Goal: Information Seeking & Learning: Learn about a topic

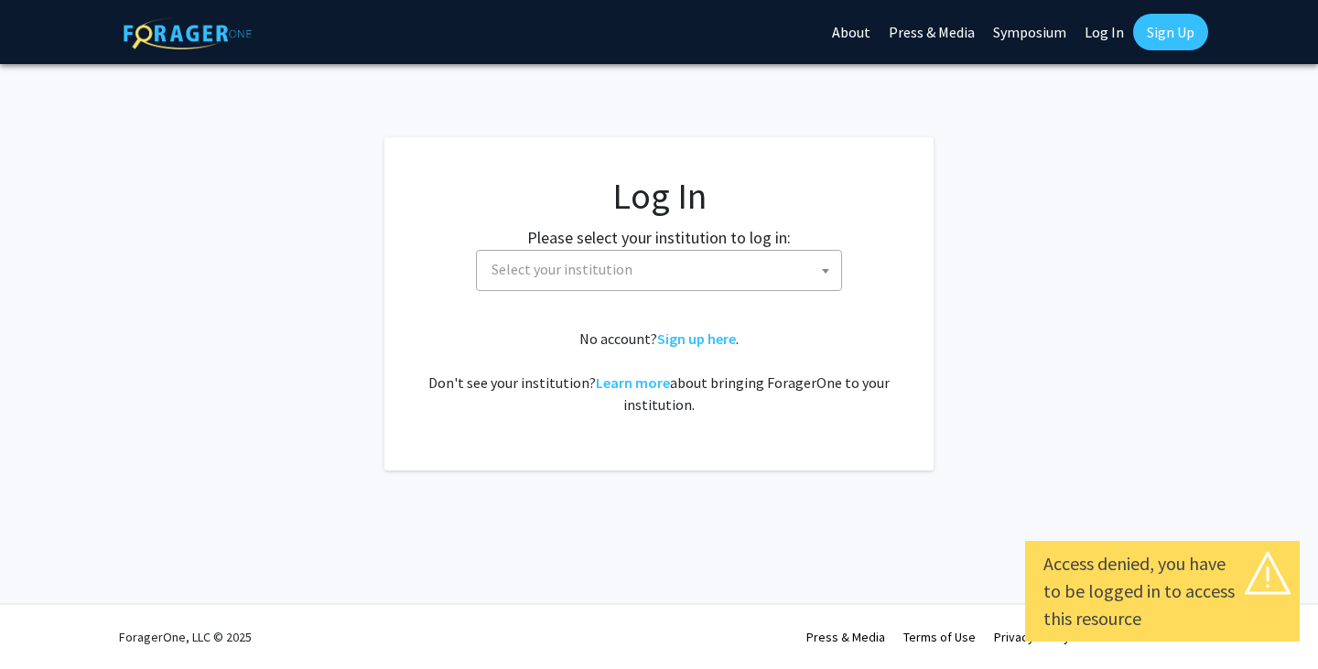
click at [539, 272] on span "Select your institution" at bounding box center [562, 269] width 141 height 18
click at [1104, 50] on link "Log In" at bounding box center [1105, 32] width 58 height 64
select select "34"
click at [1100, 34] on link "Log In" at bounding box center [1105, 32] width 58 height 64
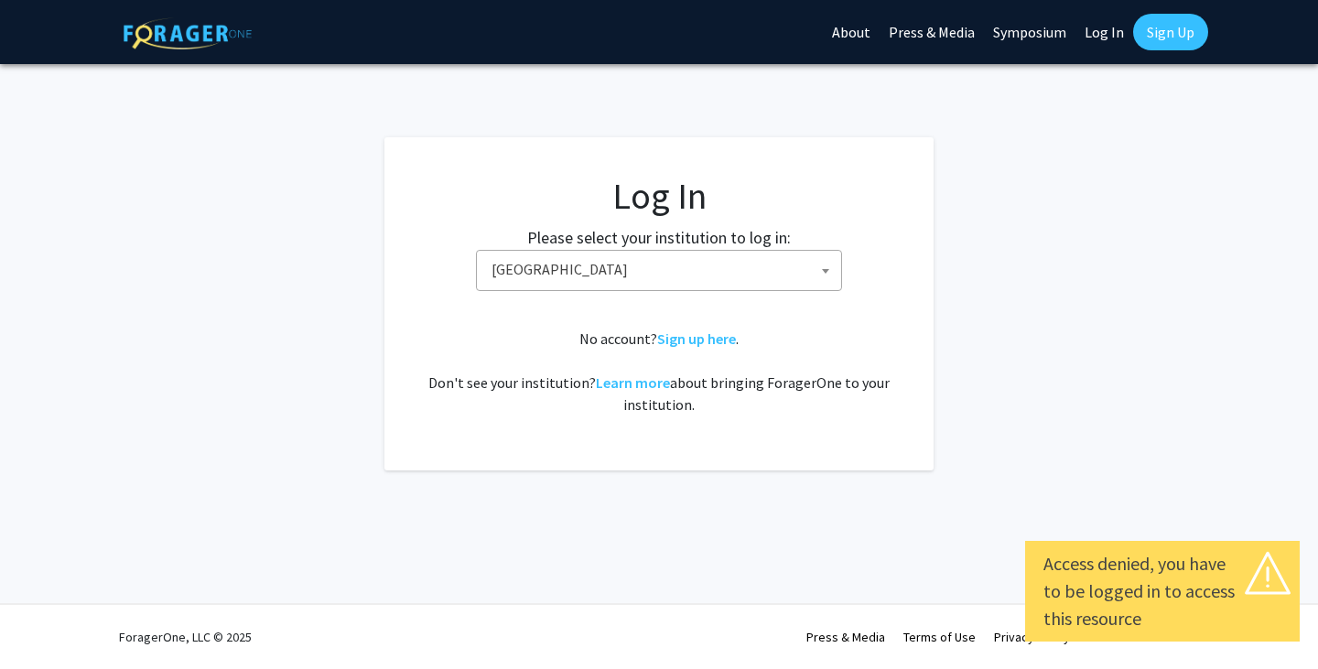
click at [1100, 34] on link "Log In" at bounding box center [1105, 32] width 58 height 64
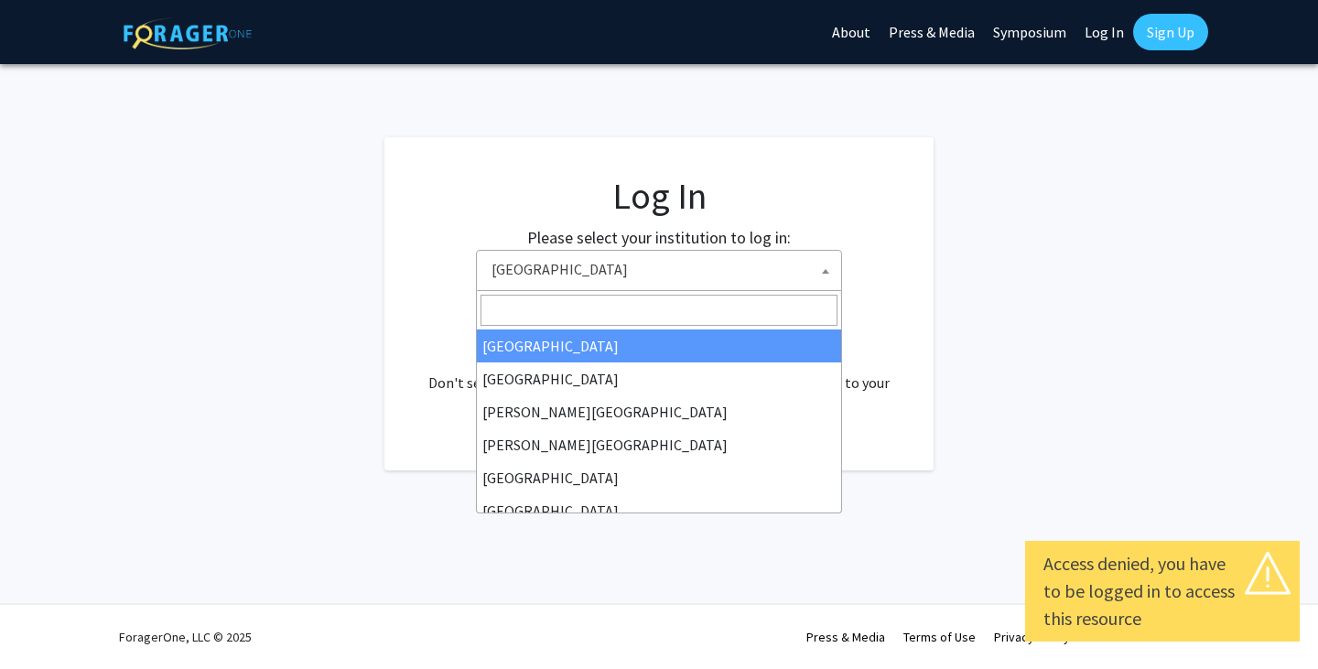
click at [708, 267] on span "Baylor University" at bounding box center [662, 270] width 357 height 38
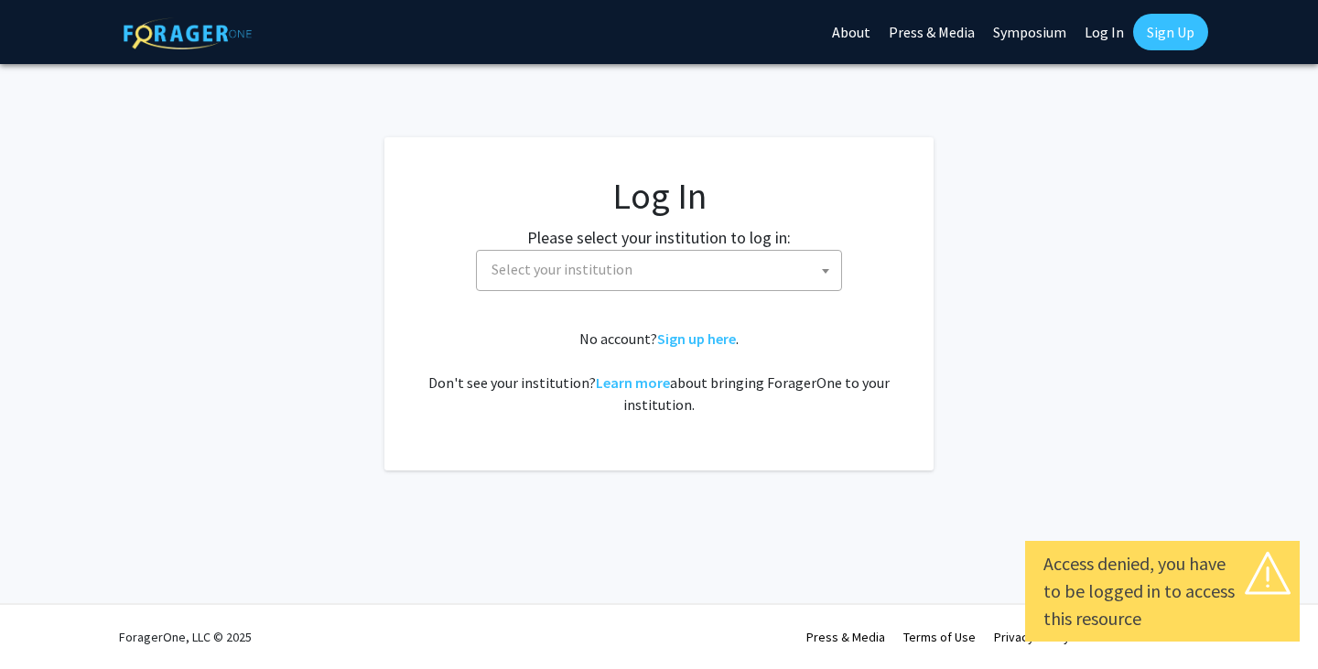
select select
click at [537, 253] on span "Select your institution" at bounding box center [662, 270] width 357 height 38
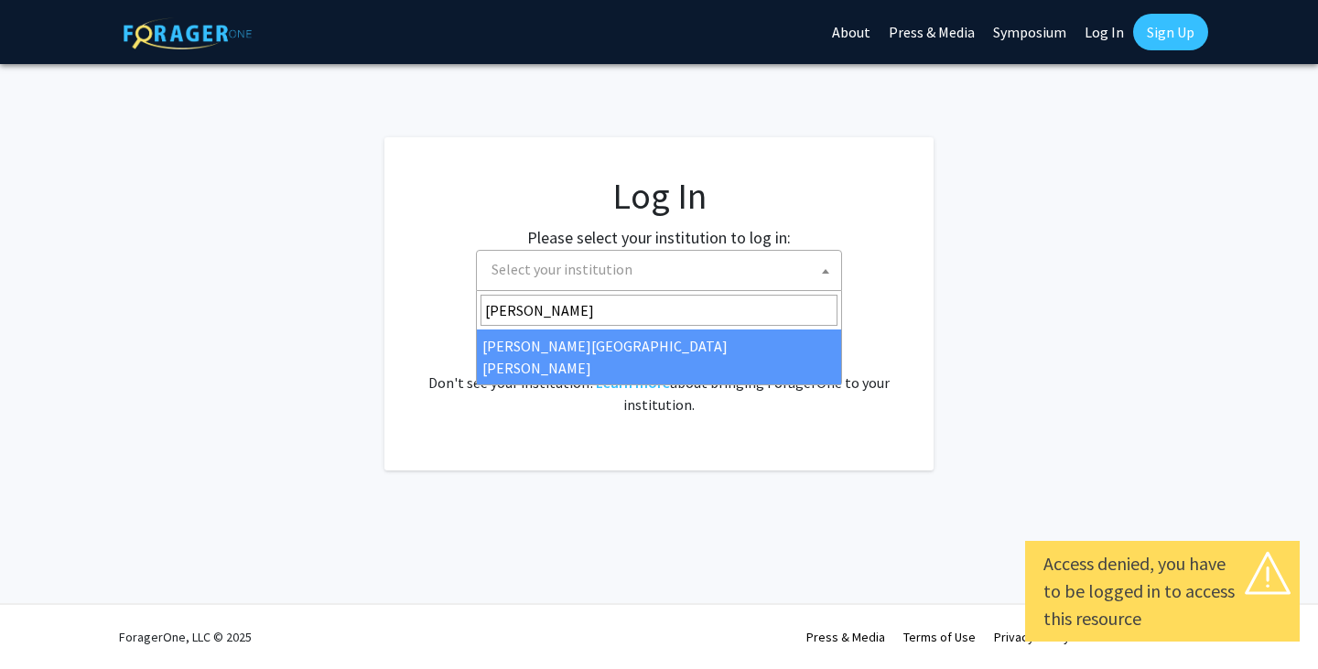
type input "johns h"
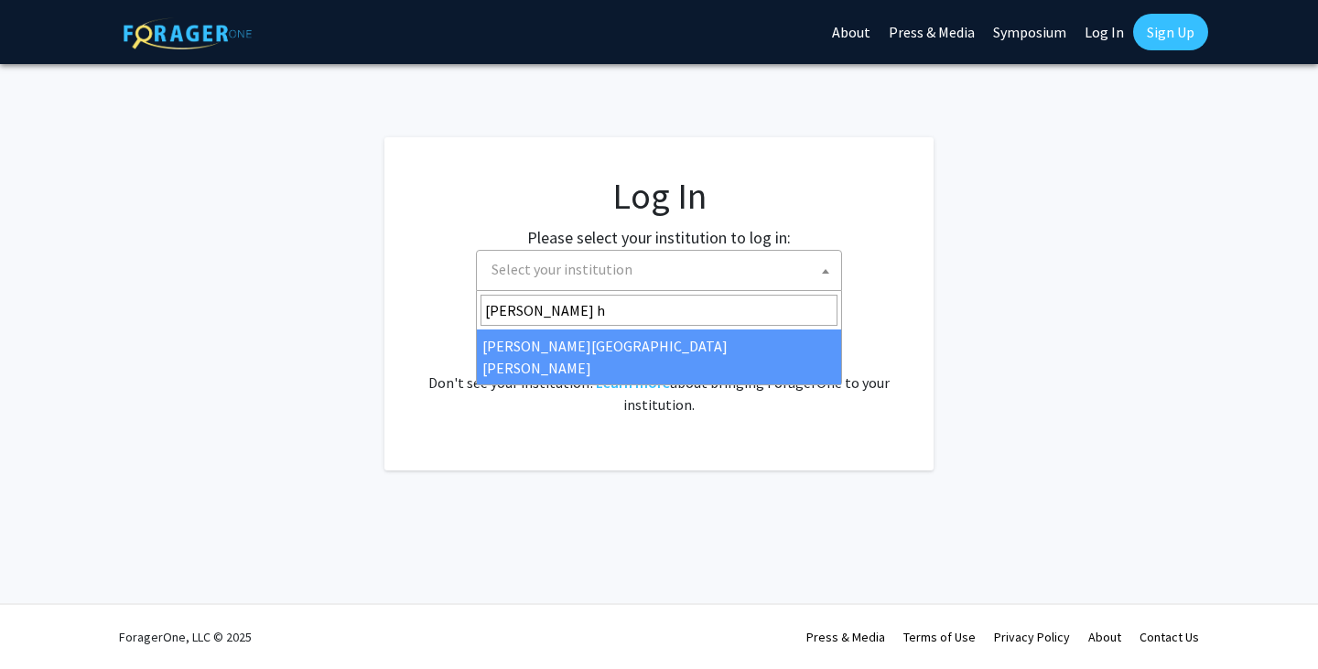
select select "1"
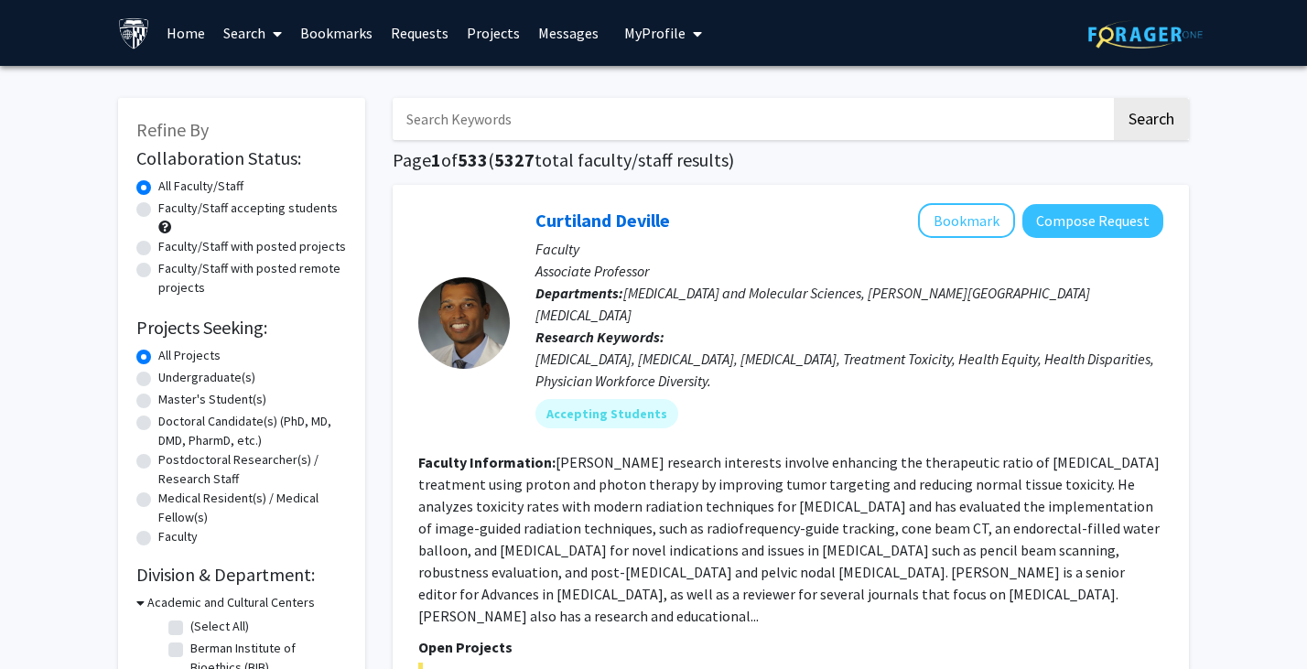
click at [174, 44] on link "Home" at bounding box center [185, 33] width 57 height 64
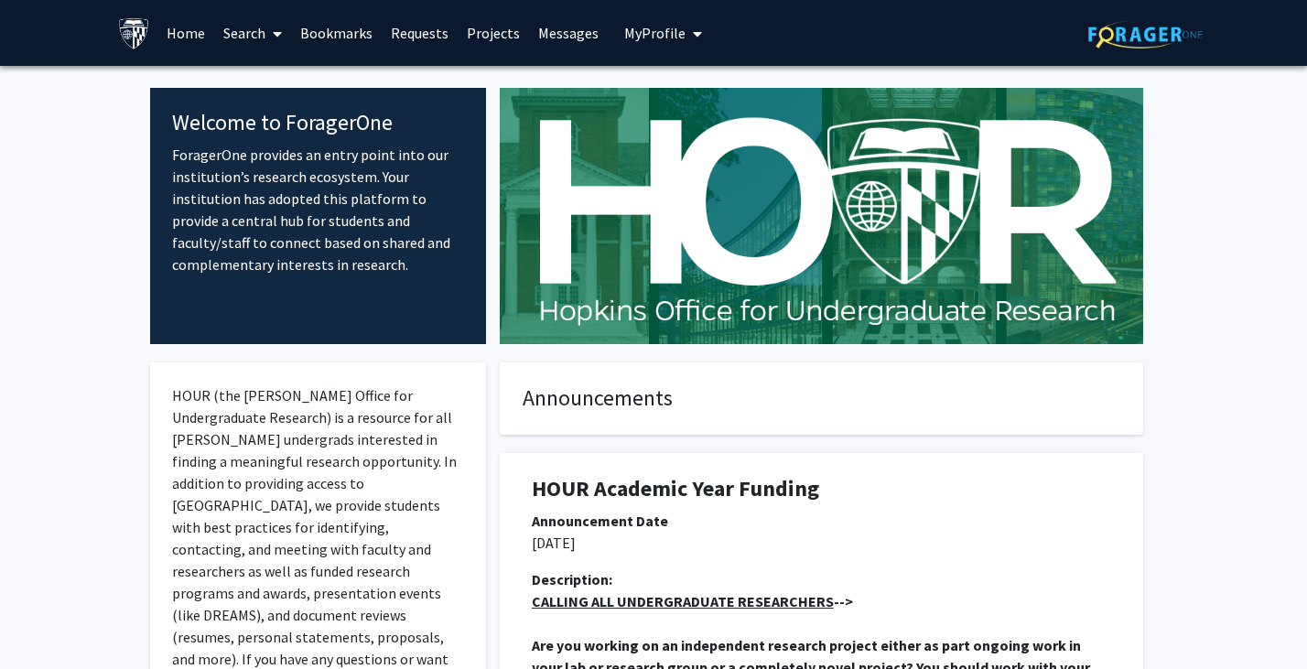
click at [693, 37] on icon "My profile dropdown to access profile and logout" at bounding box center [697, 34] width 9 height 15
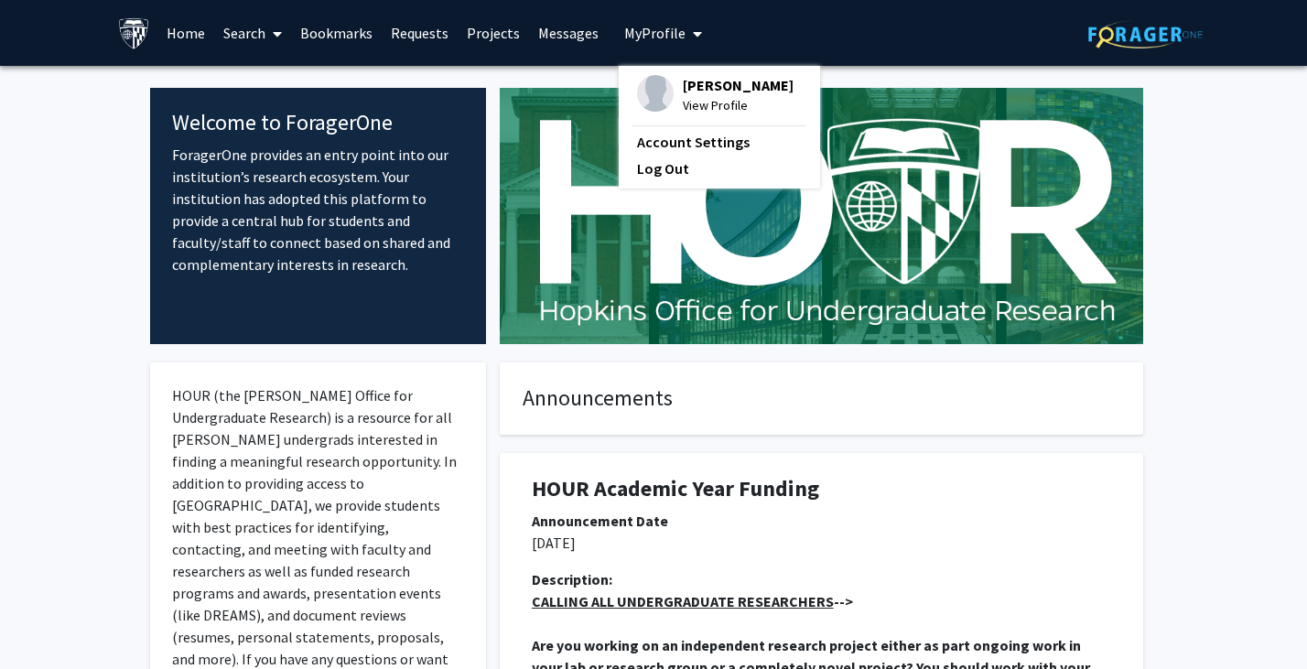
click at [695, 94] on span "[PERSON_NAME]" at bounding box center [738, 85] width 111 height 20
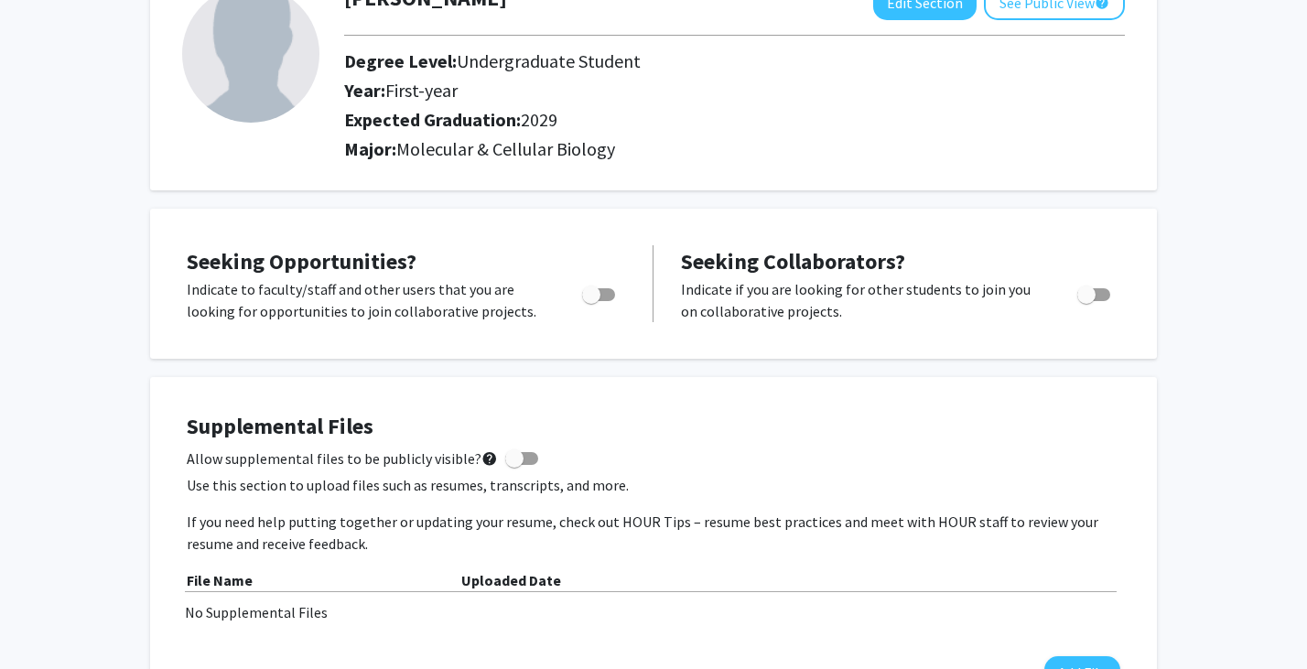
scroll to position [136, 0]
click at [609, 298] on span "Toggle" at bounding box center [598, 293] width 33 height 13
click at [591, 300] on input "Are you actively seeking opportunities?" at bounding box center [591, 300] width 1 height 1
checkbox input "true"
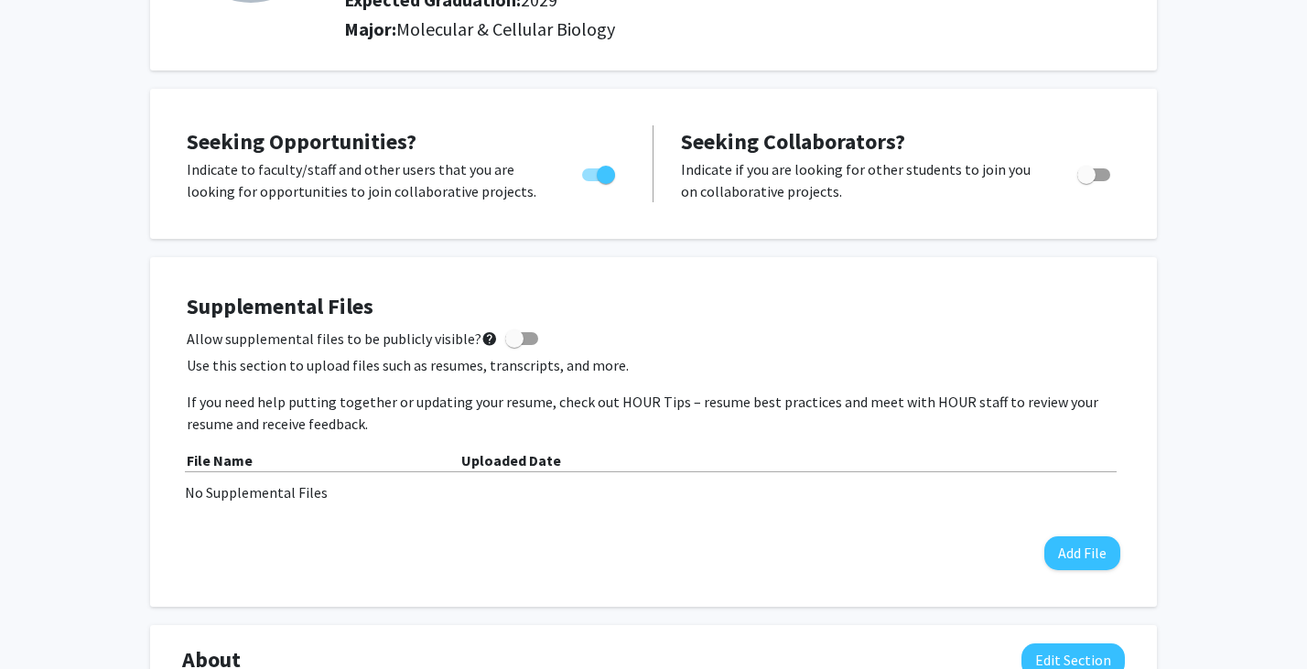
scroll to position [0, 0]
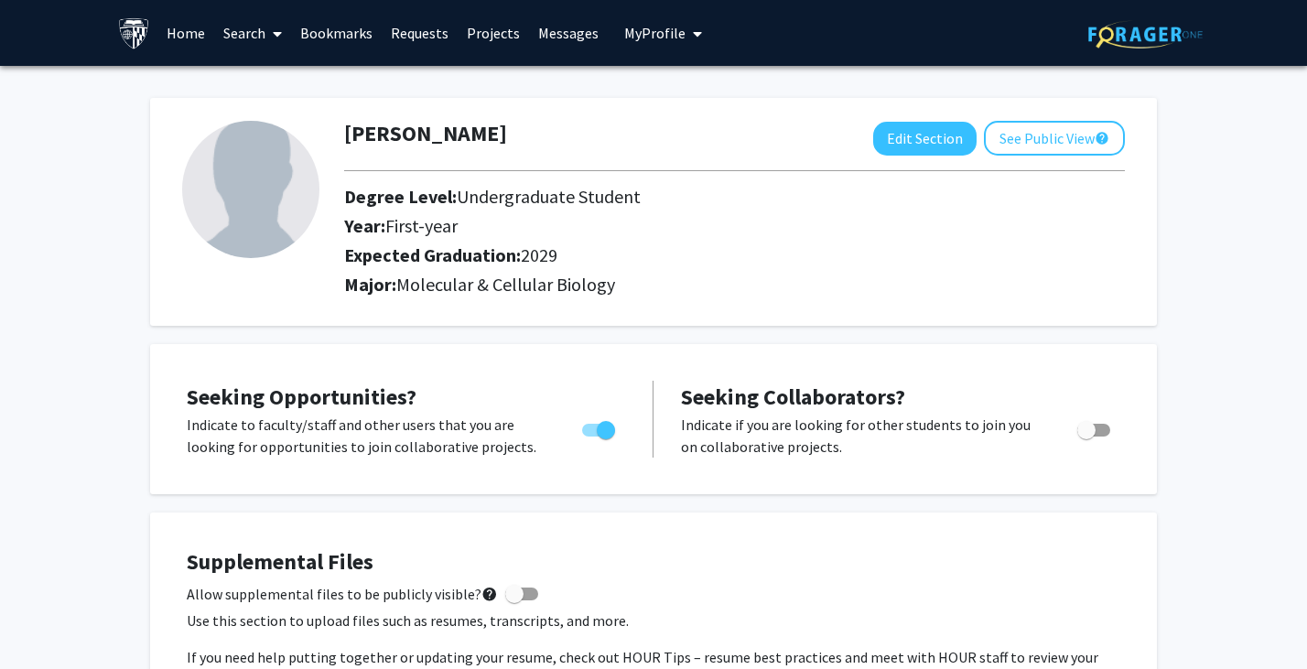
click at [283, 36] on link "Search" at bounding box center [252, 33] width 77 height 64
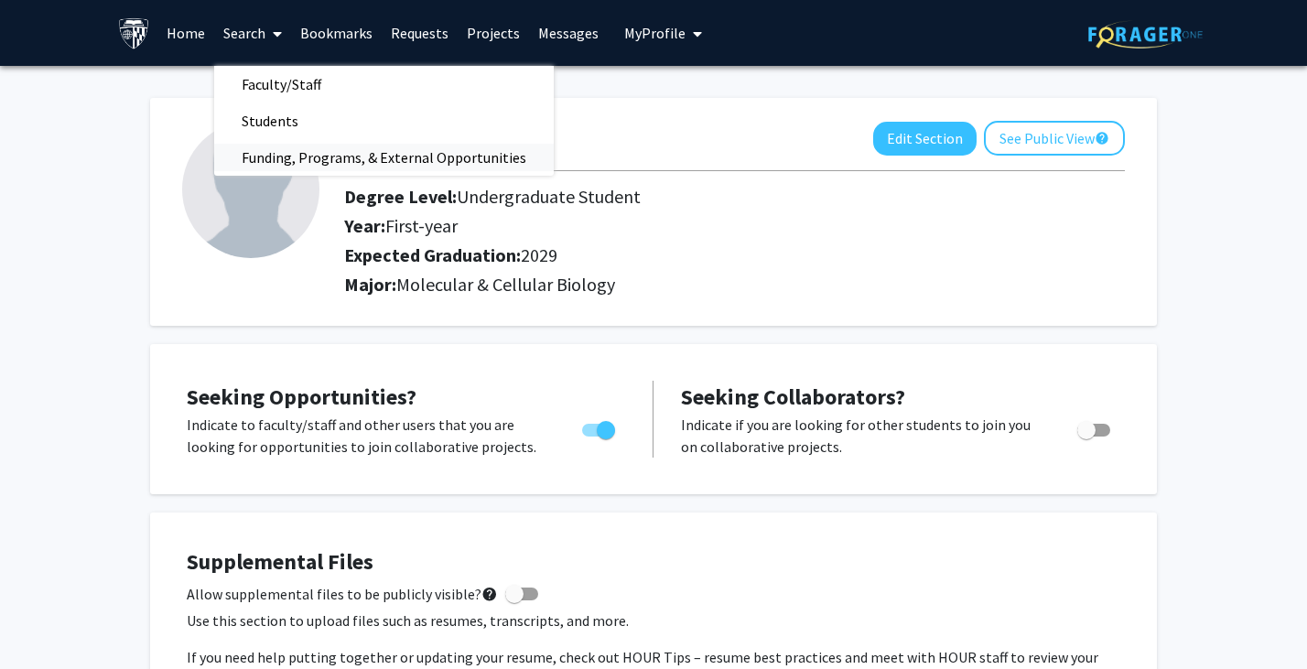
click at [322, 150] on span "Funding, Programs, & External Opportunities" at bounding box center [384, 157] width 340 height 37
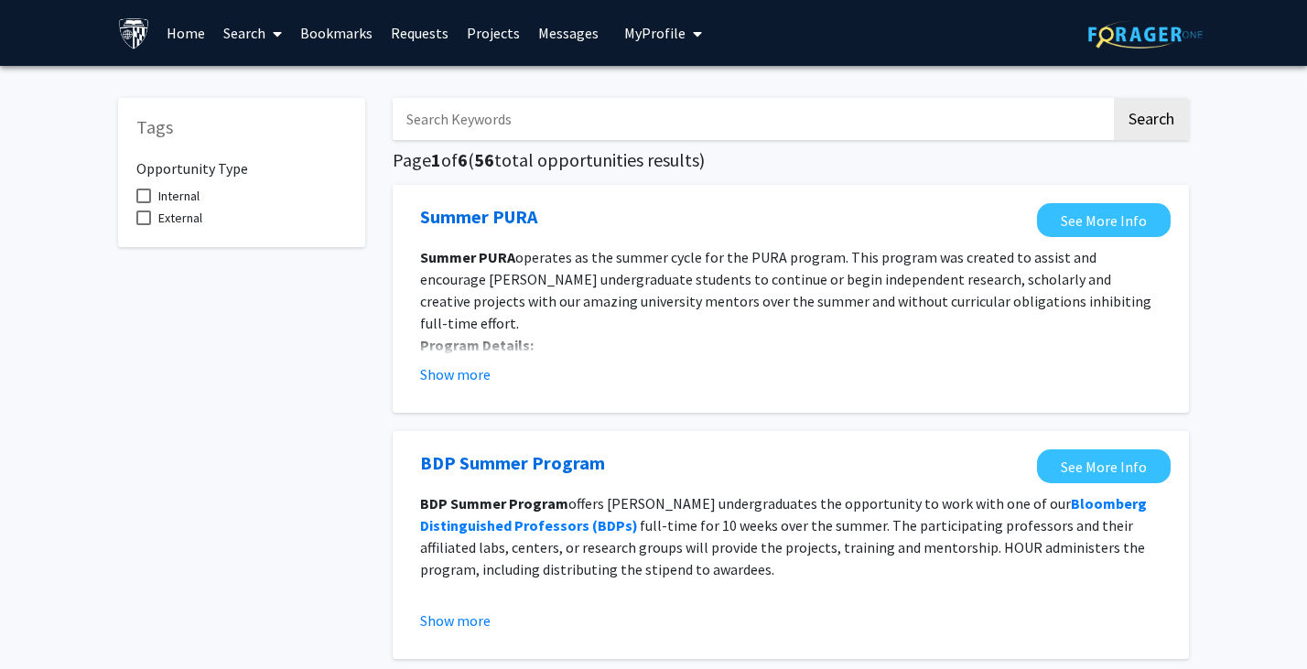
click at [188, 29] on link "Home" at bounding box center [185, 33] width 57 height 64
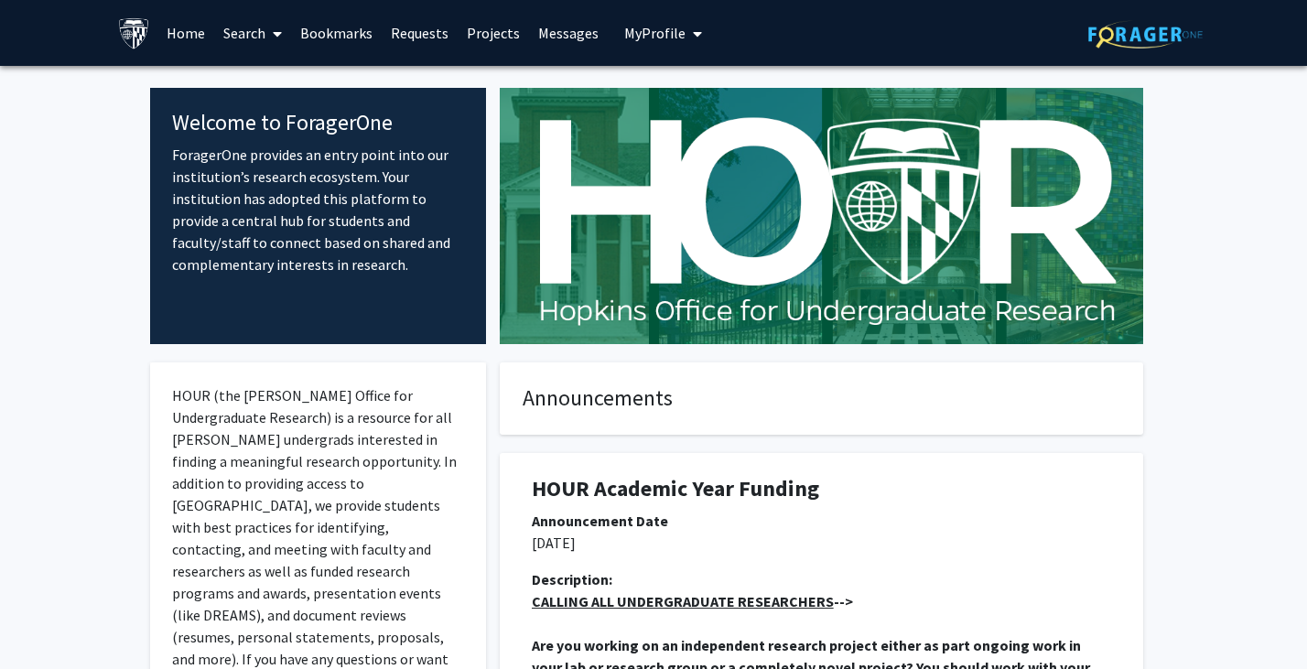
click at [487, 33] on link "Projects" at bounding box center [493, 33] width 71 height 64
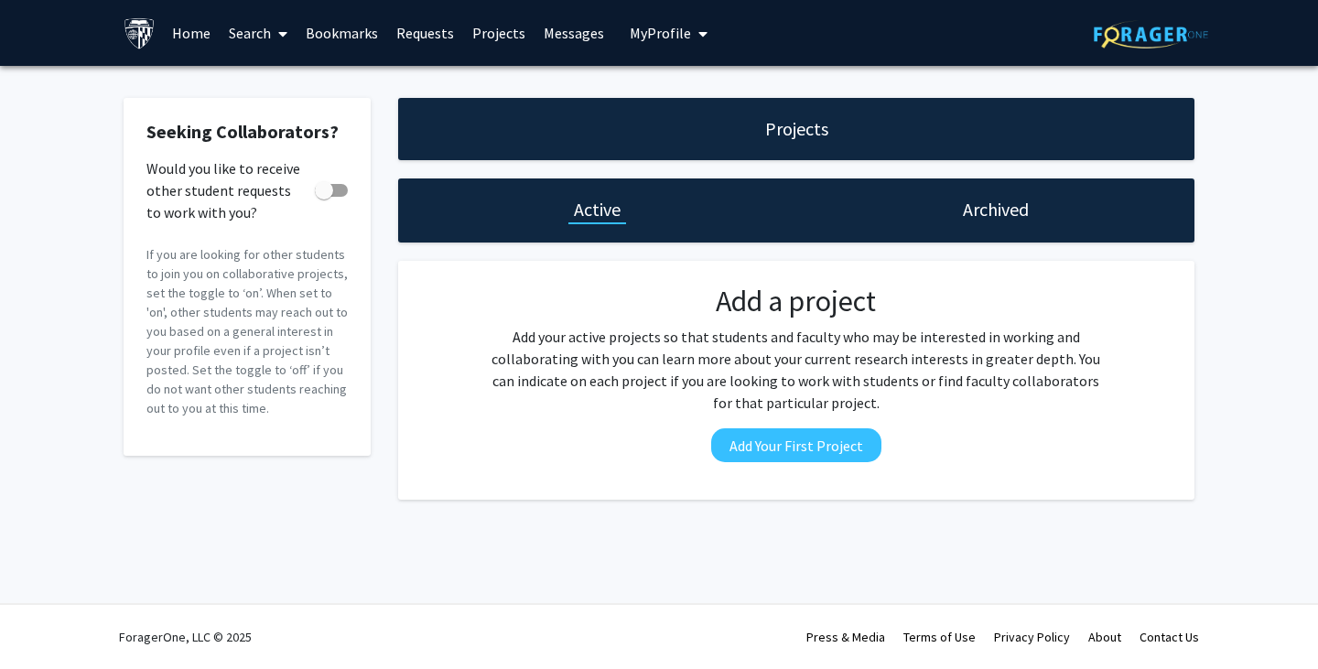
click at [276, 38] on span at bounding box center [279, 34] width 16 height 64
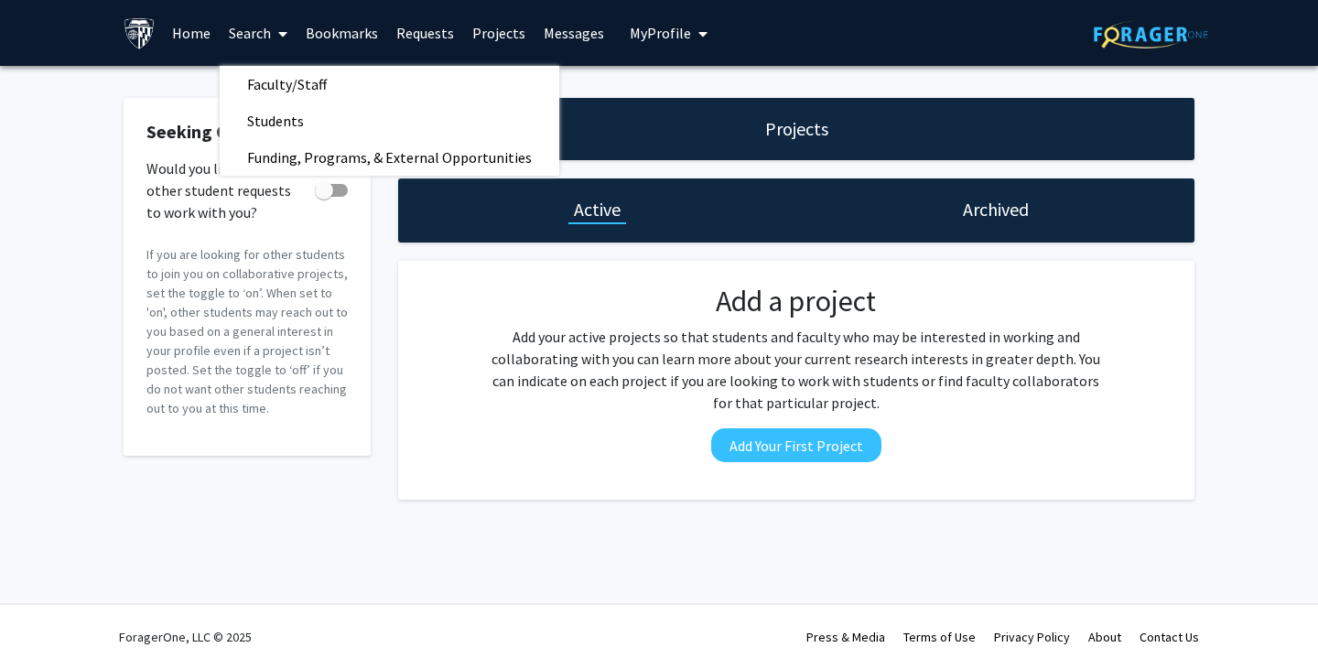
click at [276, 38] on span at bounding box center [279, 34] width 16 height 64
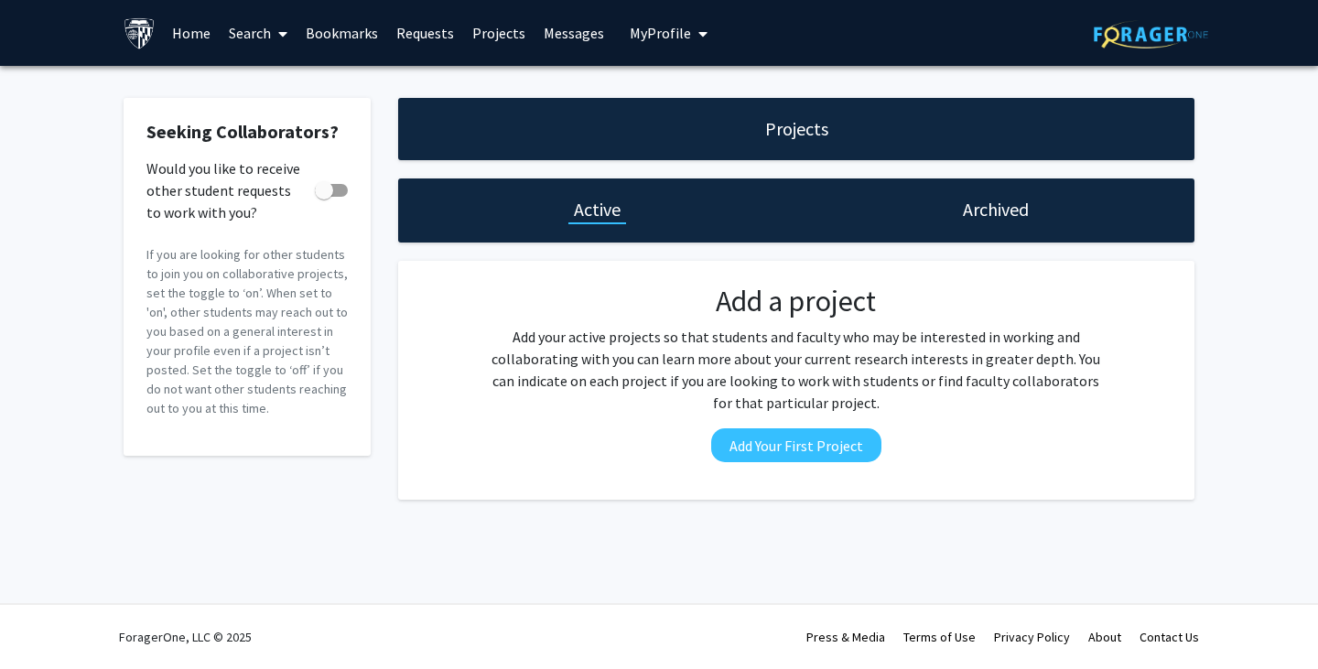
click at [691, 34] on span "My profile dropdown to access profile and logout" at bounding box center [699, 34] width 16 height 64
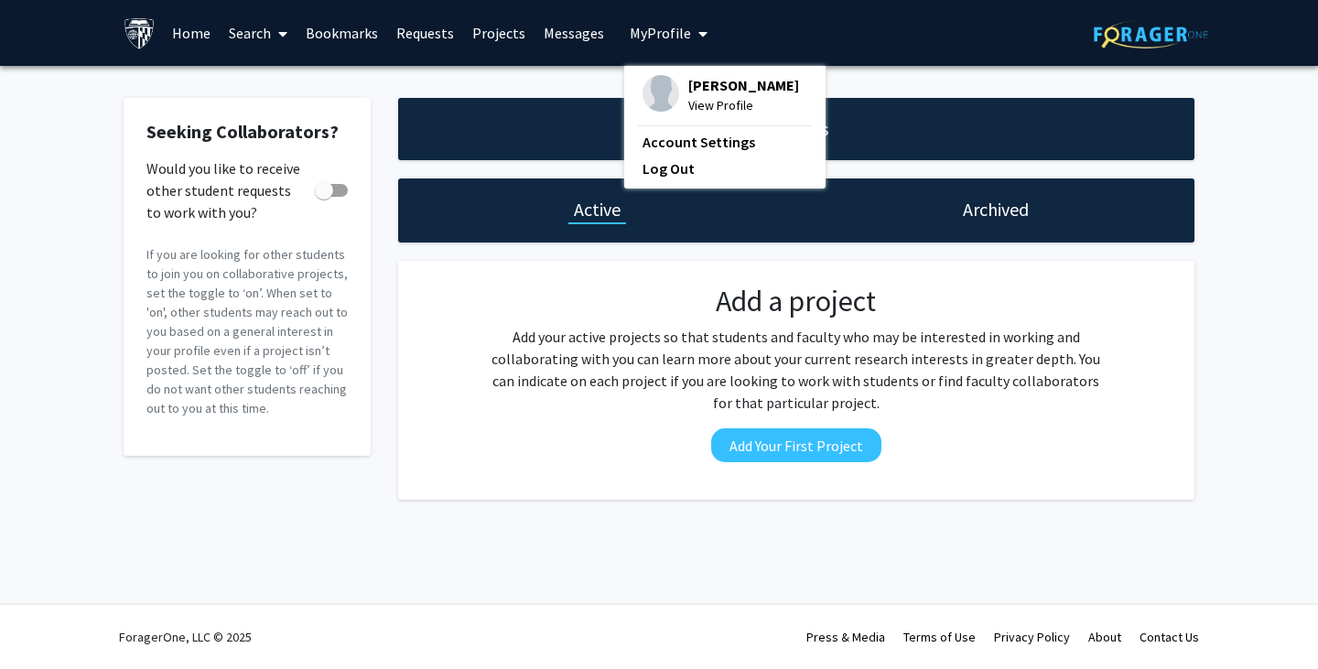
click at [689, 82] on span "[PERSON_NAME]" at bounding box center [744, 85] width 111 height 20
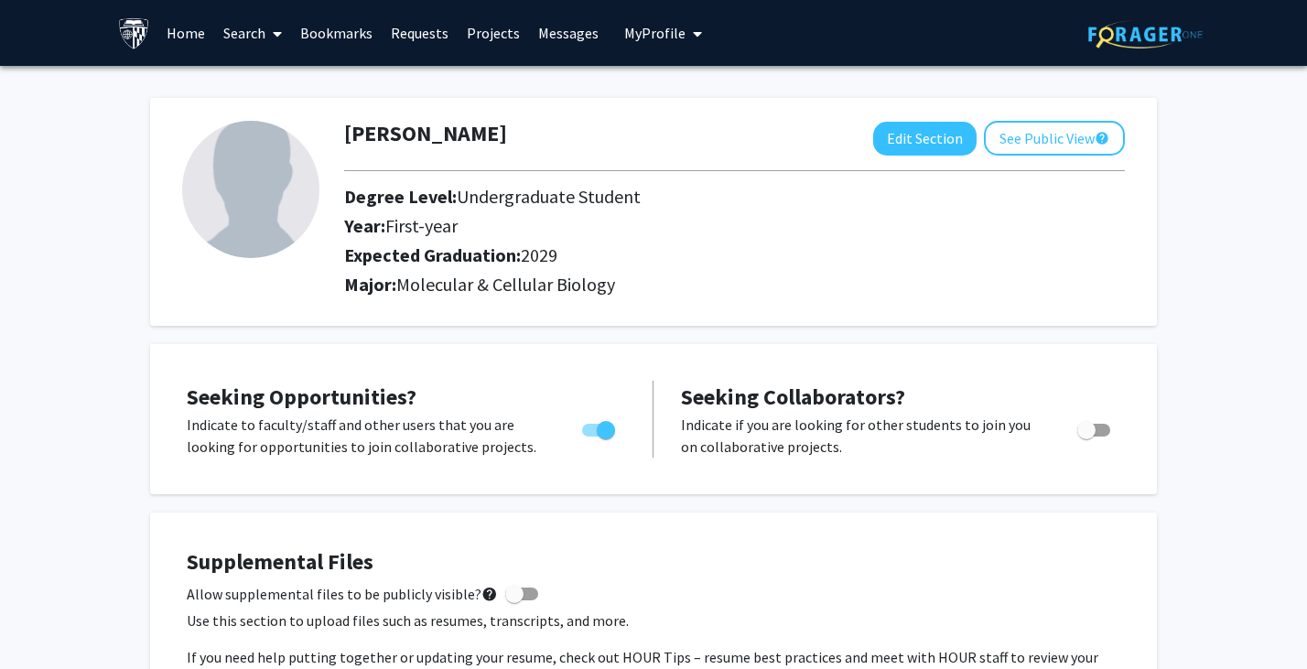
click at [395, 28] on link "Requests" at bounding box center [420, 33] width 76 height 64
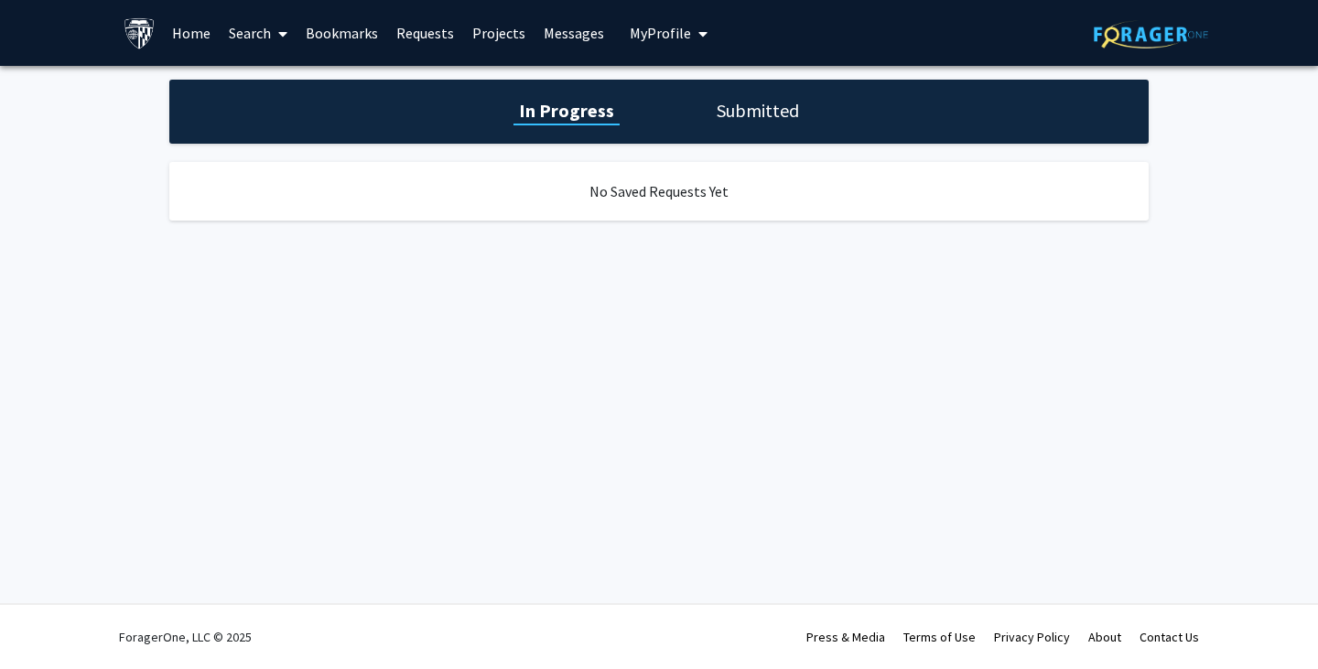
click at [338, 30] on link "Bookmarks" at bounding box center [342, 33] width 91 height 64
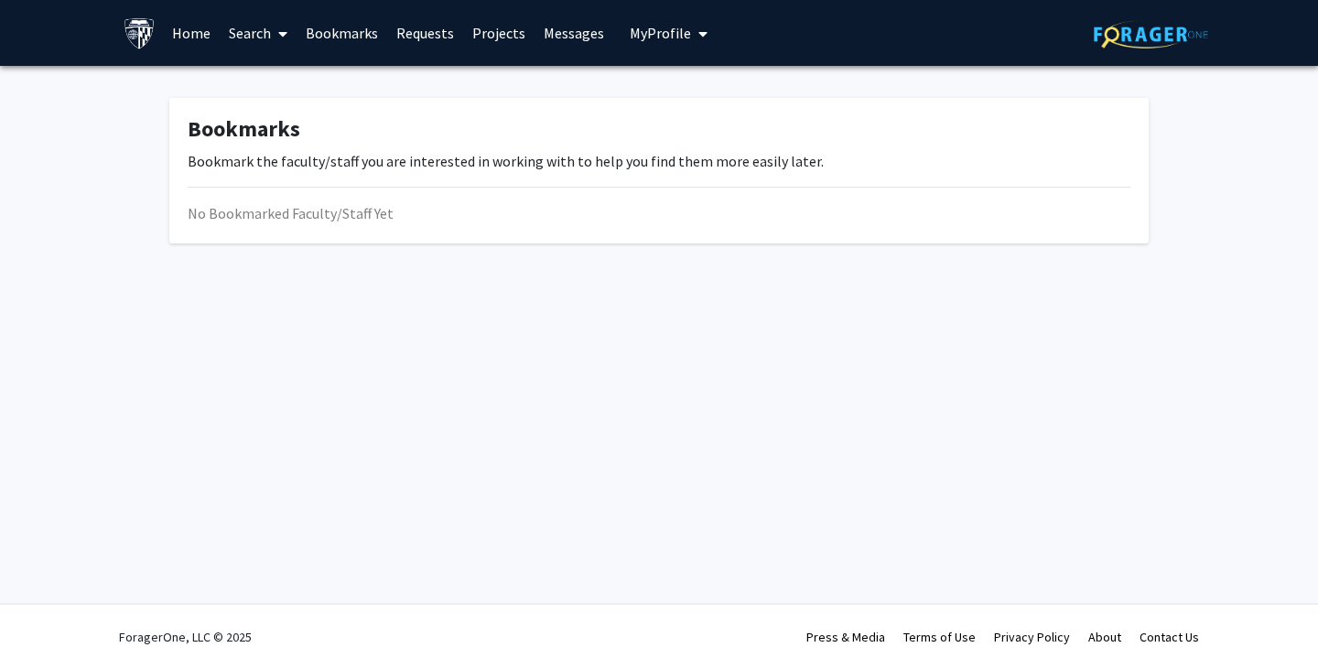
click at [287, 30] on icon at bounding box center [282, 34] width 9 height 15
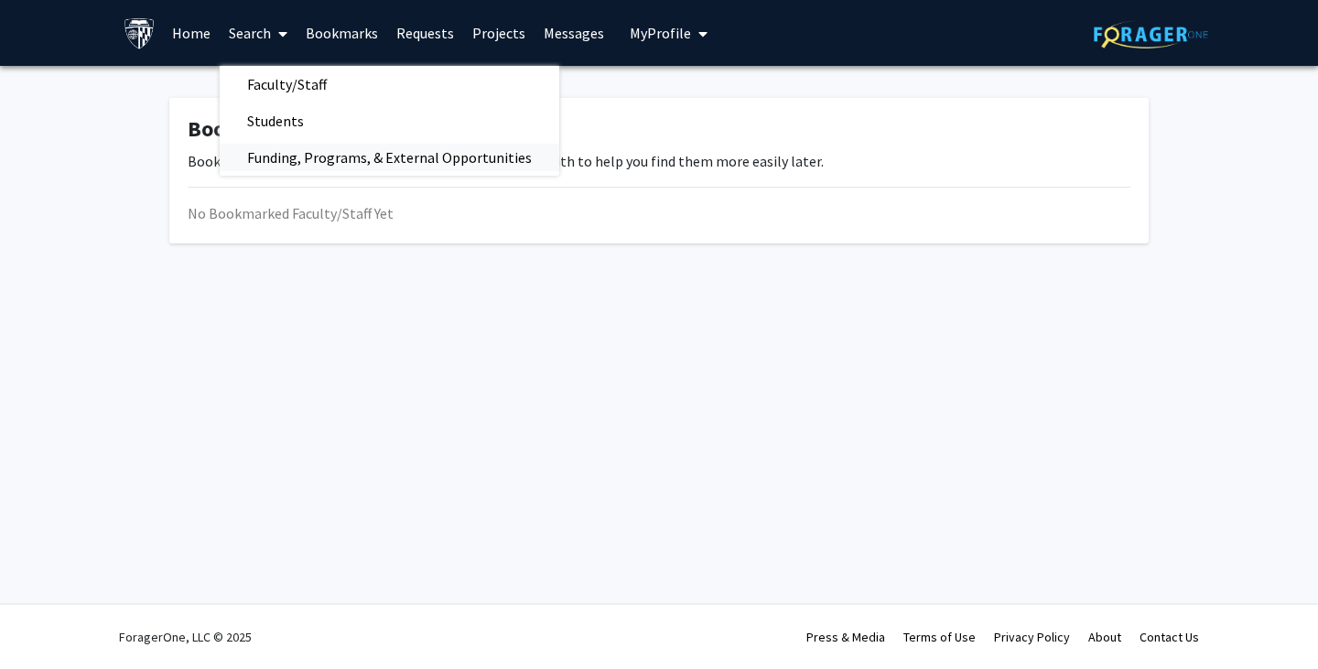
click at [310, 150] on span "Funding, Programs, & External Opportunities" at bounding box center [390, 157] width 340 height 37
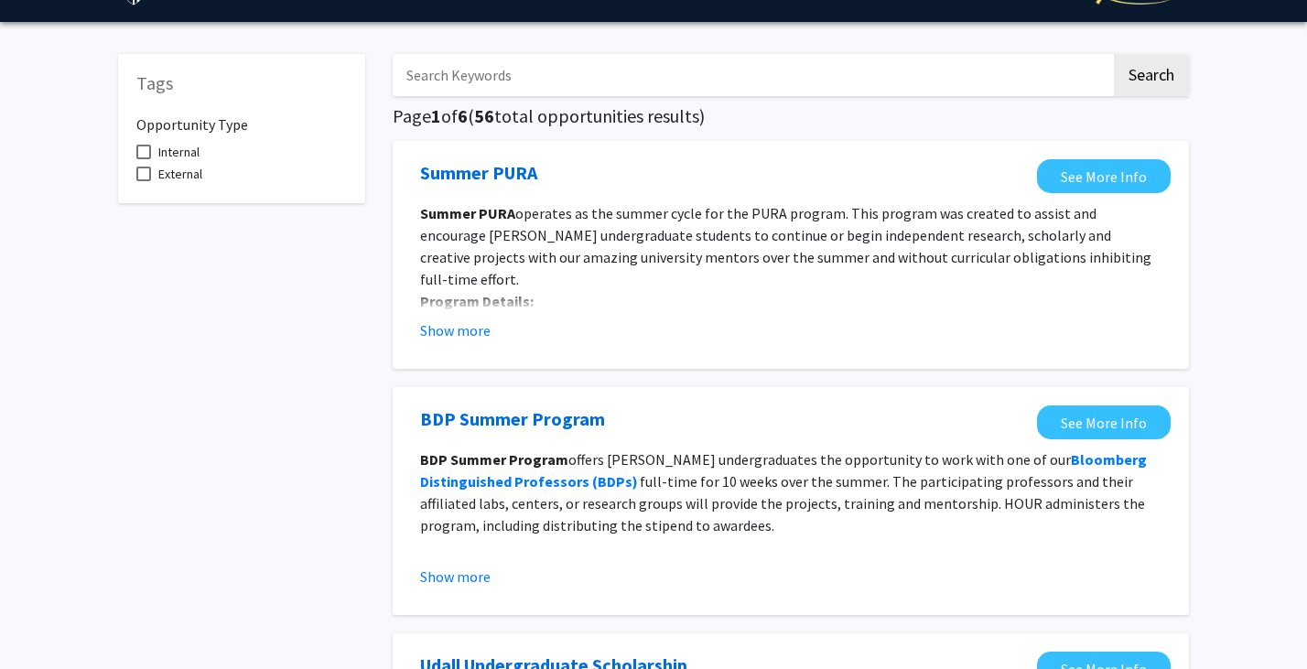
scroll to position [42, 0]
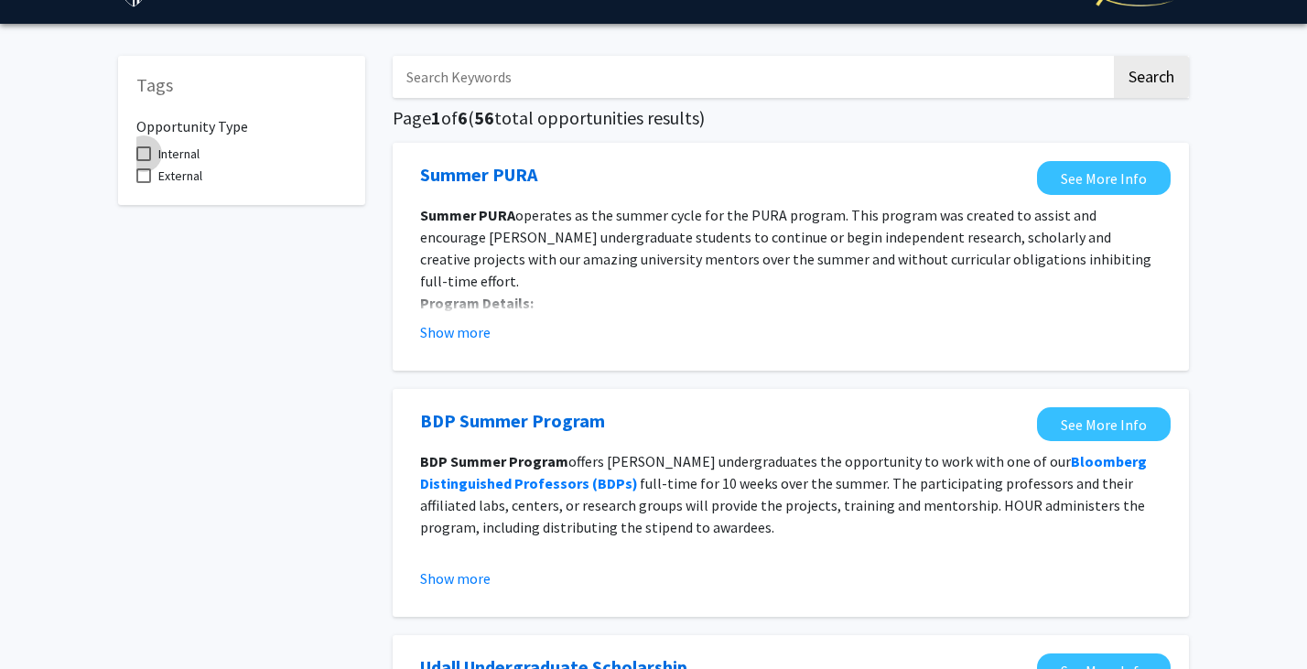
click at [183, 156] on span "Internal" at bounding box center [178, 154] width 41 height 22
click at [144, 161] on input "Internal" at bounding box center [143, 161] width 1 height 1
checkbox input "true"
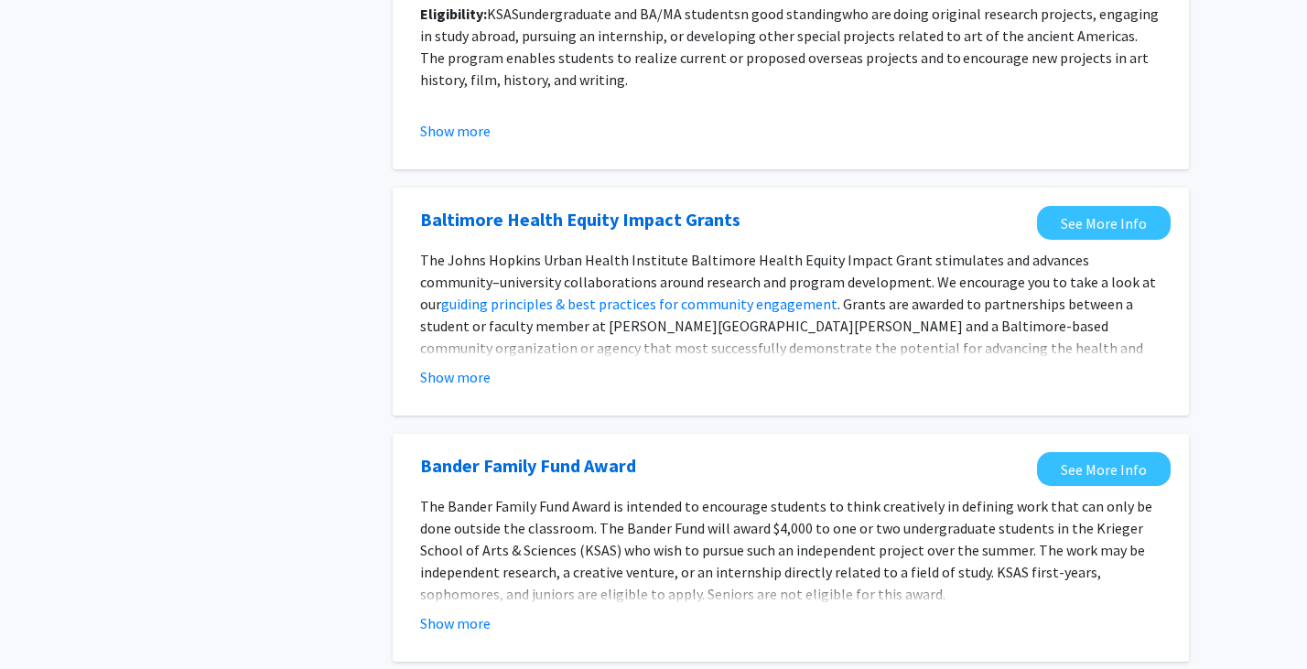
scroll to position [2057, 0]
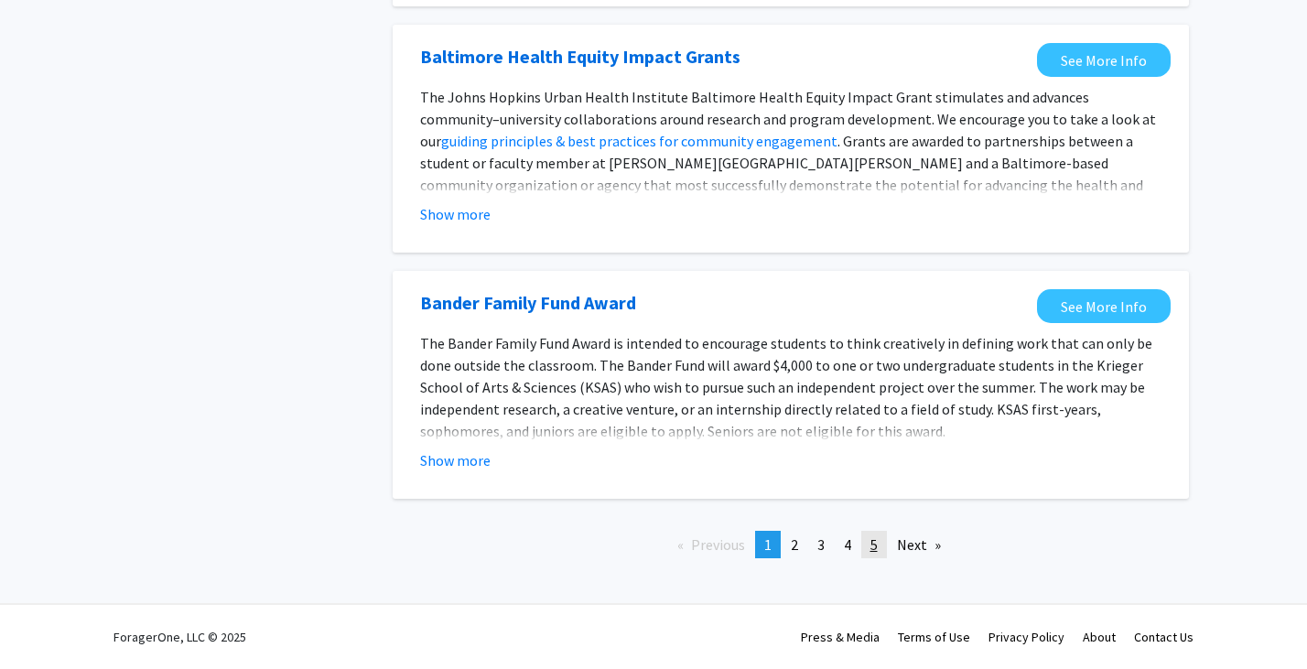
click at [870, 541] on link "page 5" at bounding box center [875, 544] width 26 height 27
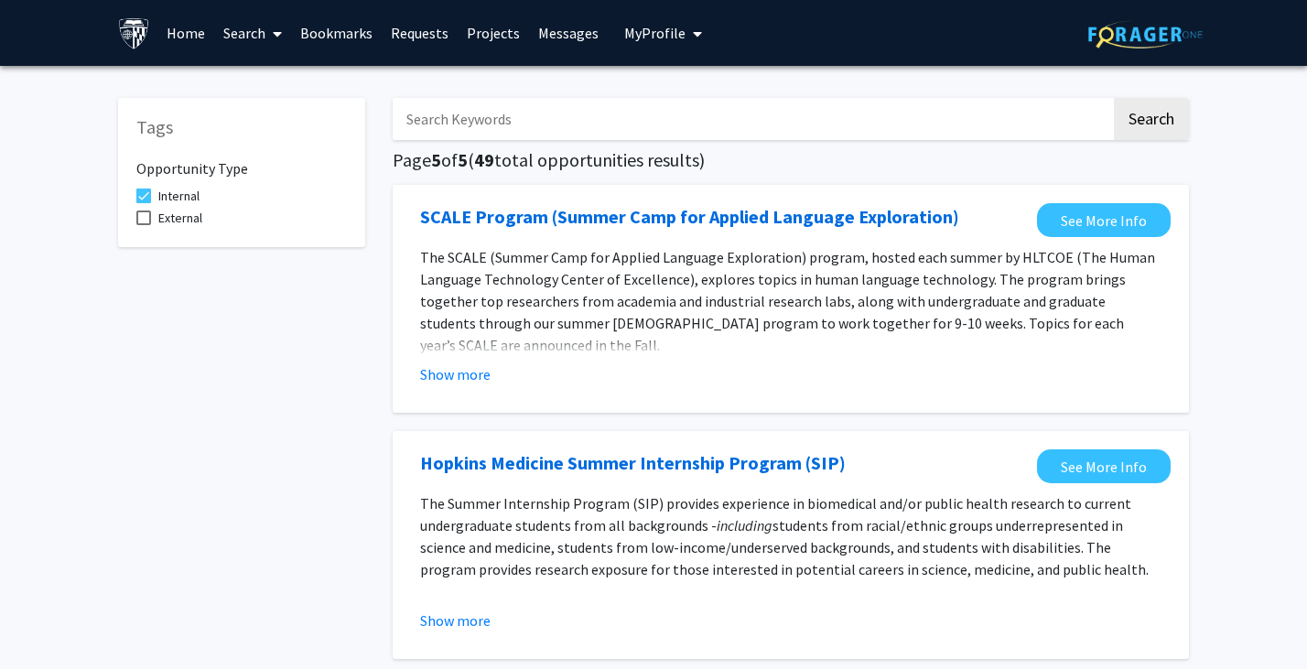
click at [304, 18] on link "Bookmarks" at bounding box center [336, 33] width 91 height 64
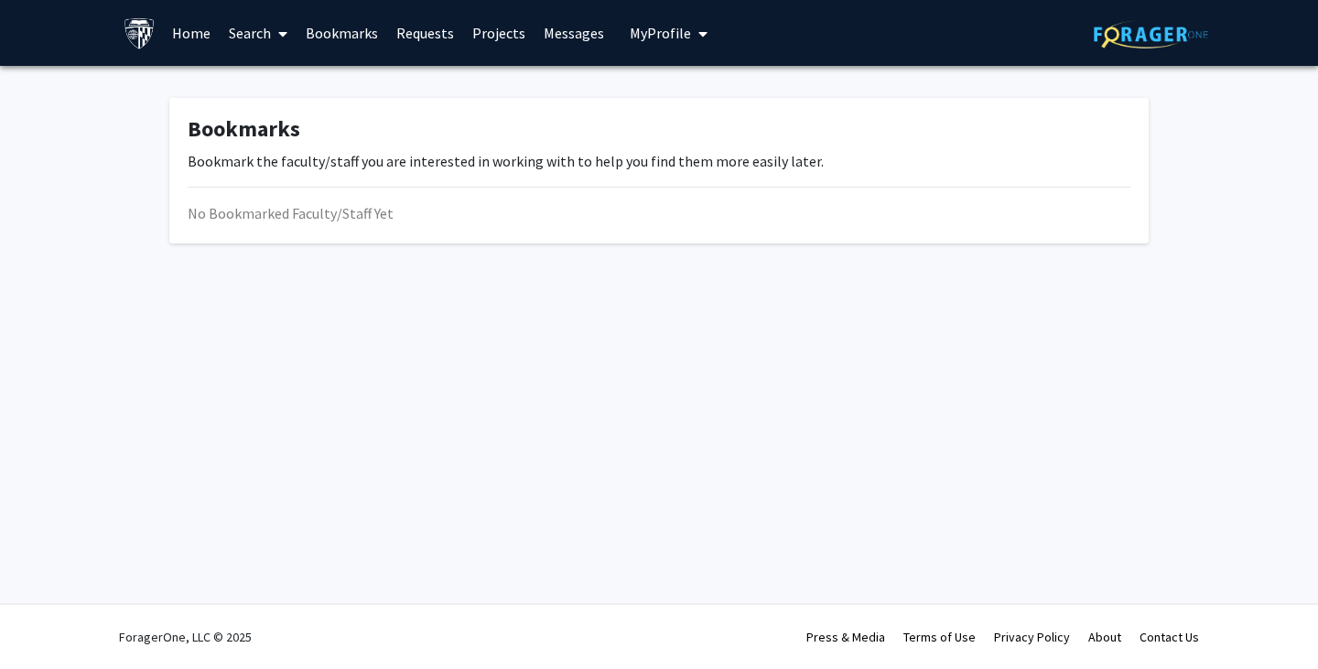
click at [277, 35] on span at bounding box center [279, 34] width 16 height 64
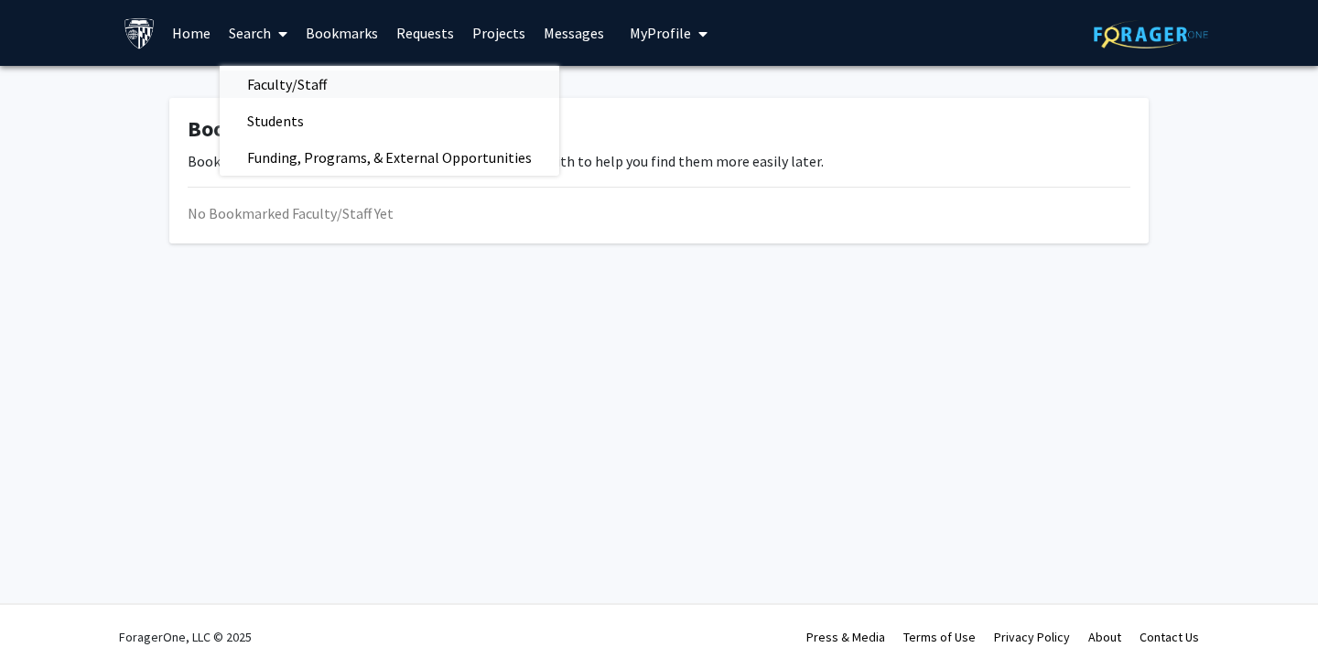
click at [267, 85] on span "Faculty/Staff" at bounding box center [287, 84] width 135 height 37
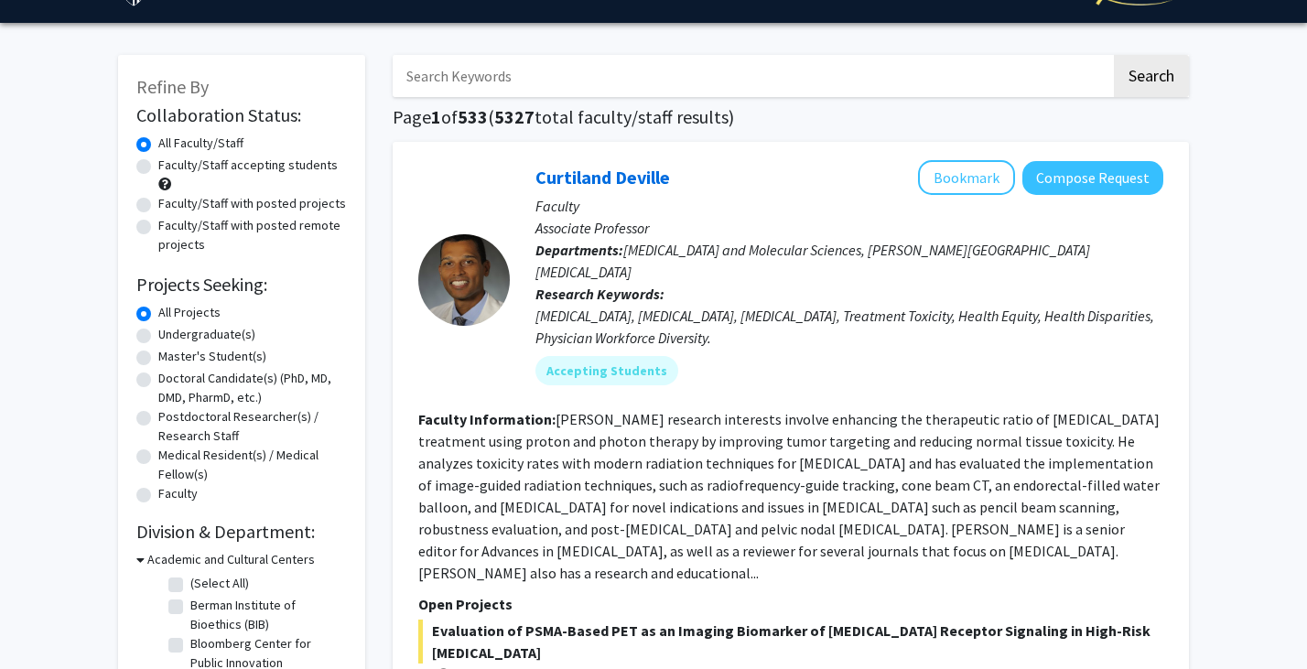
scroll to position [82, 0]
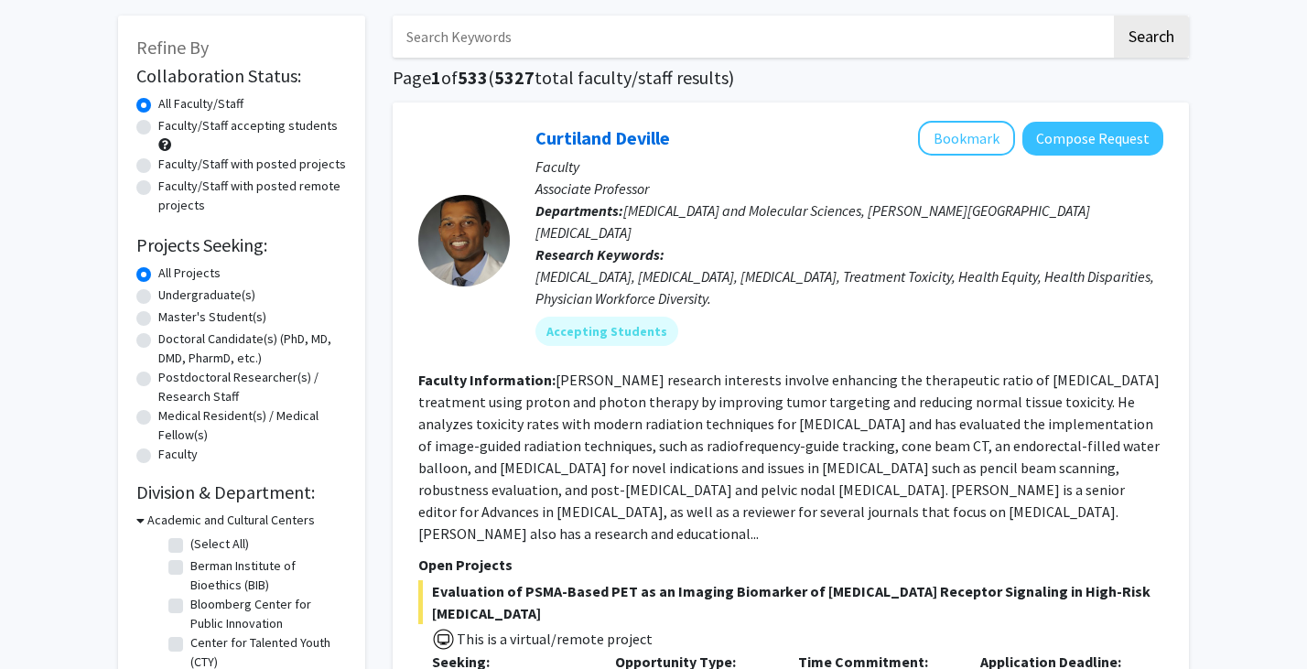
click at [211, 295] on label "Undergraduate(s)" at bounding box center [206, 295] width 97 height 19
click at [170, 295] on input "Undergraduate(s)" at bounding box center [164, 292] width 12 height 12
radio input "true"
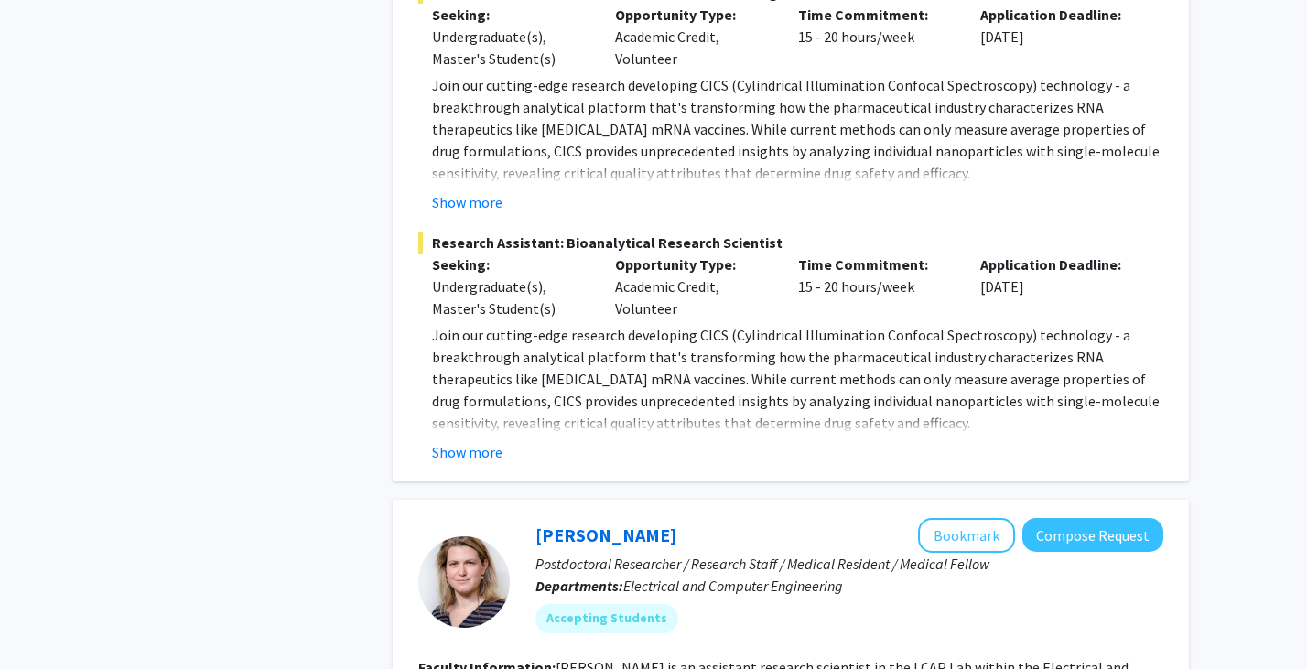
scroll to position [2348, 0]
click at [488, 397] on p "Join our cutting-edge research developing CICS (Cylindrical Illumination Confoc…" at bounding box center [798, 378] width 732 height 110
click at [479, 440] on button "Show more" at bounding box center [467, 451] width 71 height 22
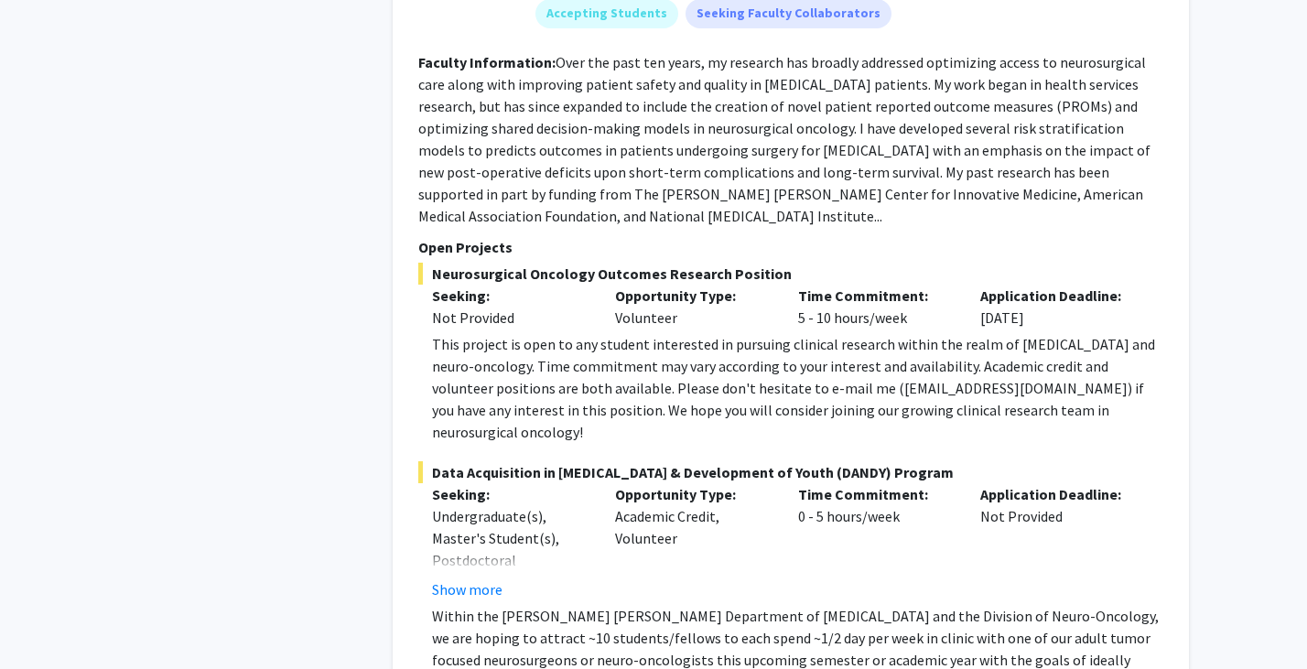
scroll to position [6205, 0]
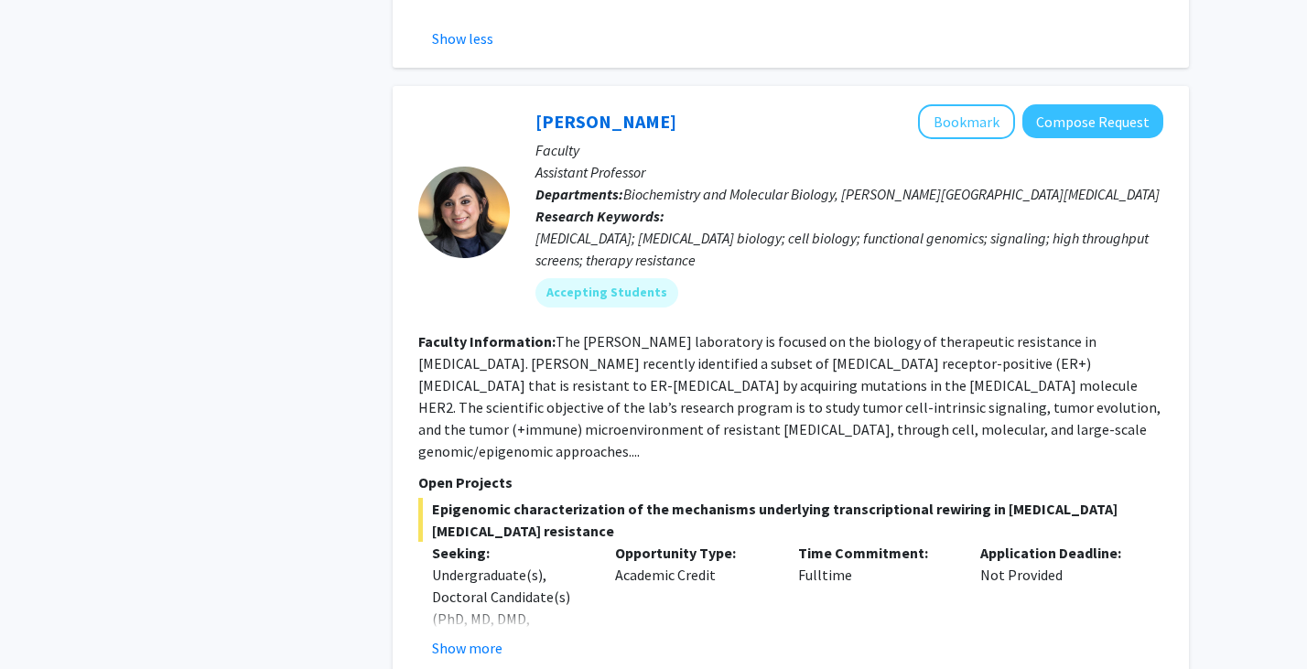
scroll to position [7120, 0]
click at [484, 636] on button "Show more" at bounding box center [467, 647] width 71 height 22
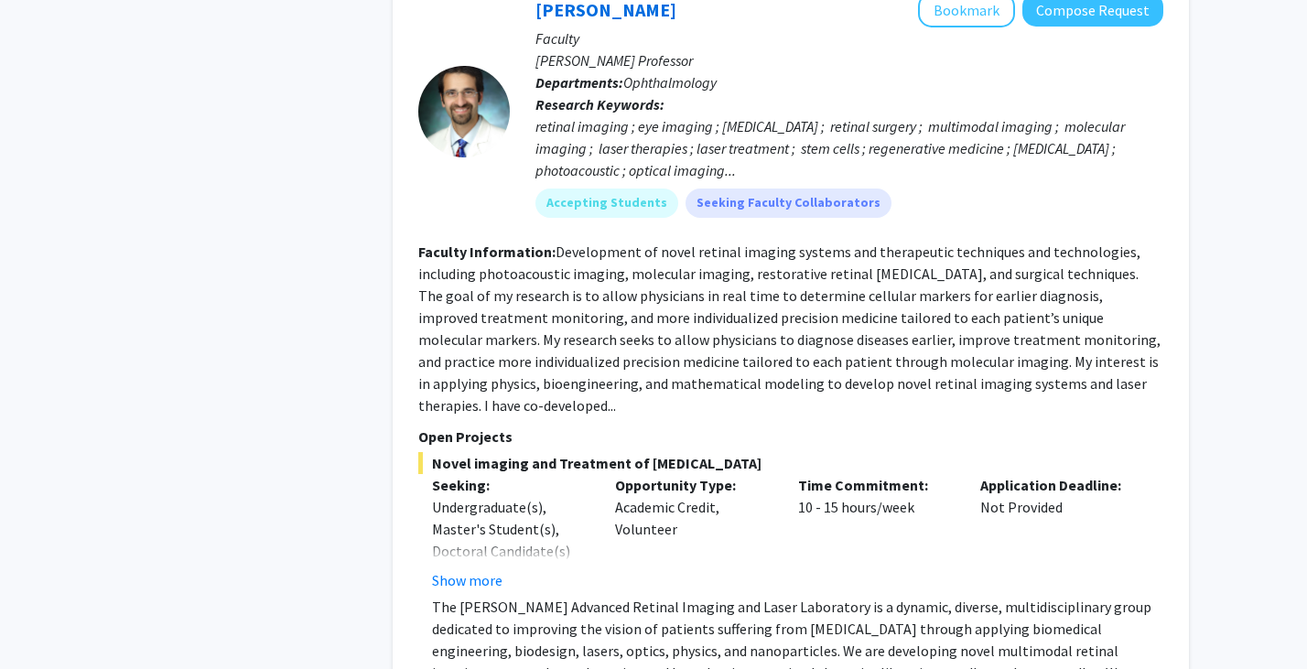
scroll to position [9084, 0]
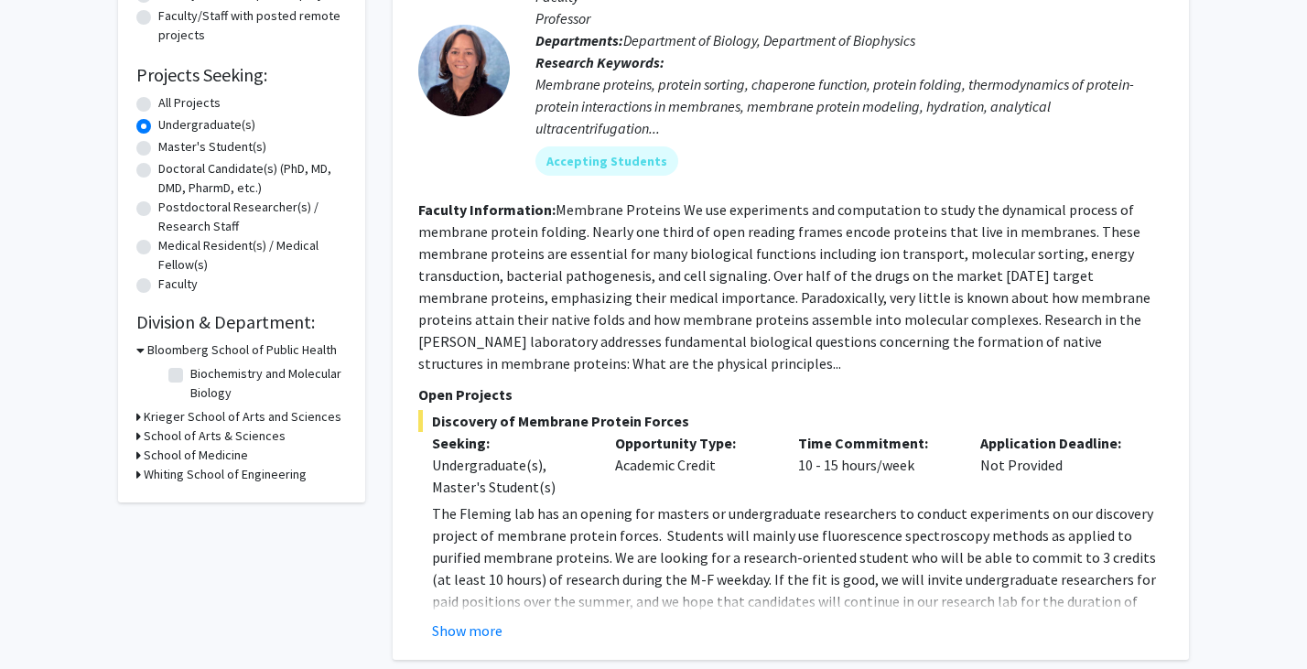
scroll to position [285, 0]
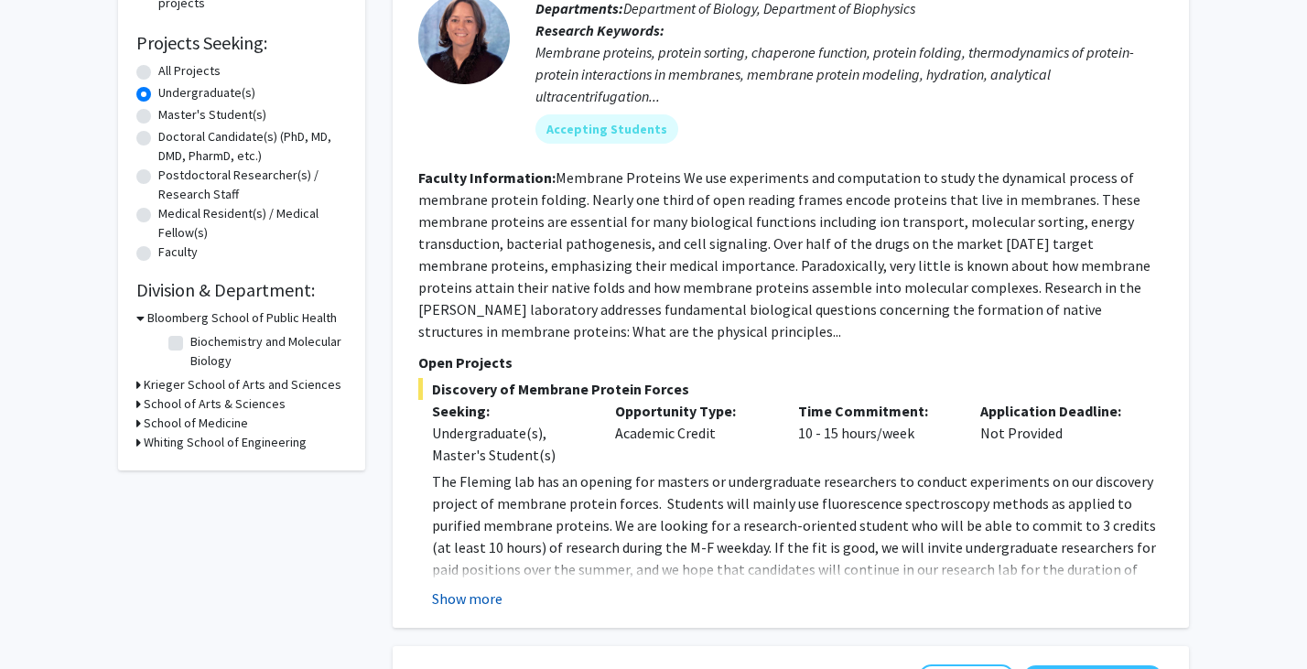
click at [457, 600] on button "Show more" at bounding box center [467, 599] width 71 height 22
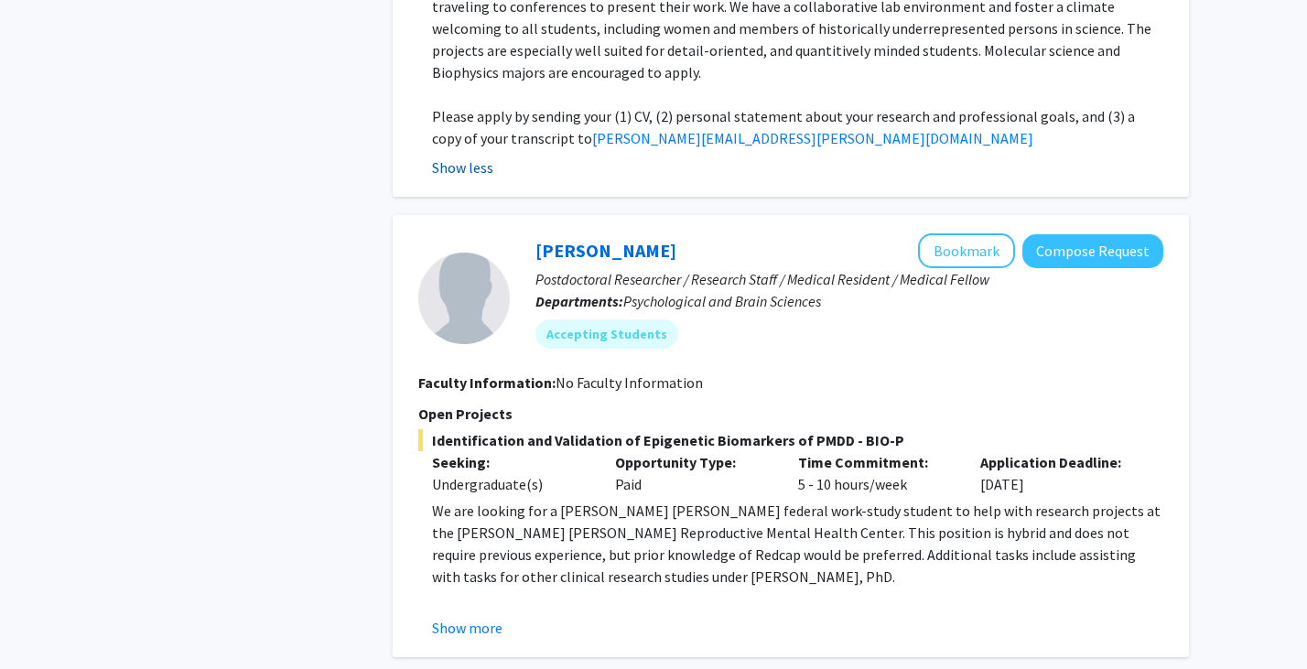
scroll to position [959, 0]
click at [457, 616] on button "Show more" at bounding box center [467, 627] width 71 height 22
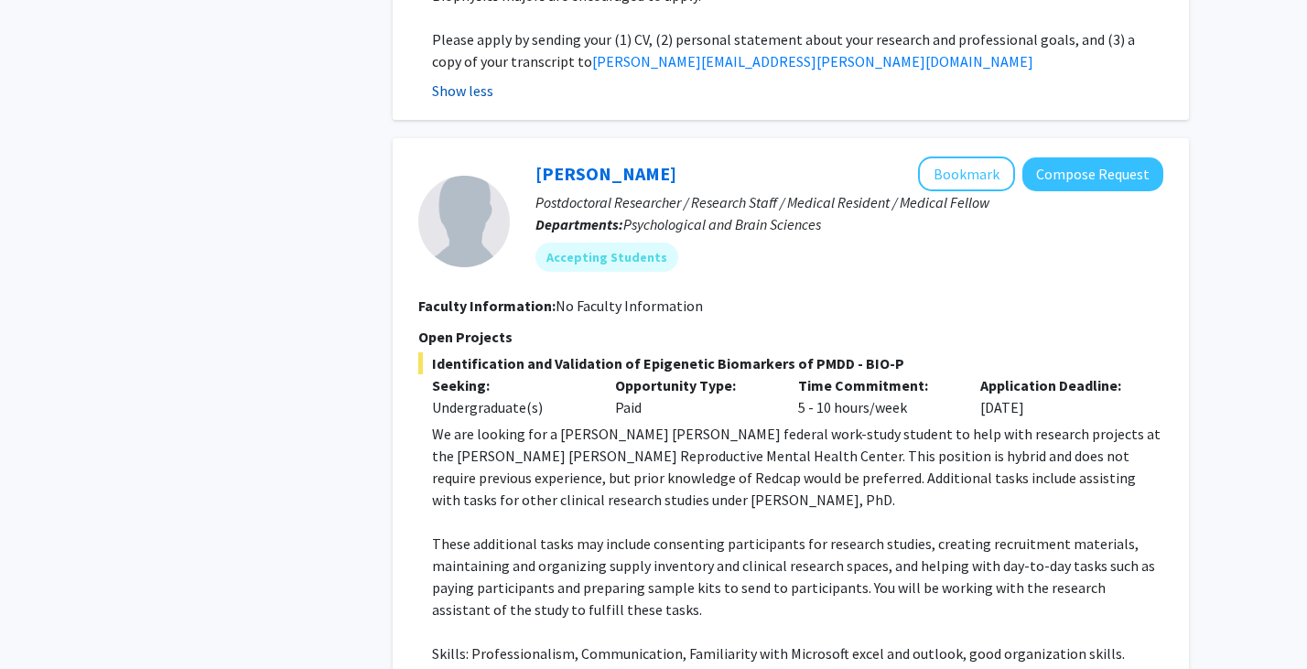
scroll to position [1033, 0]
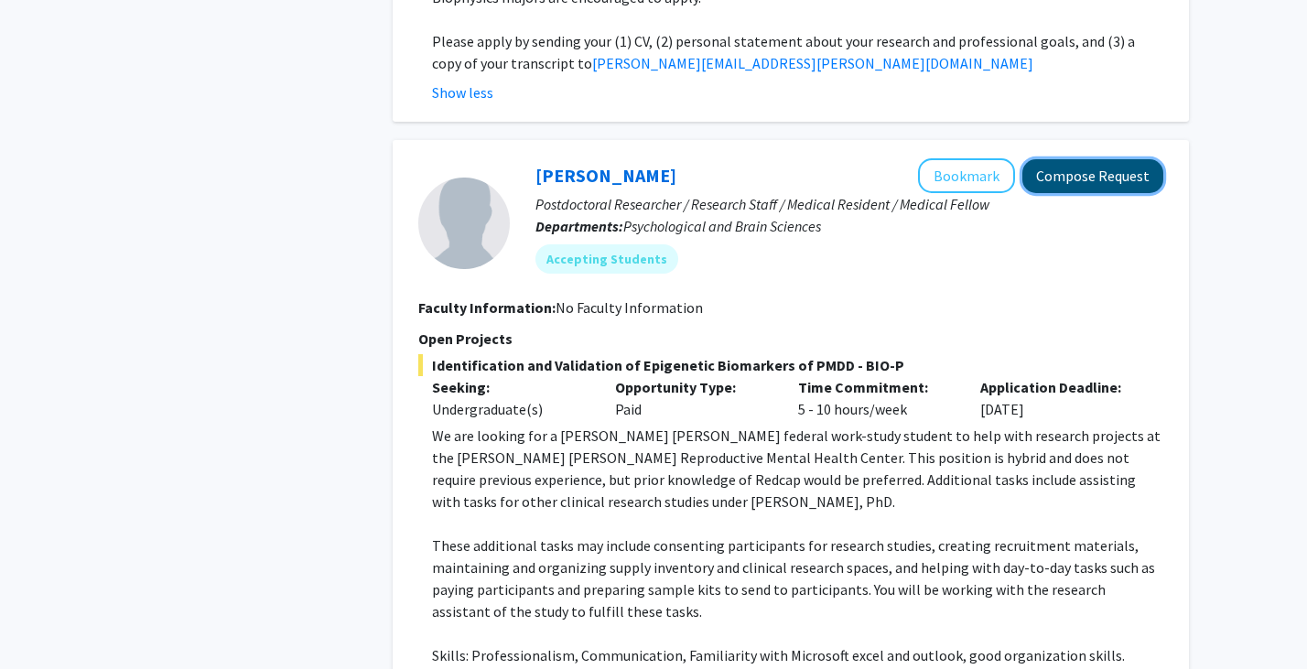
click at [1072, 159] on button "Compose Request" at bounding box center [1093, 176] width 141 height 34
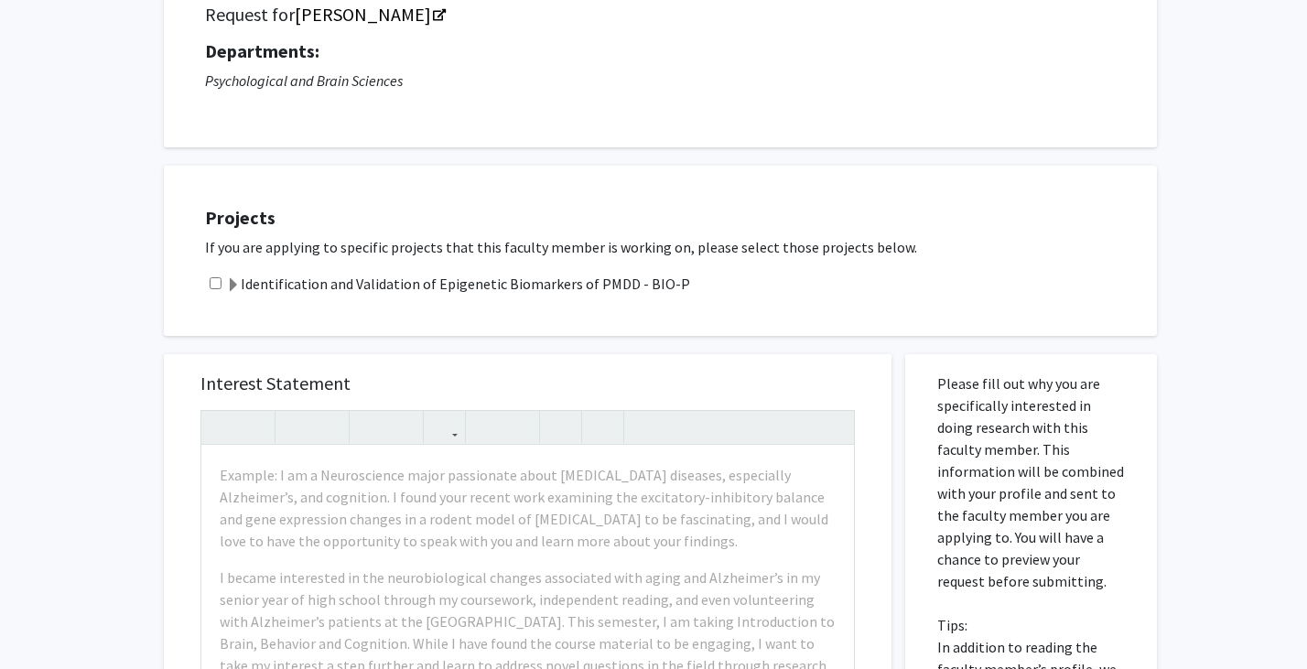
scroll to position [155, 0]
click at [617, 269] on div "Projects If you are applying to specific projects that this faculty member is w…" at bounding box center [672, 249] width 971 height 125
click at [571, 277] on label "Identification and Validation of Epigenetic Biomarkers of PMDD - BIO-P" at bounding box center [458, 282] width 464 height 22
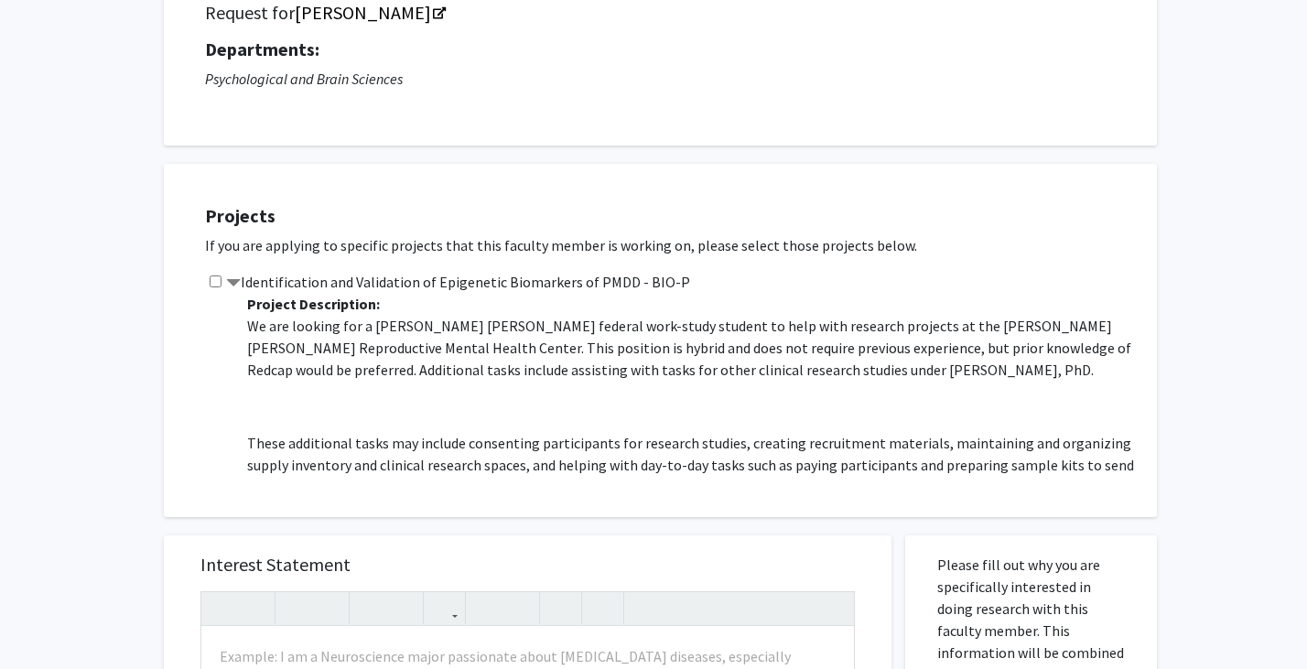
scroll to position [0, 0]
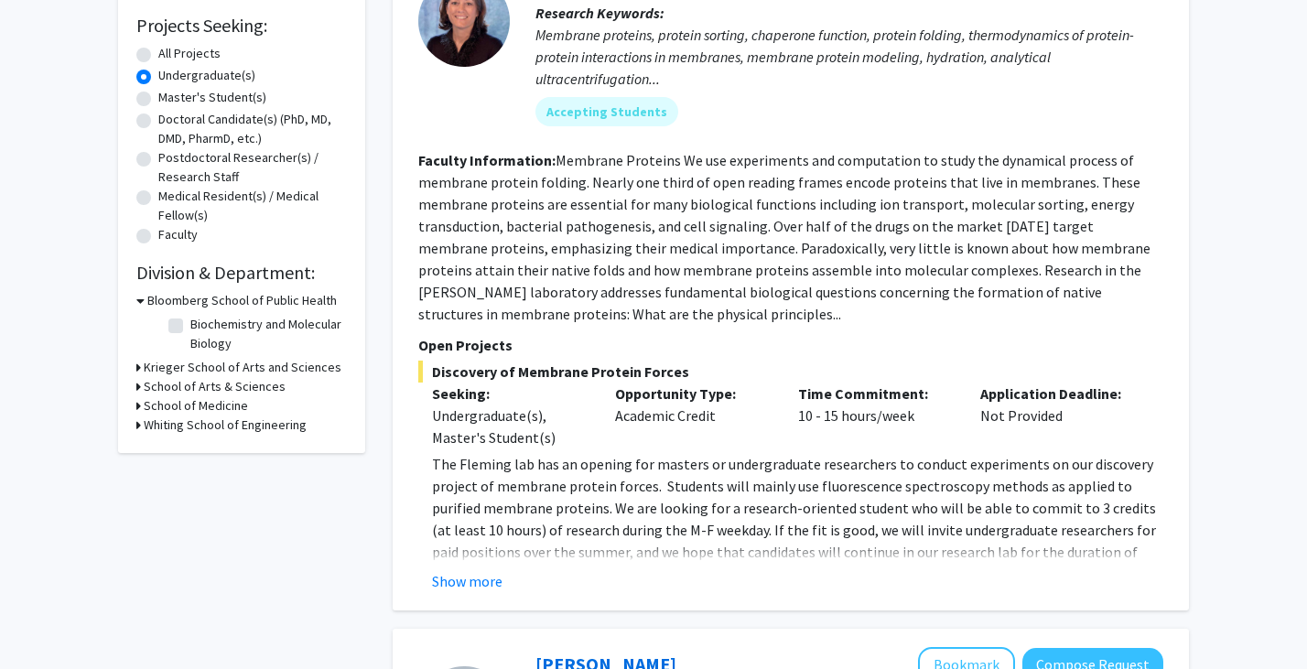
scroll to position [303, 0]
click at [494, 561] on p "The Fleming lab has an opening for masters or undergraduate researchers to cond…" at bounding box center [798, 529] width 732 height 154
click at [467, 575] on button "Show more" at bounding box center [467, 580] width 71 height 22
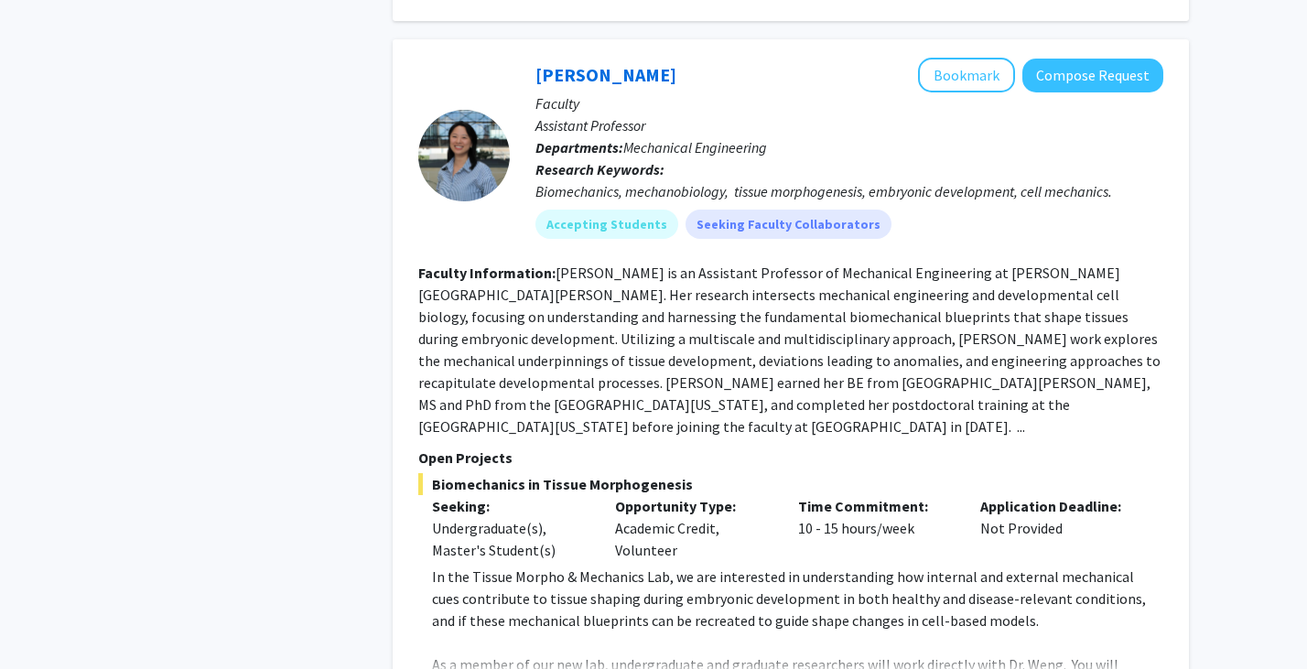
scroll to position [4514, 0]
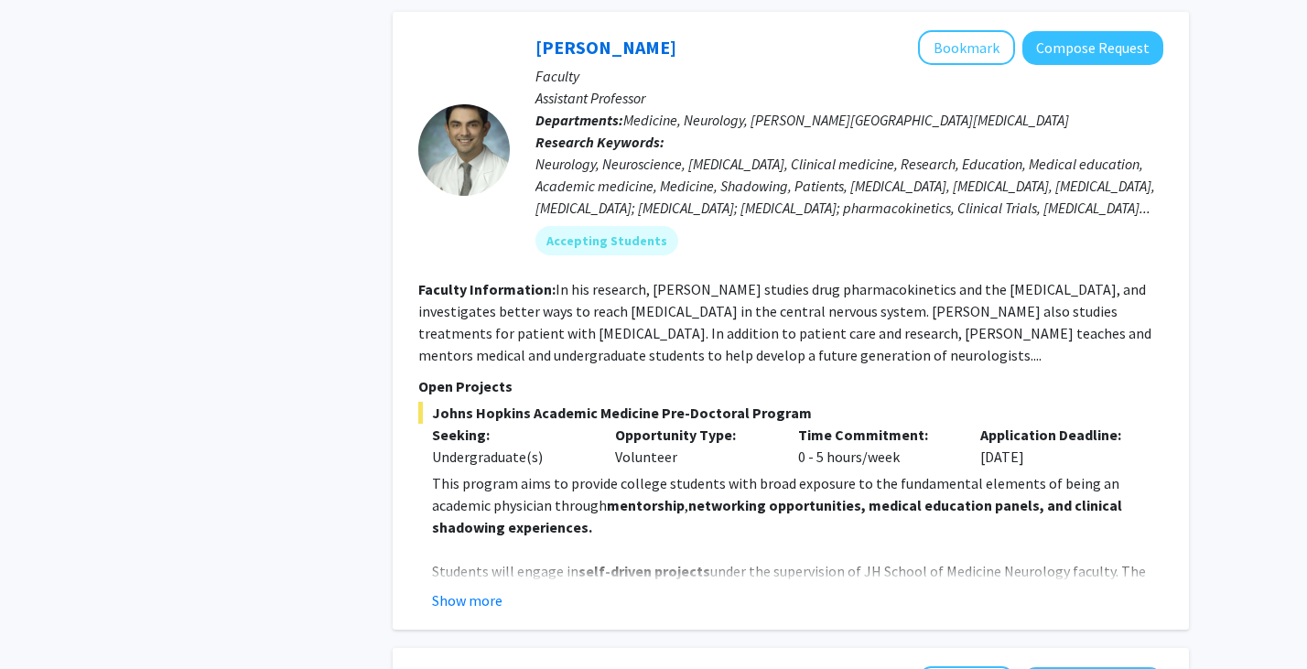
scroll to position [3900, 0]
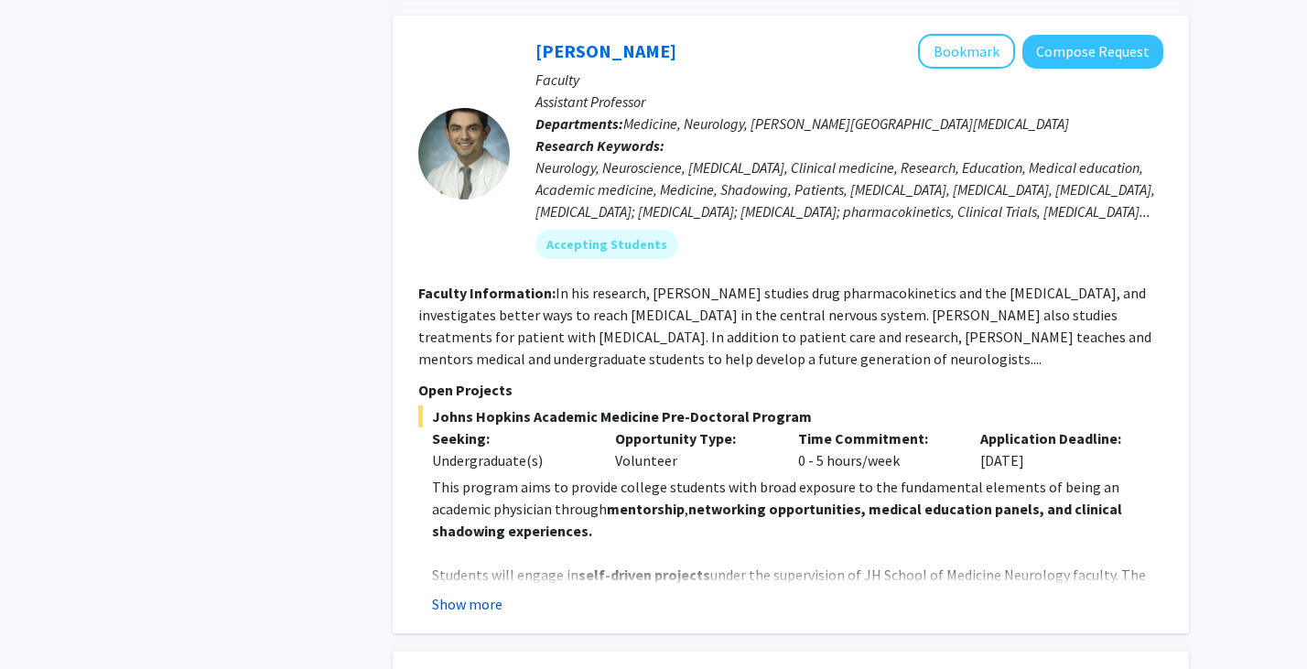
click at [473, 593] on button "Show more" at bounding box center [467, 604] width 71 height 22
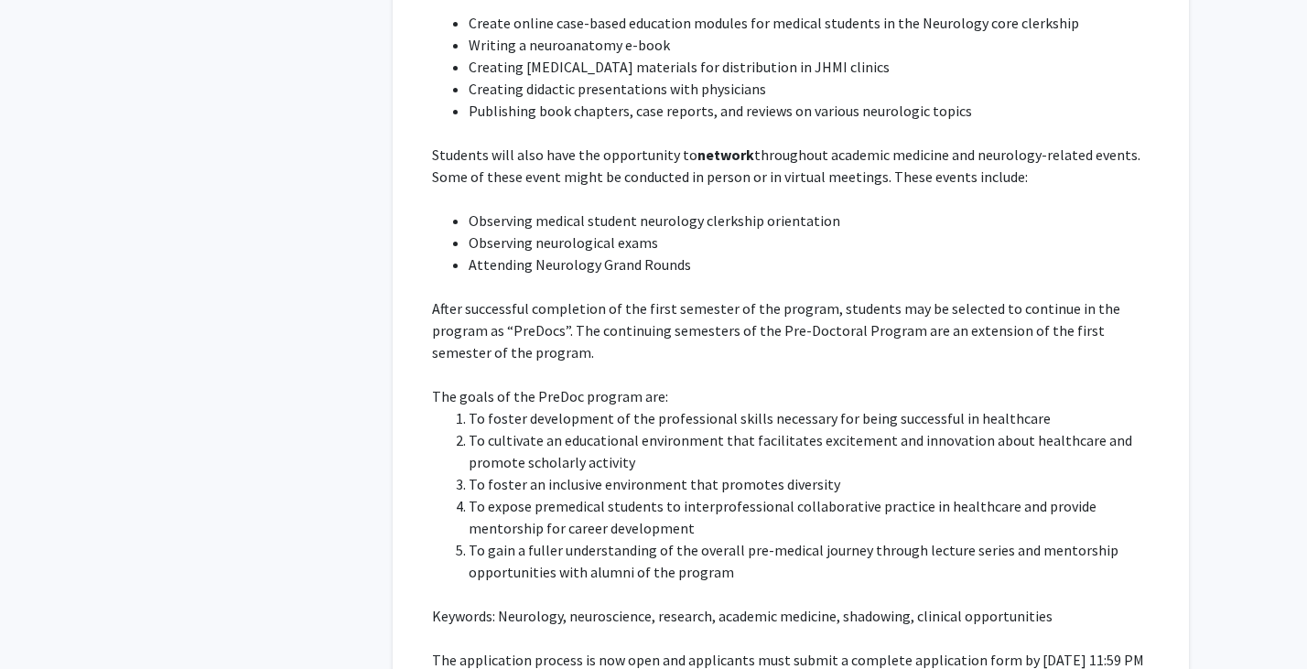
scroll to position [4543, 0]
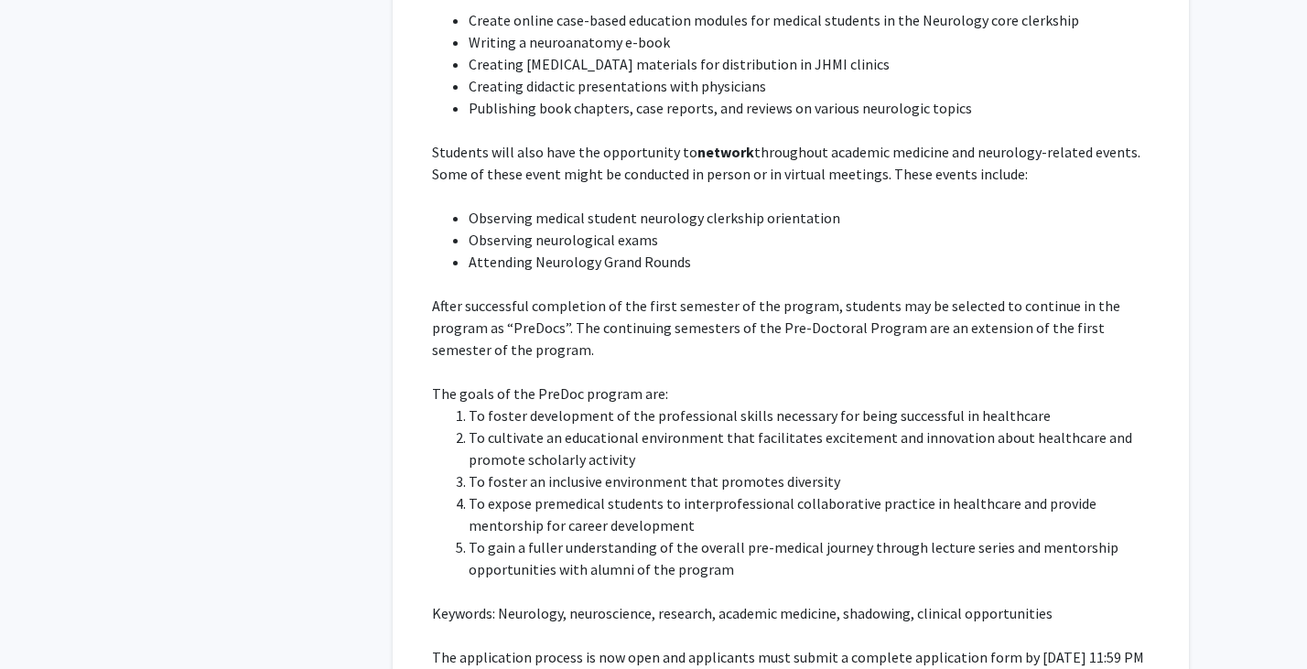
drag, startPoint x: 512, startPoint y: 613, endPoint x: 430, endPoint y: 590, distance: 84.6
click at [430, 590] on fg-read-more "This program aims to provide college students with broad exposure to the fundam…" at bounding box center [790, 287] width 745 height 908
copy p "[URL][DOMAIN_NAME]"
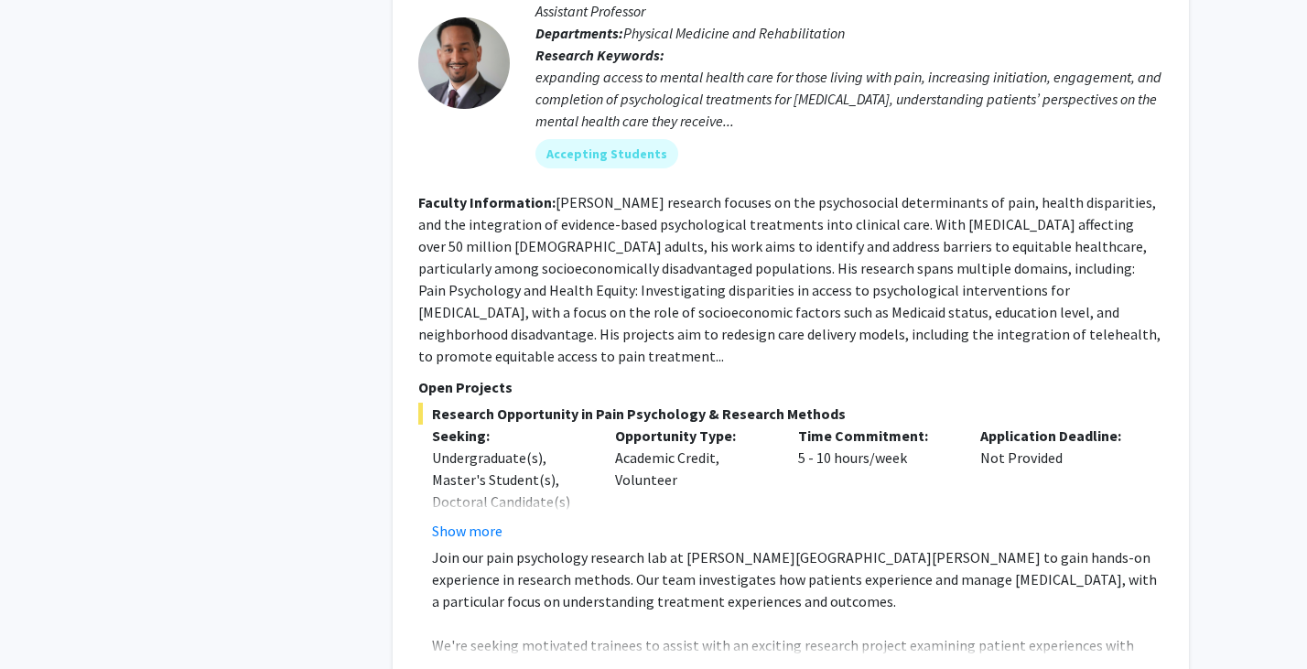
scroll to position [2517, 0]
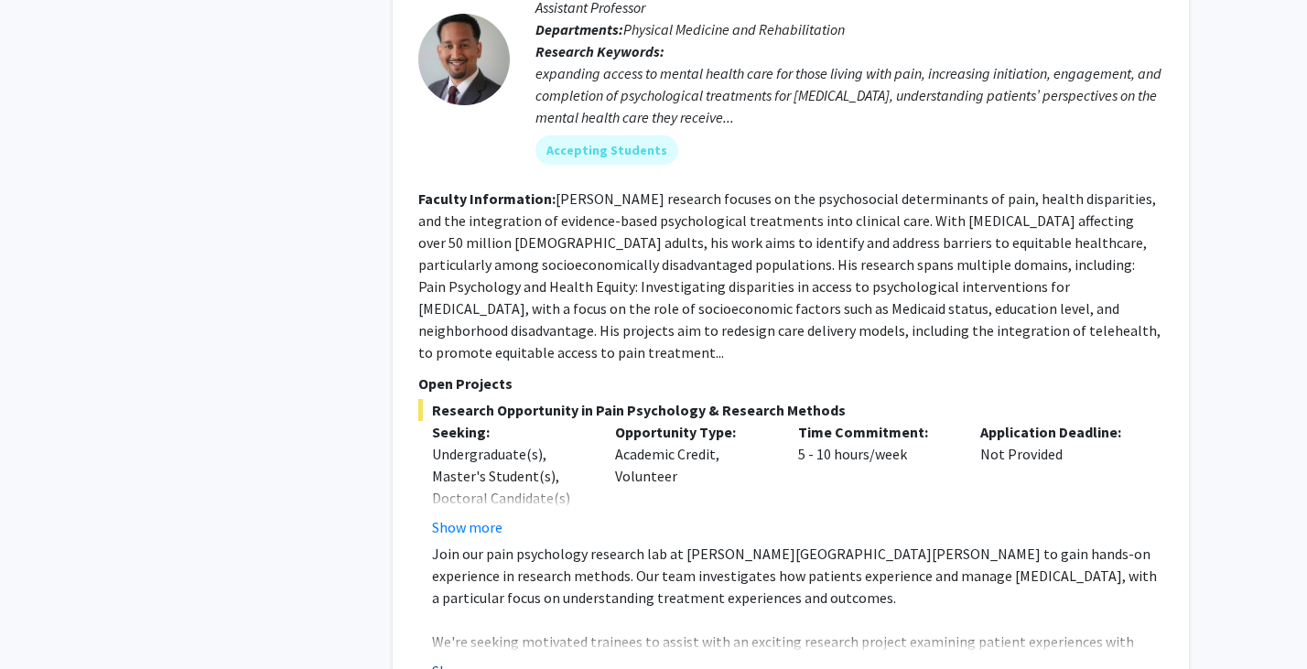
click at [487, 660] on button "Show more" at bounding box center [467, 671] width 71 height 22
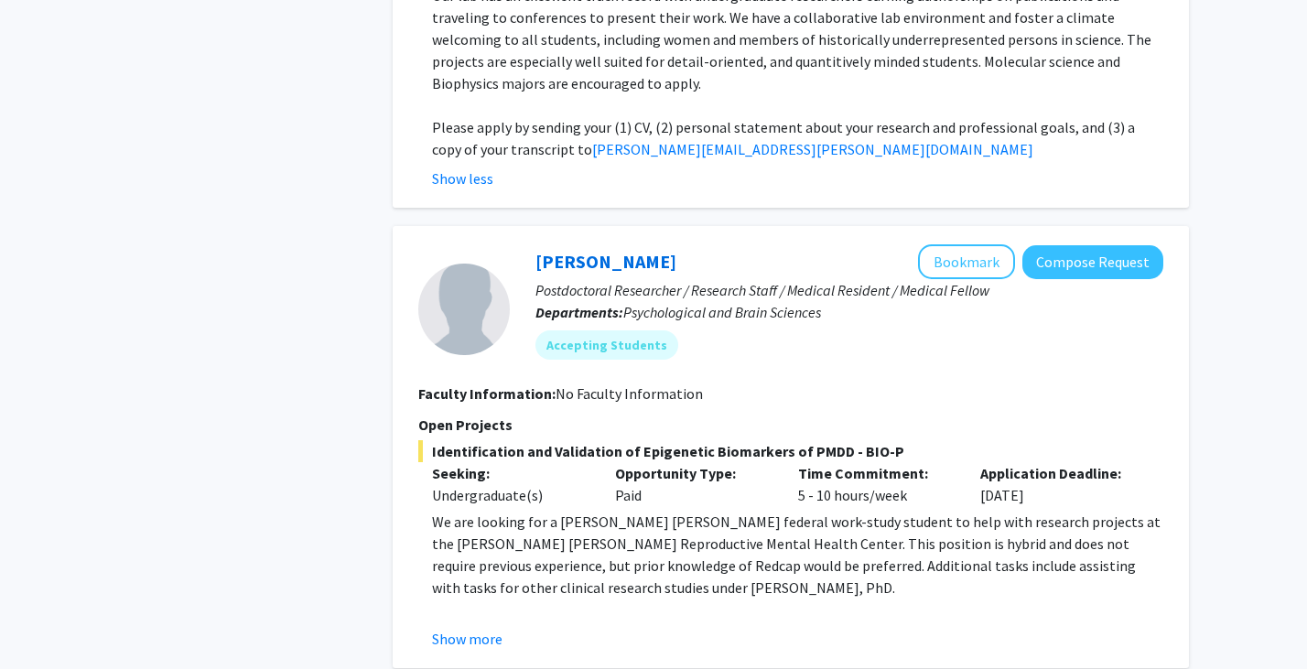
scroll to position [948, 0]
click at [486, 627] on button "Show more" at bounding box center [467, 638] width 71 height 22
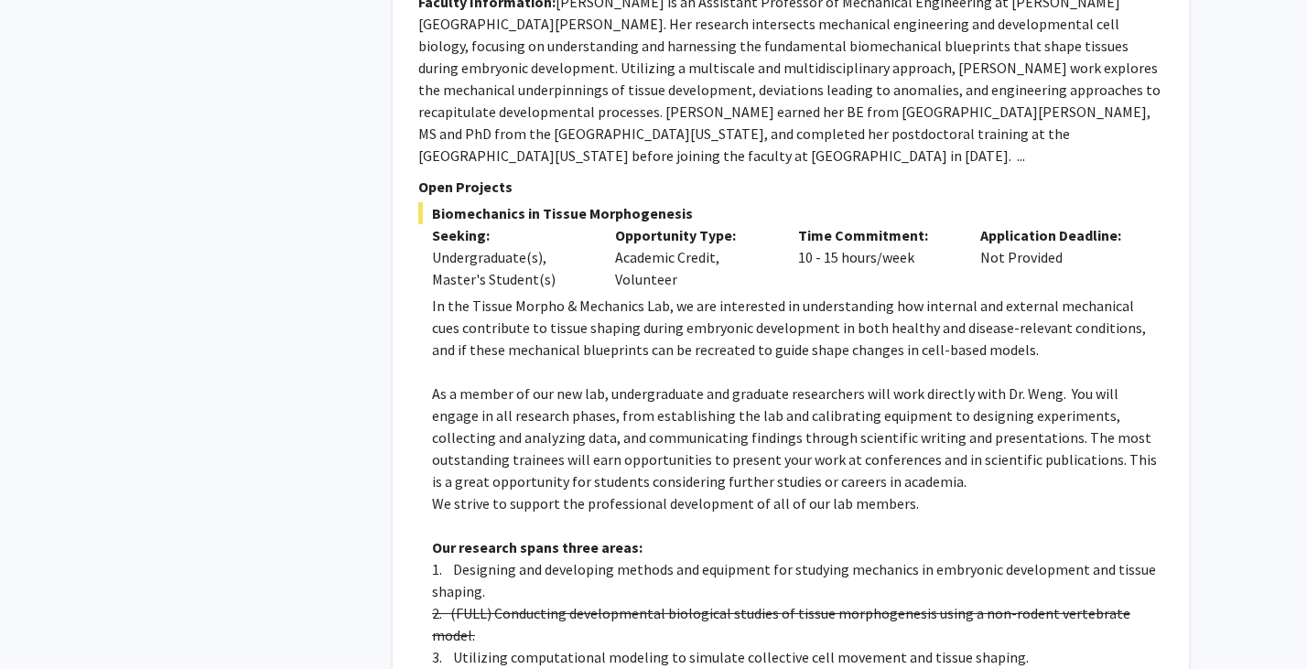
scroll to position [6549, 0]
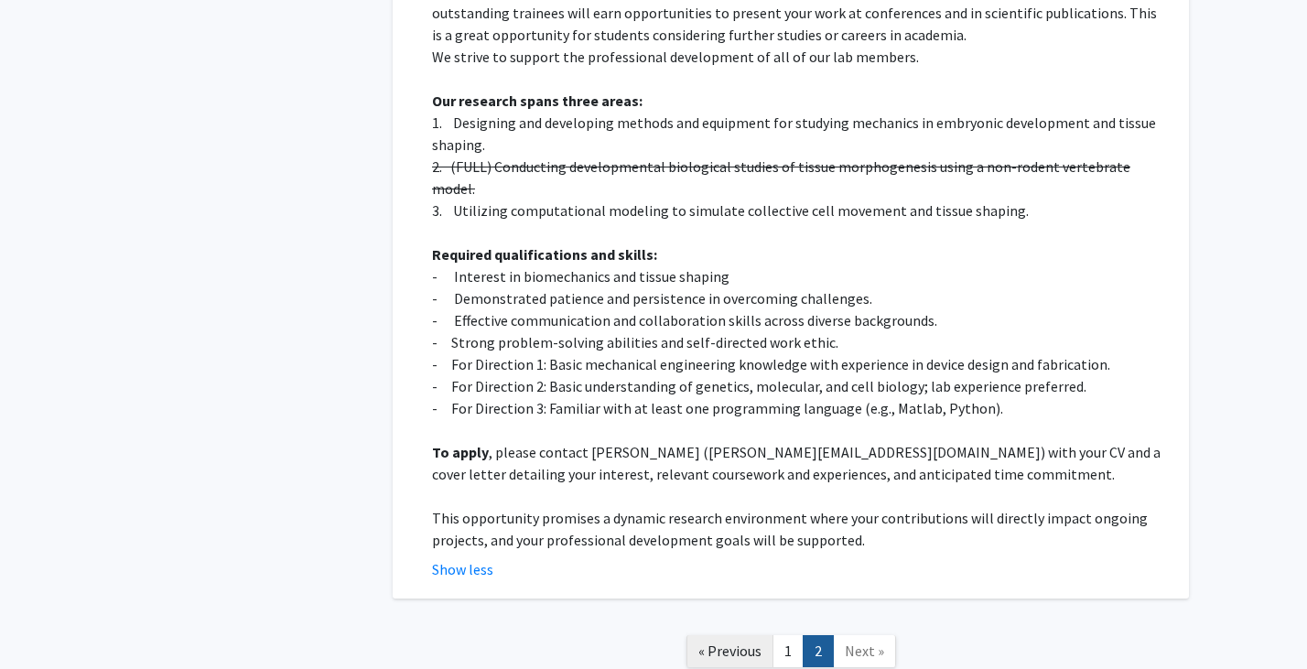
click at [733, 642] on span "« Previous" at bounding box center [730, 651] width 63 height 18
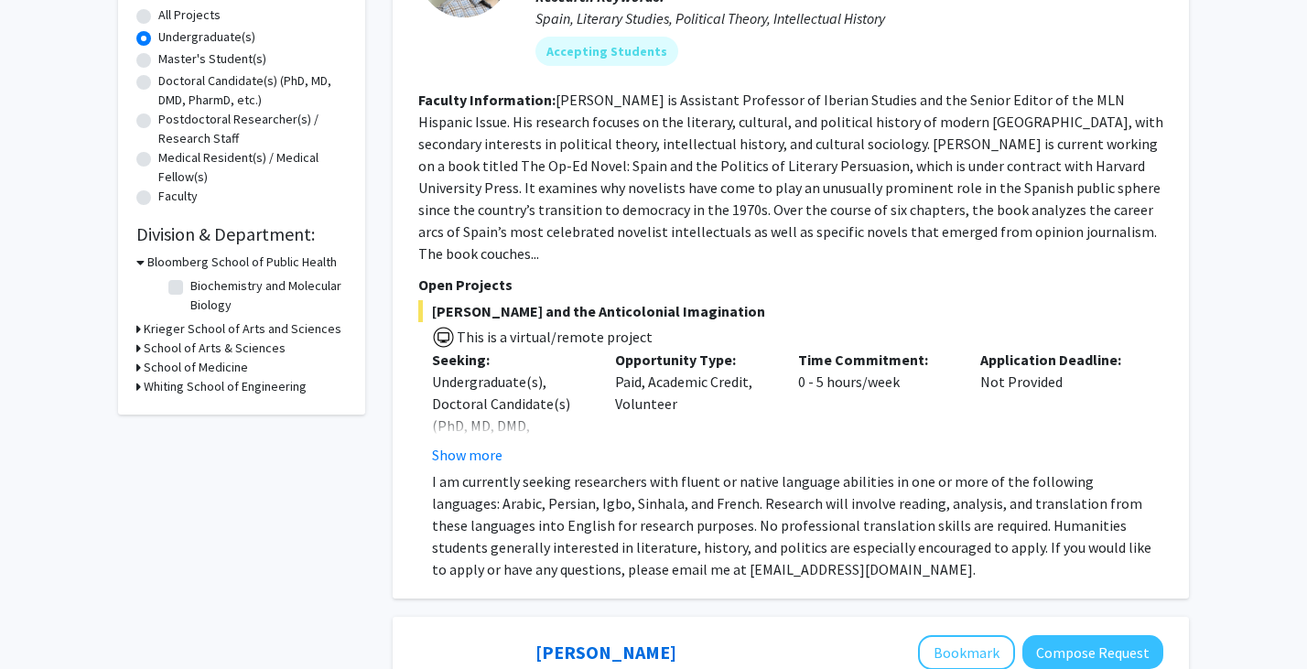
scroll to position [342, 0]
click at [494, 443] on button "Show more" at bounding box center [467, 454] width 71 height 22
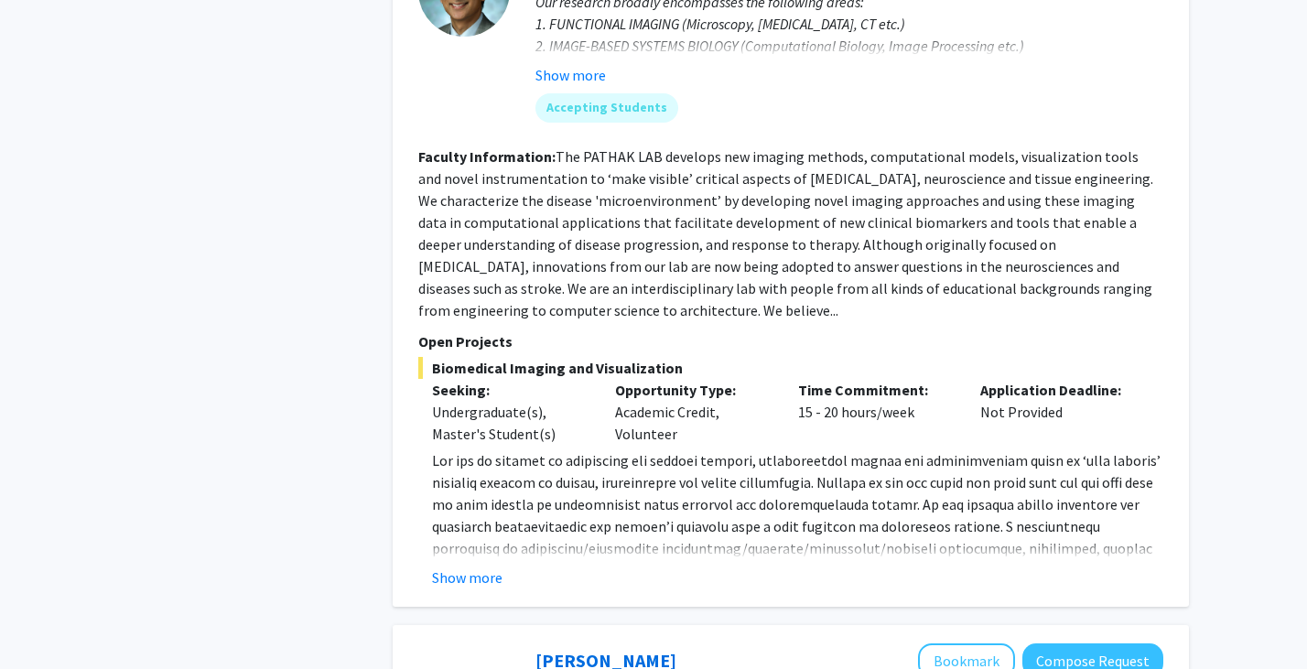
scroll to position [1196, 0]
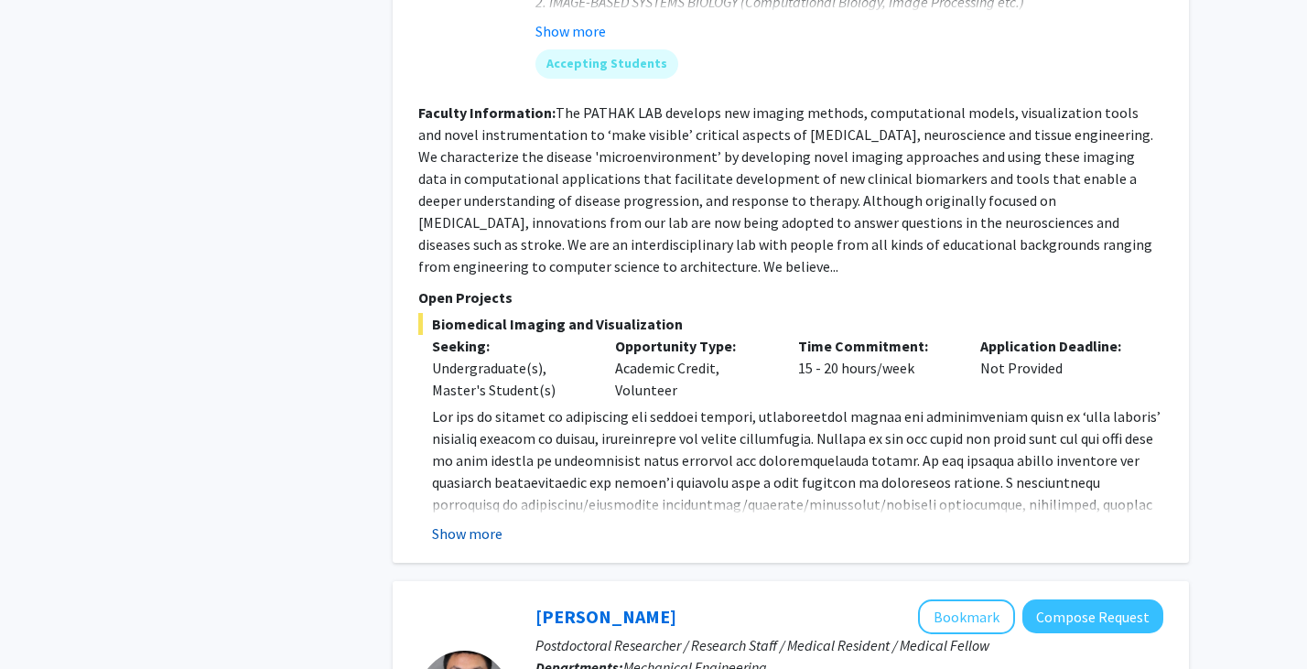
click at [483, 523] on button "Show more" at bounding box center [467, 534] width 71 height 22
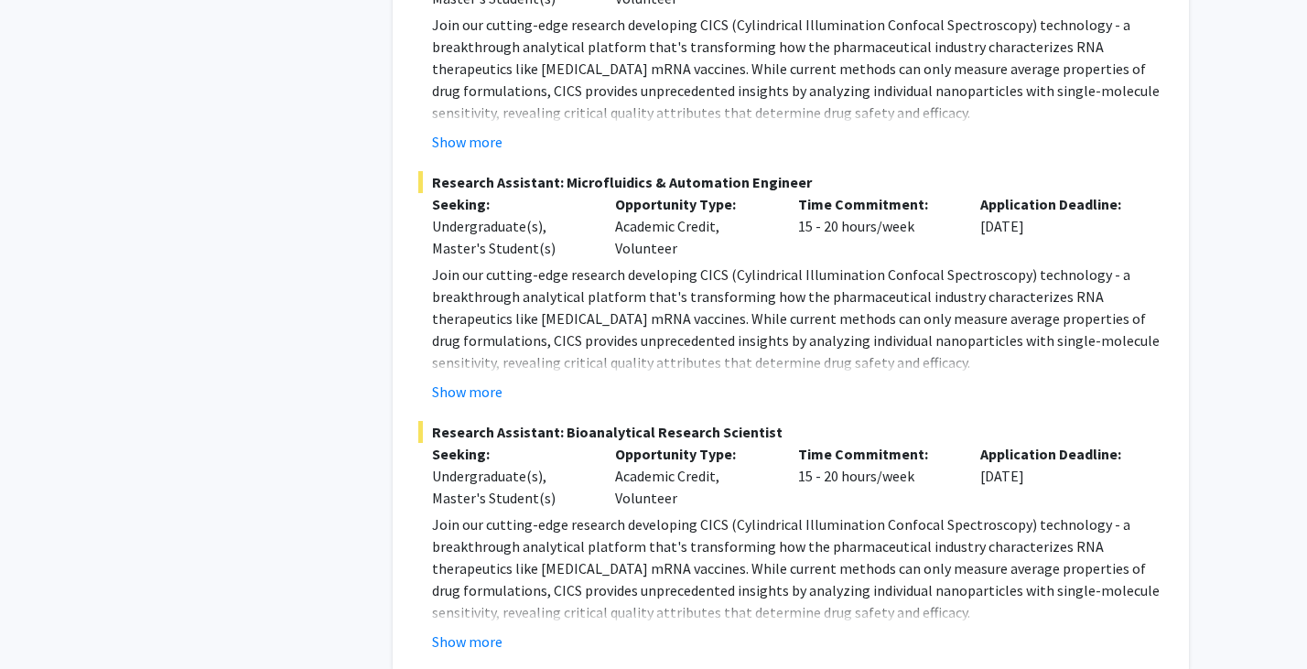
scroll to position [2299, 0]
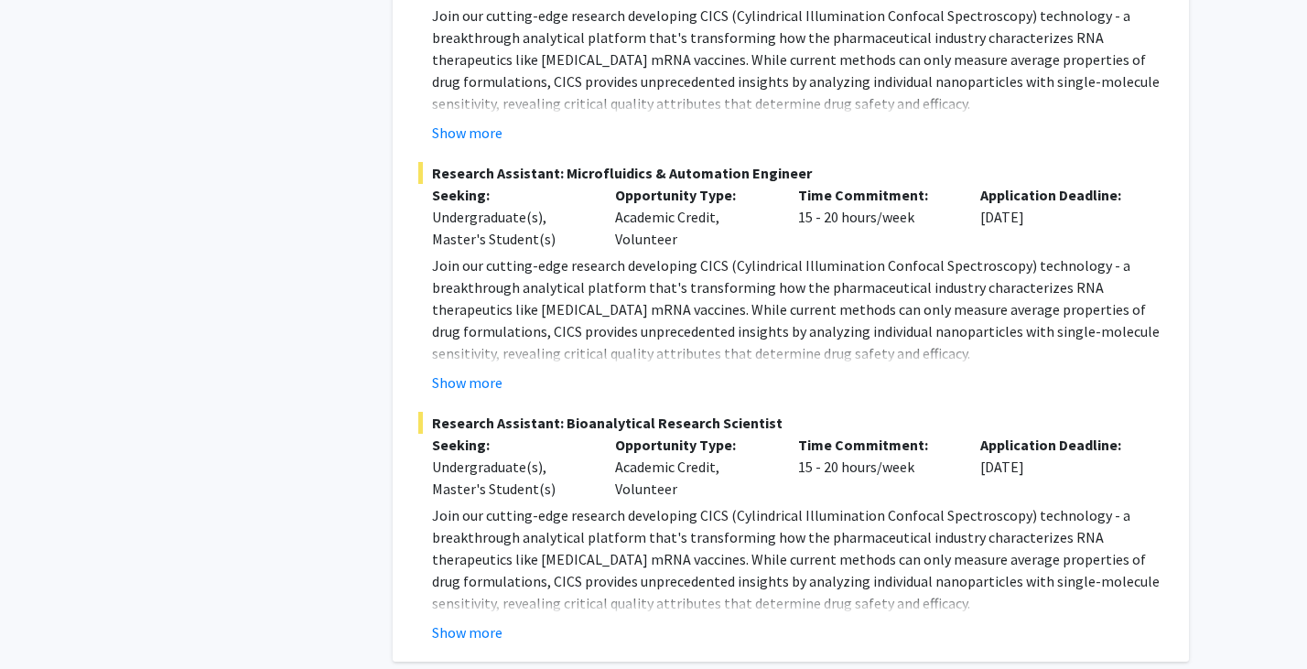
click at [437, 577] on p "Join our cutting-edge research developing CICS (Cylindrical Illumination Confoc…" at bounding box center [798, 559] width 732 height 110
click at [443, 622] on button "Show more" at bounding box center [467, 633] width 71 height 22
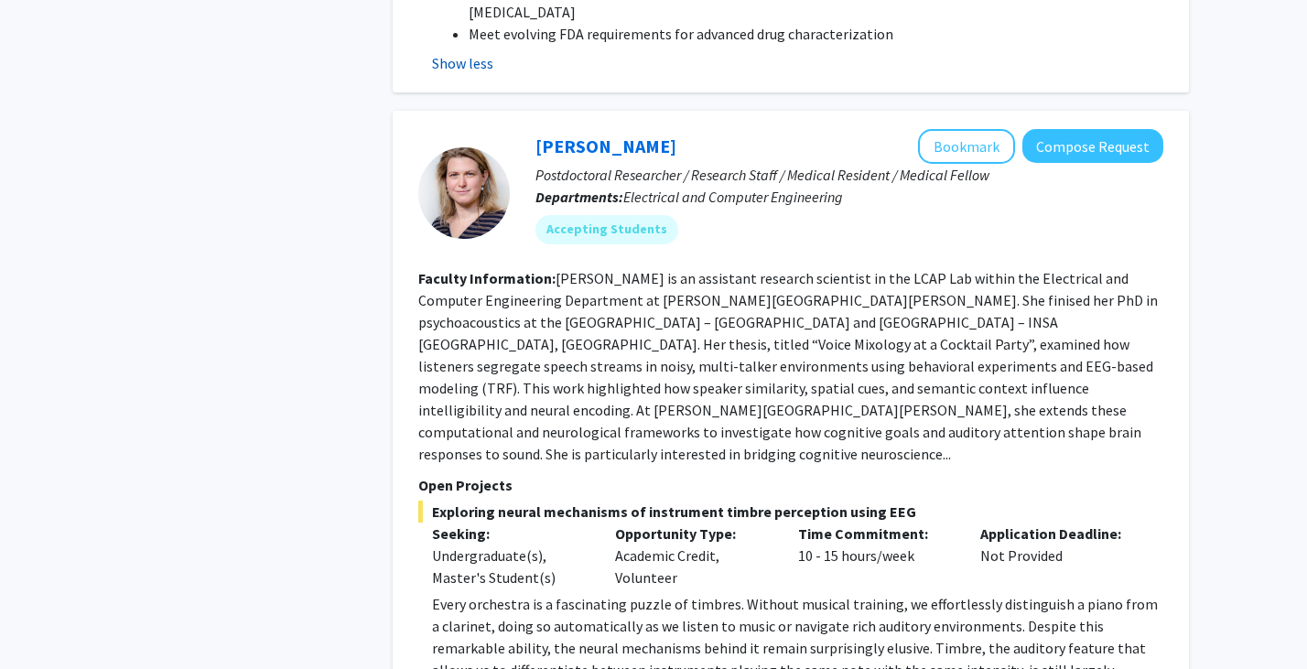
scroll to position [3583, 0]
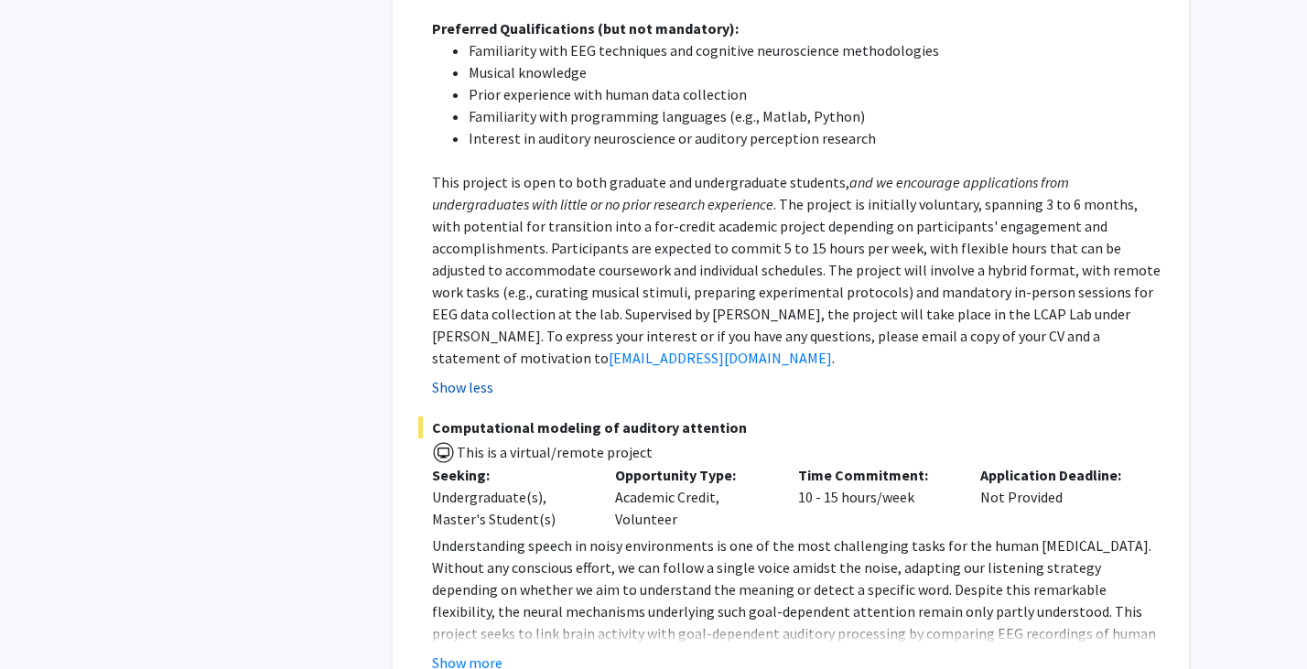
scroll to position [4478, 0]
click at [432, 375] on button "Show less" at bounding box center [462, 386] width 61 height 22
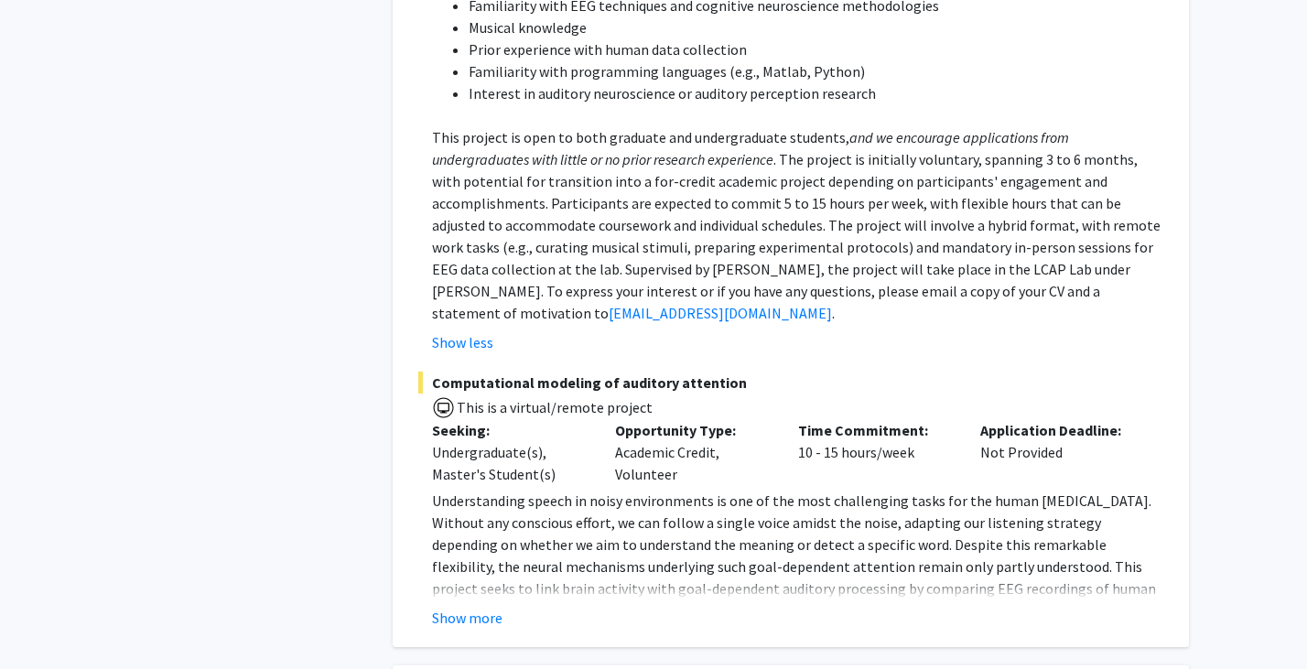
scroll to position [4523, 0]
click at [513, 489] on p "Understanding speech in noisy environments is one of the most challenging tasks…" at bounding box center [798, 588] width 732 height 198
click at [478, 606] on button "Show more" at bounding box center [467, 617] width 71 height 22
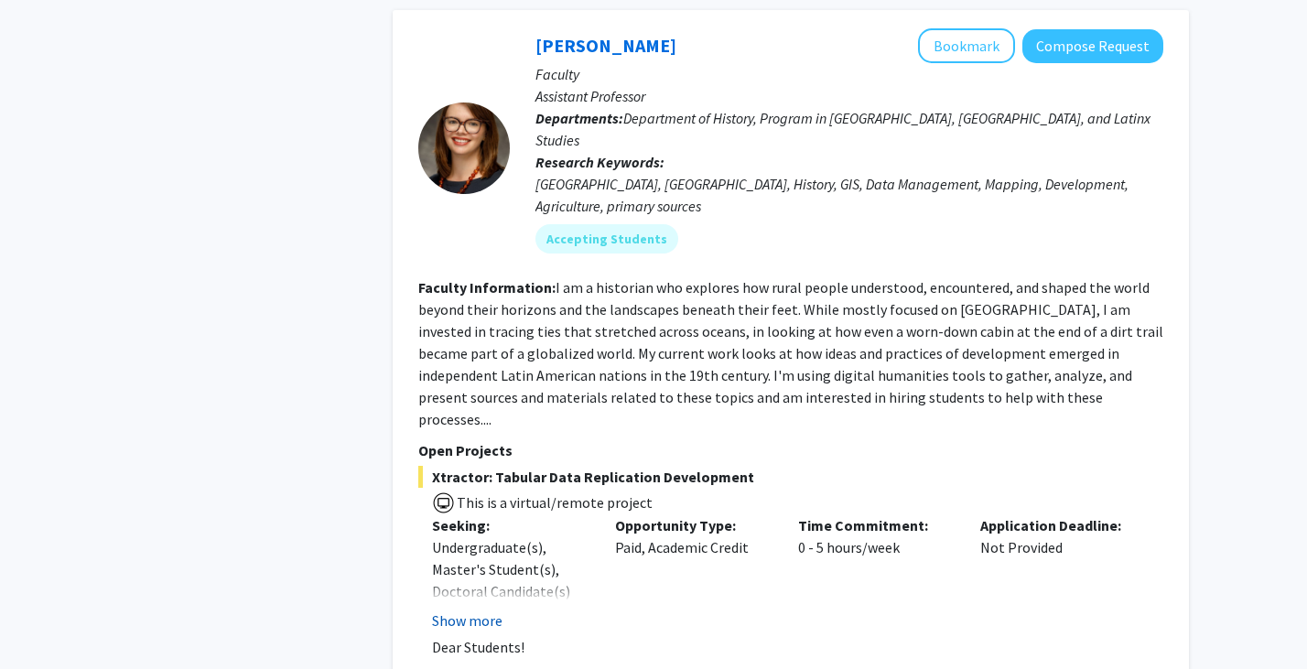
scroll to position [6505, 0]
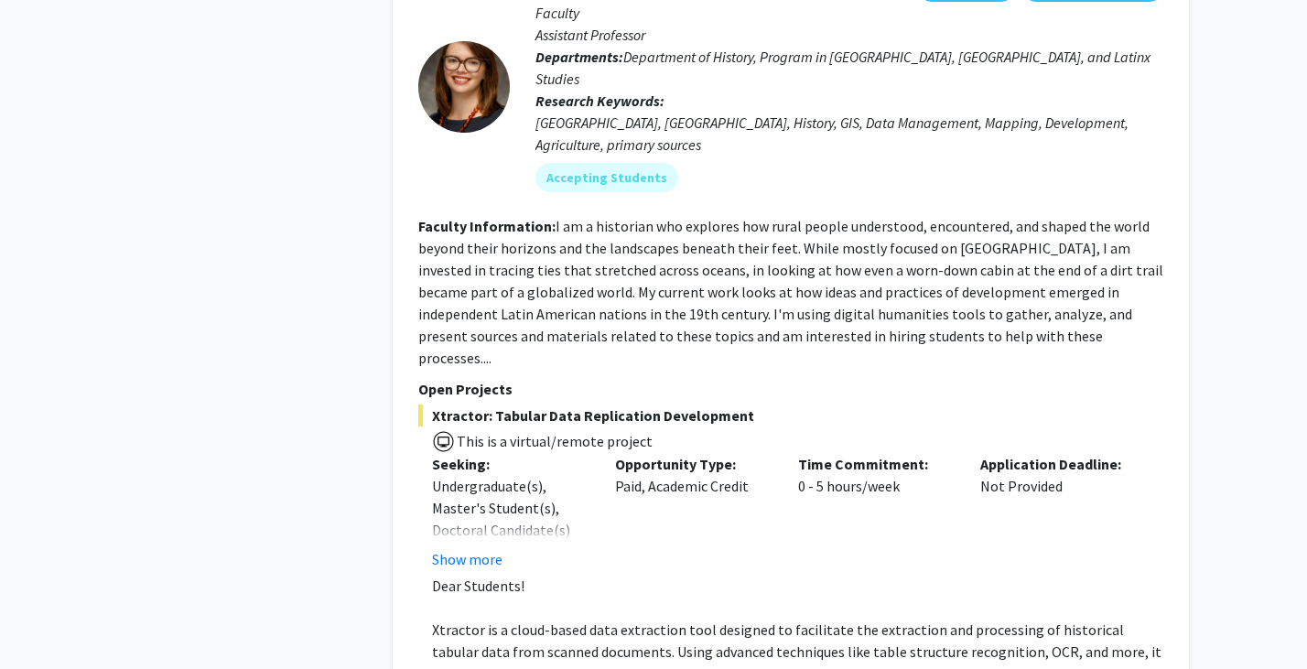
click at [464, 621] on span "Xtractor is a cloud-based data extraction tool designed to facilitate the extra…" at bounding box center [797, 652] width 730 height 62
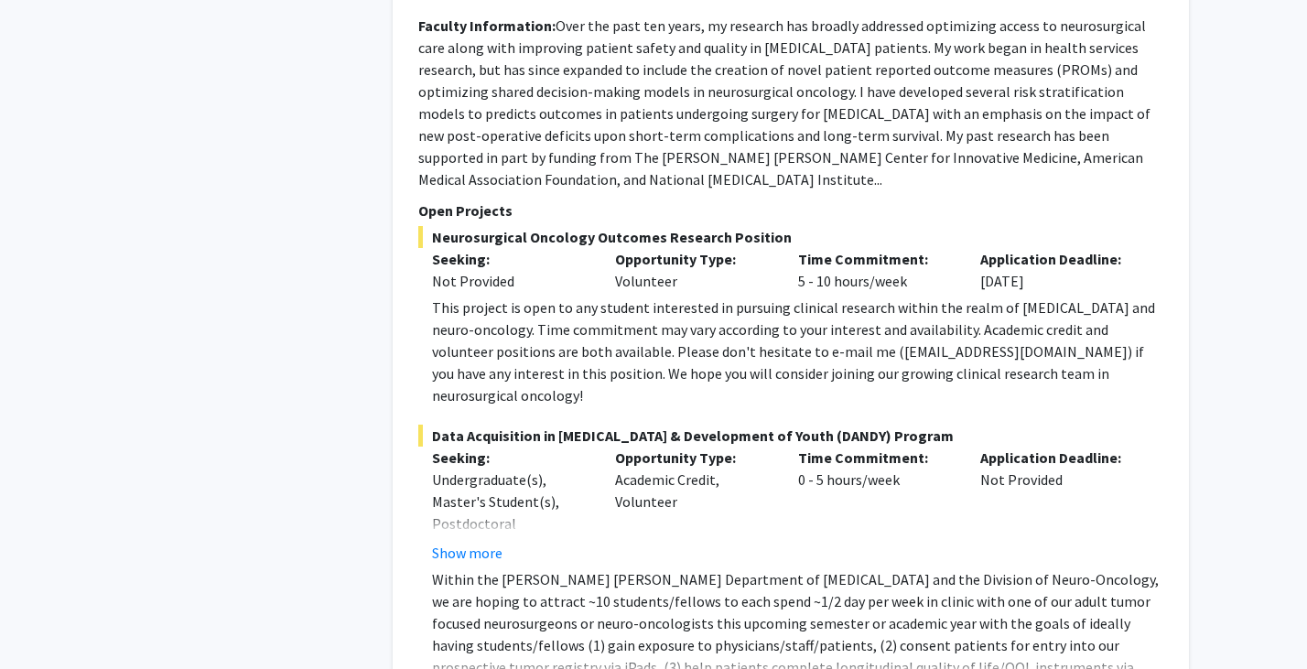
scroll to position [8064, 0]
click at [829, 298] on div "This project is open to any student interested in pursuing clinical research wi…" at bounding box center [798, 353] width 732 height 110
drag, startPoint x: 823, startPoint y: 179, endPoint x: 951, endPoint y: 178, distance: 128.2
click at [951, 298] on div "This project is open to any student interested in pursuing clinical research wi…" at bounding box center [798, 353] width 732 height 110
click at [451, 543] on button "Show more" at bounding box center [467, 554] width 71 height 22
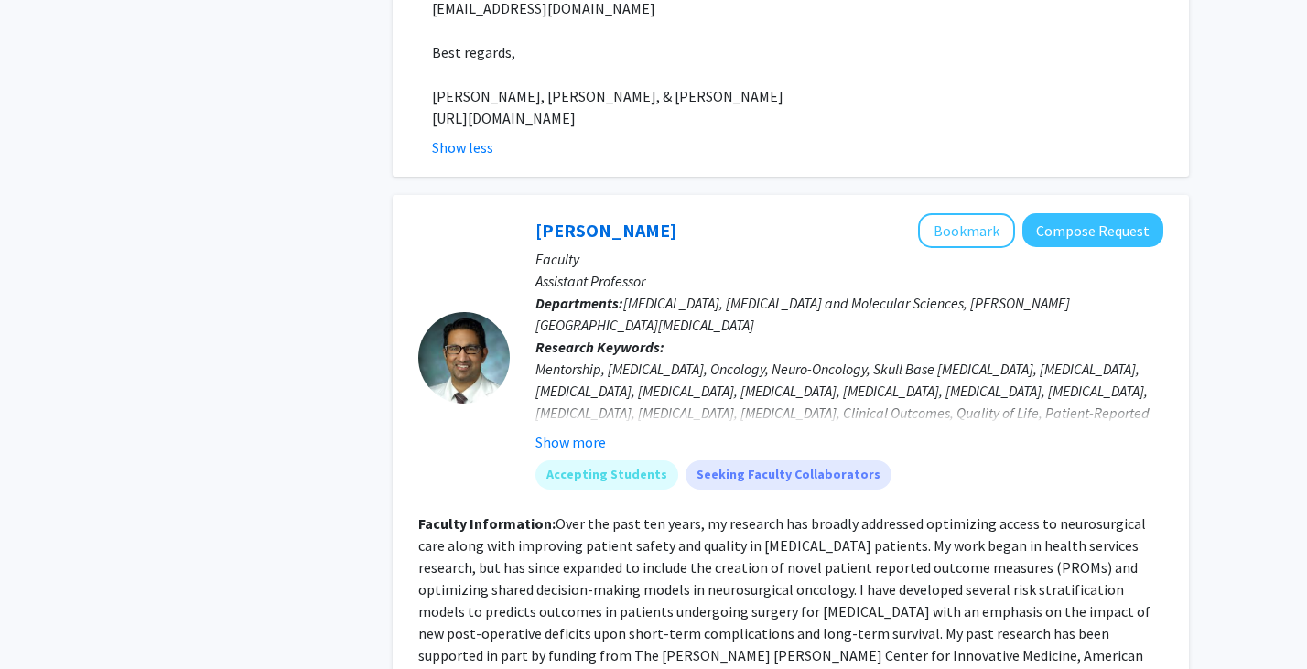
scroll to position [7548, 0]
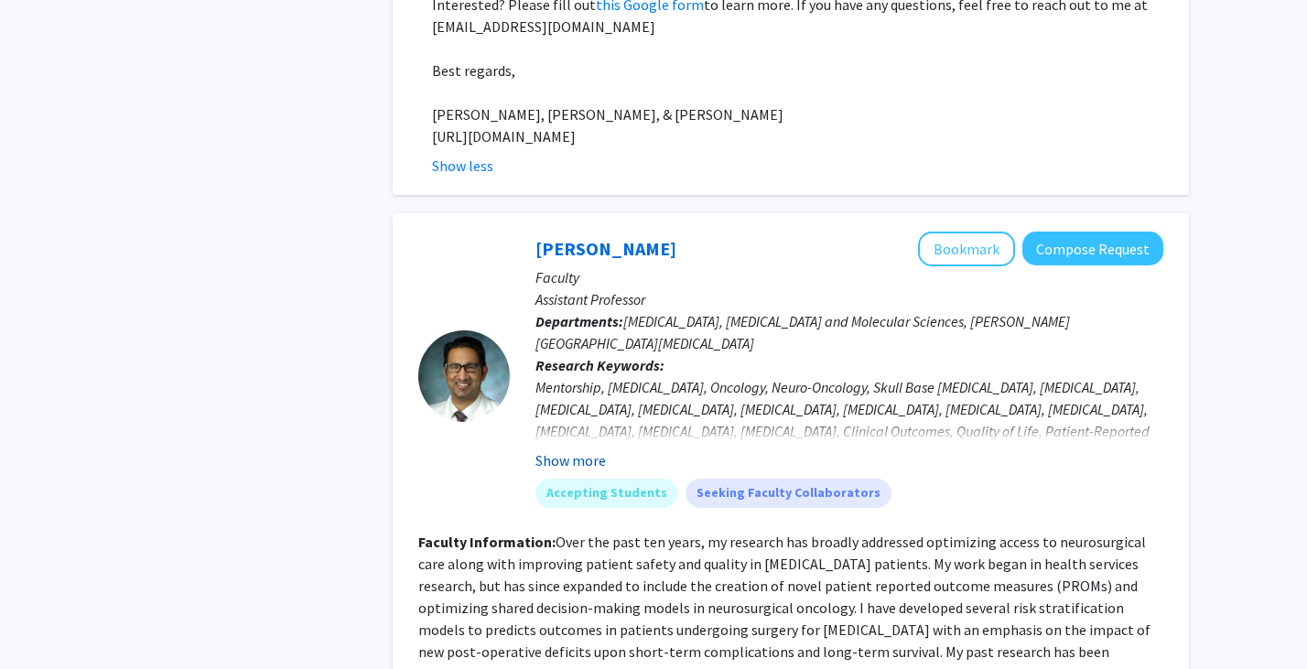
click at [573, 450] on button "Show more" at bounding box center [571, 461] width 71 height 22
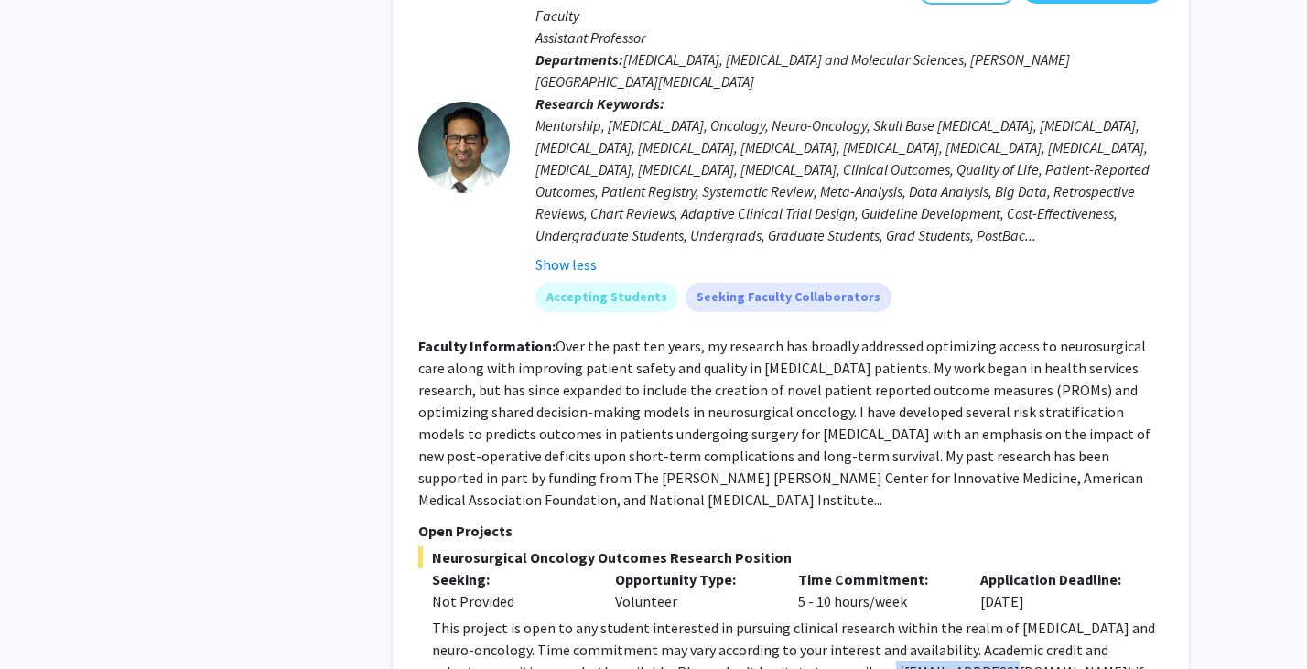
scroll to position [7813, 0]
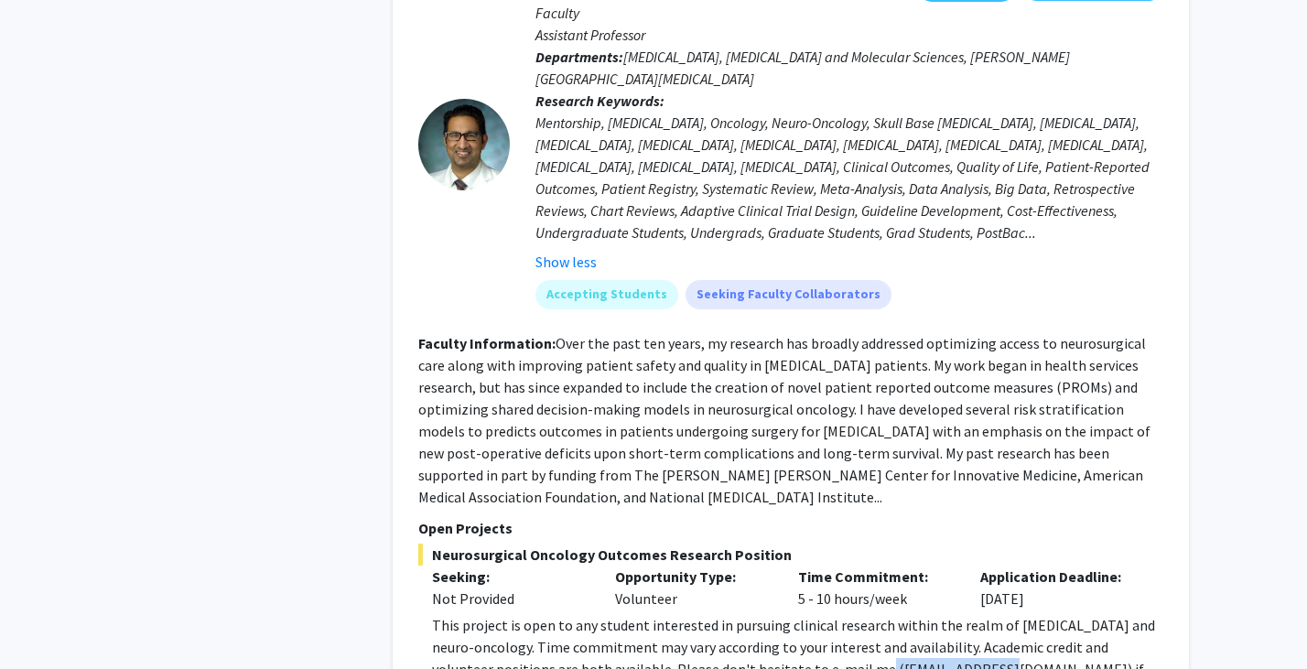
copy div "[EMAIL_ADDRESS][DOMAIN_NAME]"
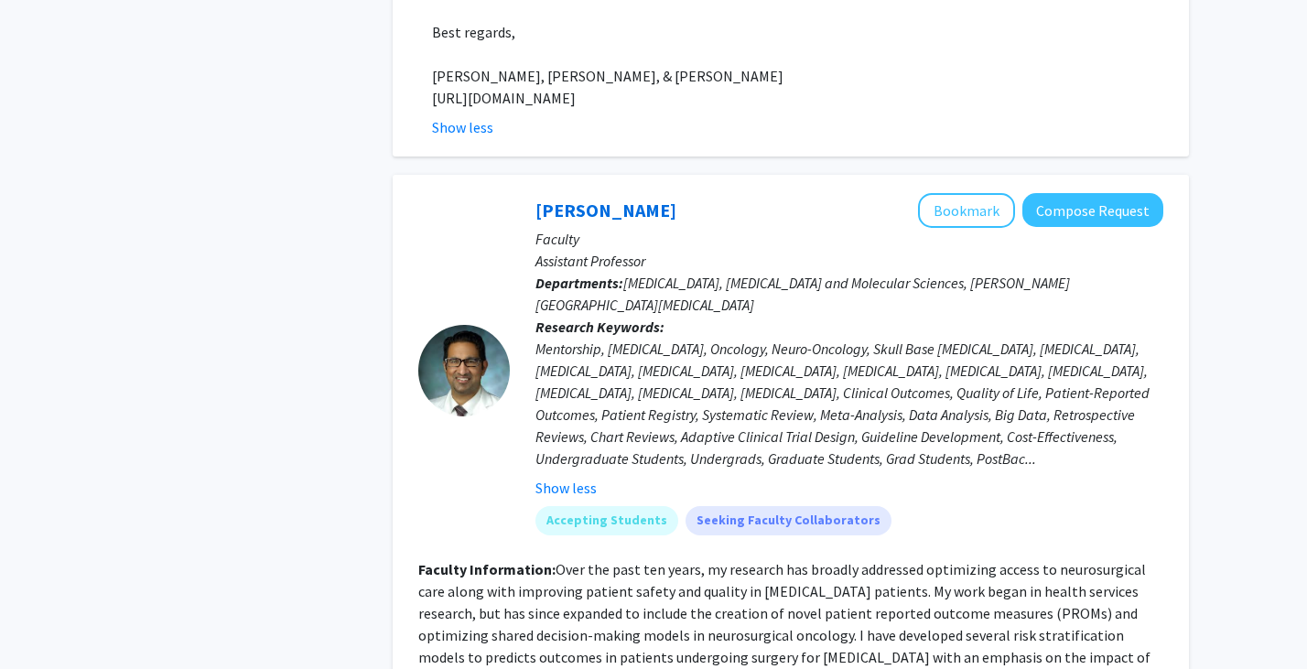
scroll to position [7586, 0]
click at [1144, 561] on fg-read-more "Over the past ten years, my research has broadly addressed optimizing access to…" at bounding box center [784, 647] width 732 height 172
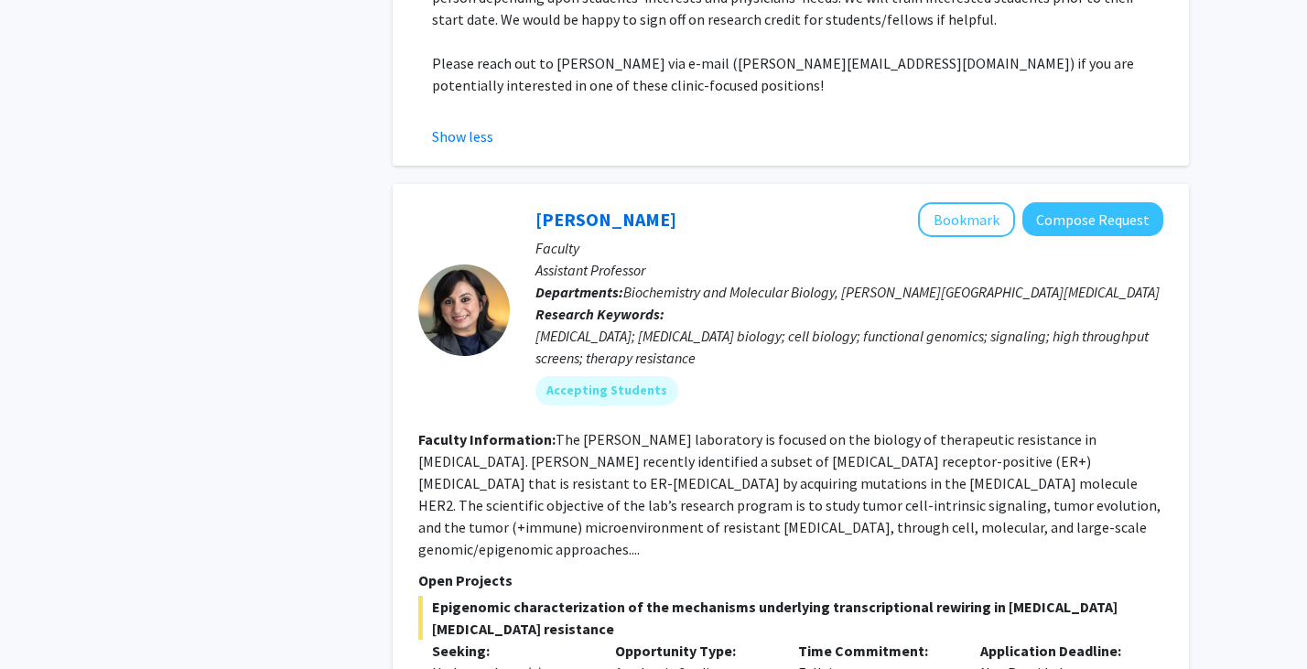
scroll to position [8999, 0]
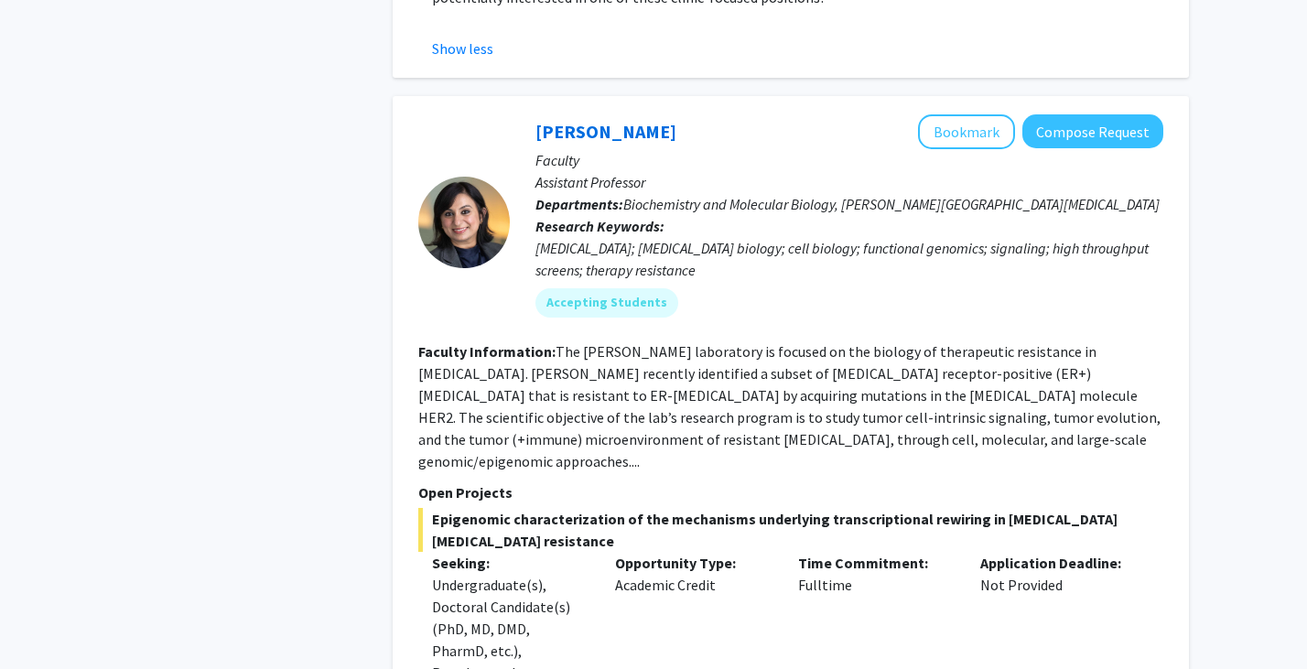
scroll to position [9096, 0]
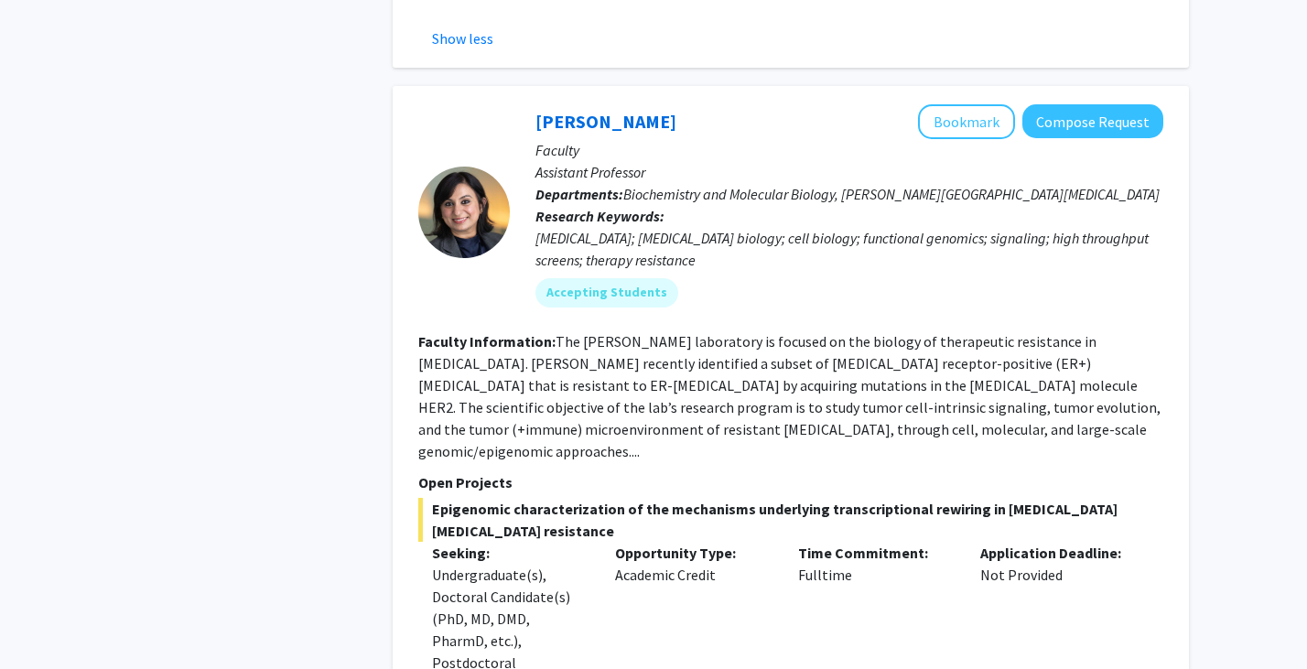
click at [916, 332] on fg-read-more "The [PERSON_NAME] laboratory is focused on the biology of therapeutic resistanc…" at bounding box center [789, 396] width 743 height 128
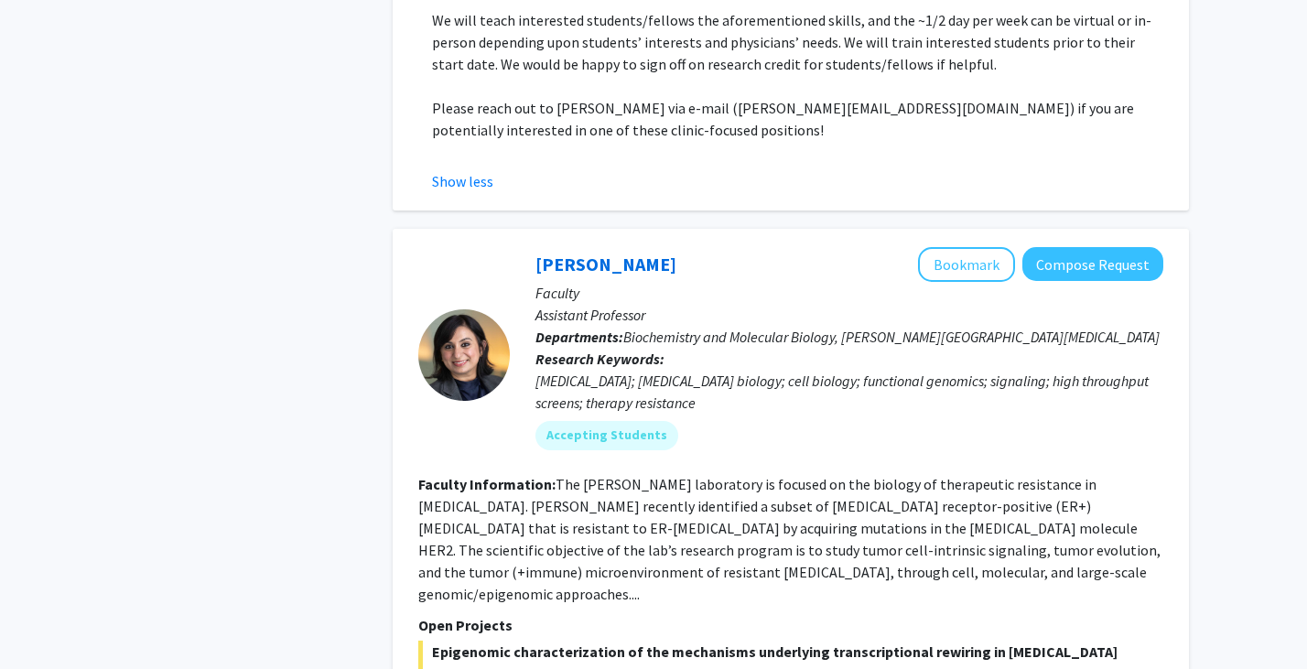
scroll to position [8951, 0]
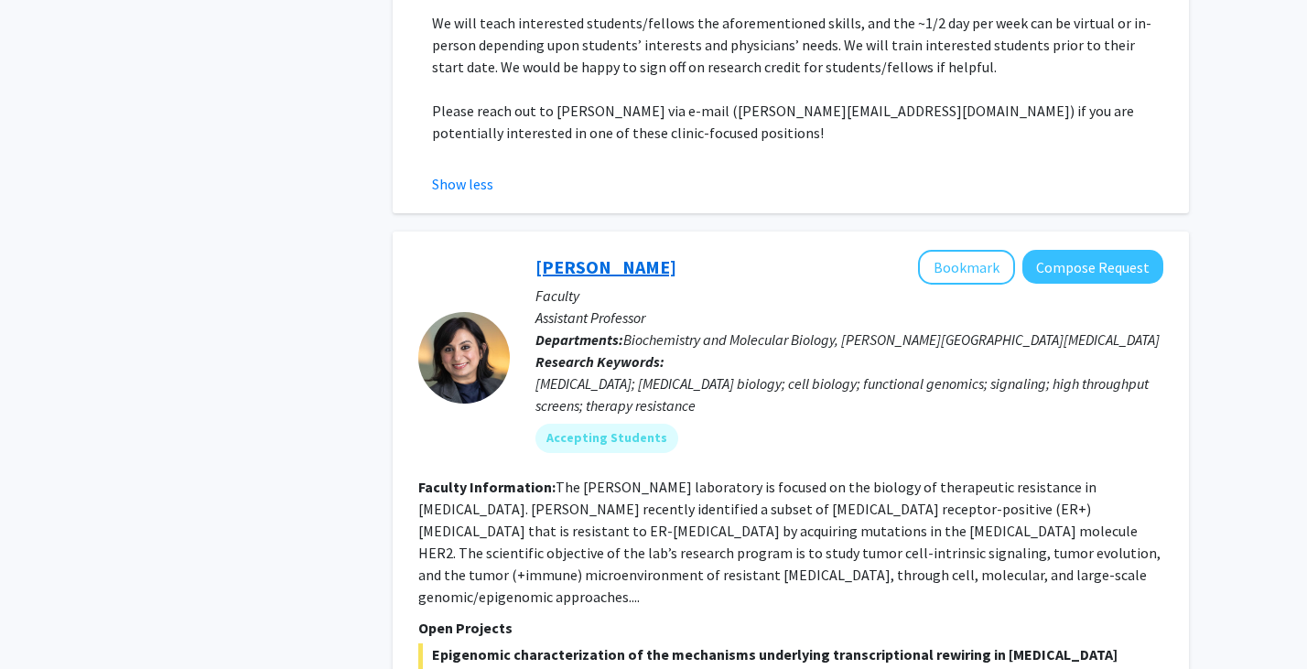
click at [612, 255] on link "[PERSON_NAME]" at bounding box center [606, 266] width 141 height 23
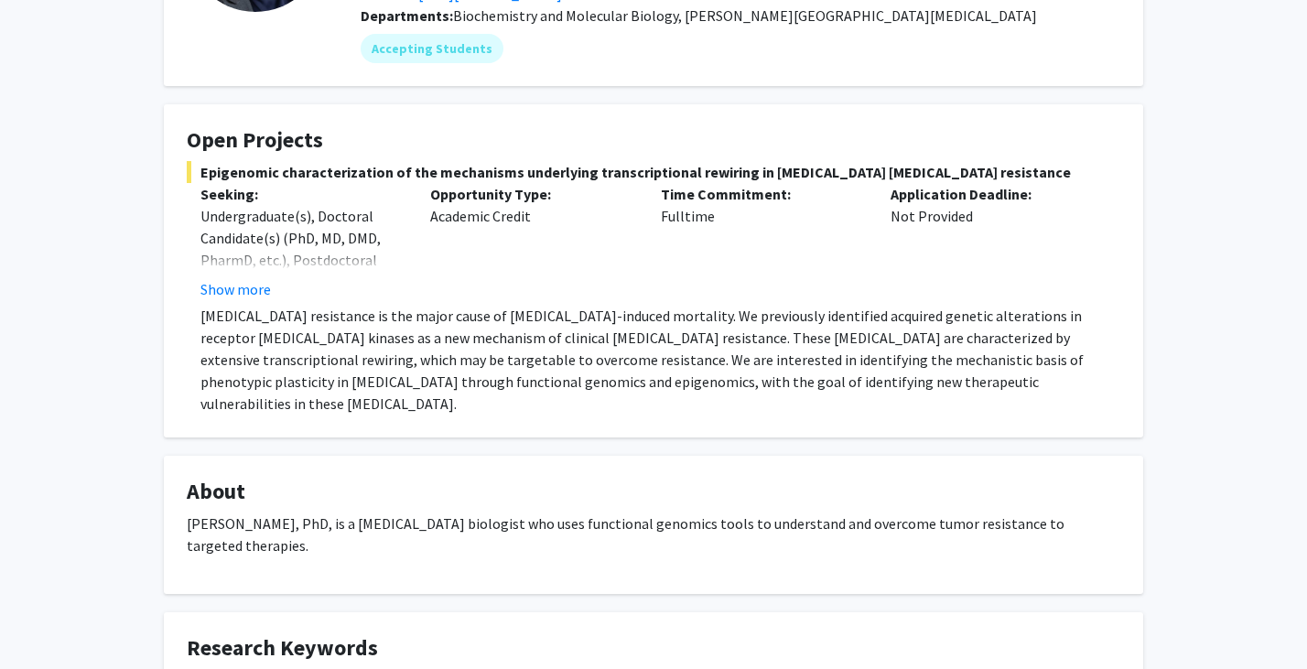
scroll to position [229, 0]
click at [213, 287] on button "Show more" at bounding box center [236, 288] width 71 height 22
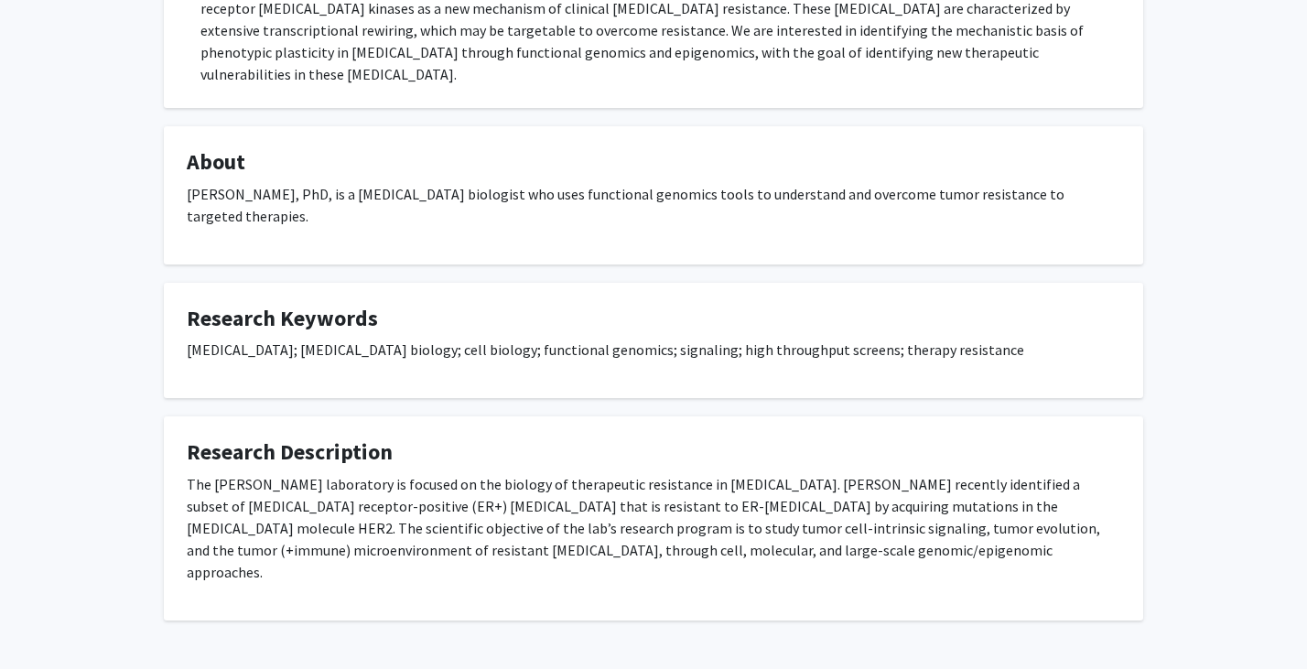
scroll to position [0, 0]
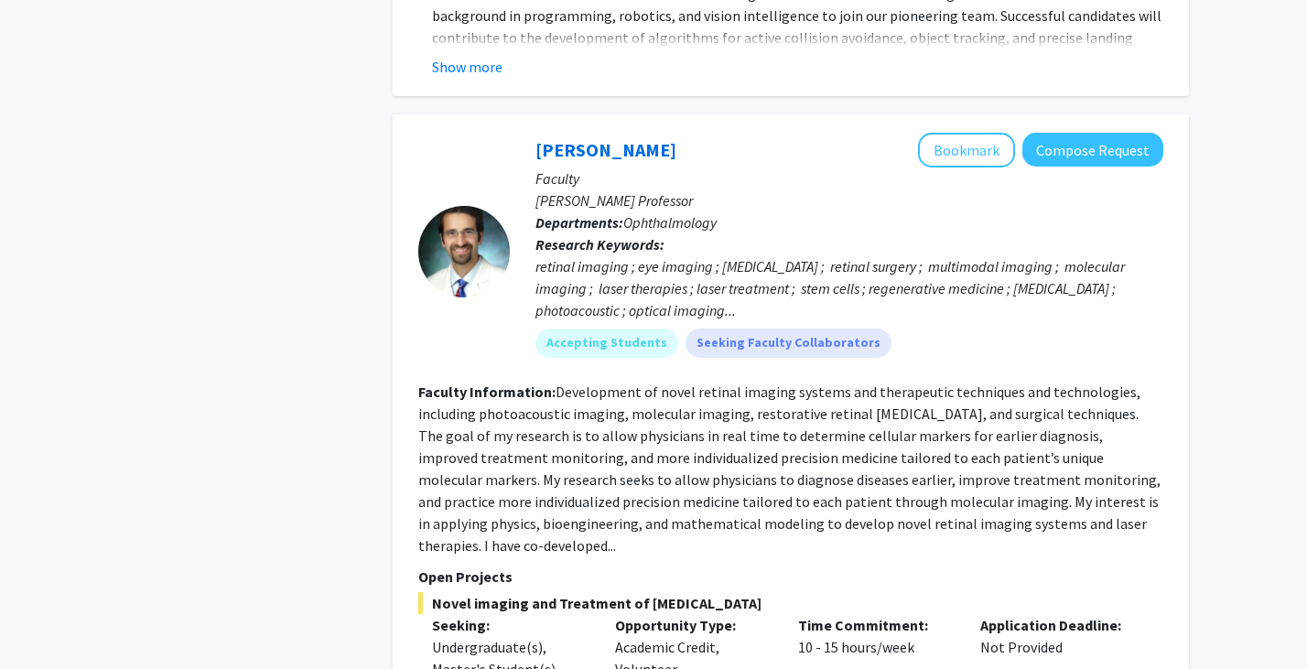
scroll to position [7889, 0]
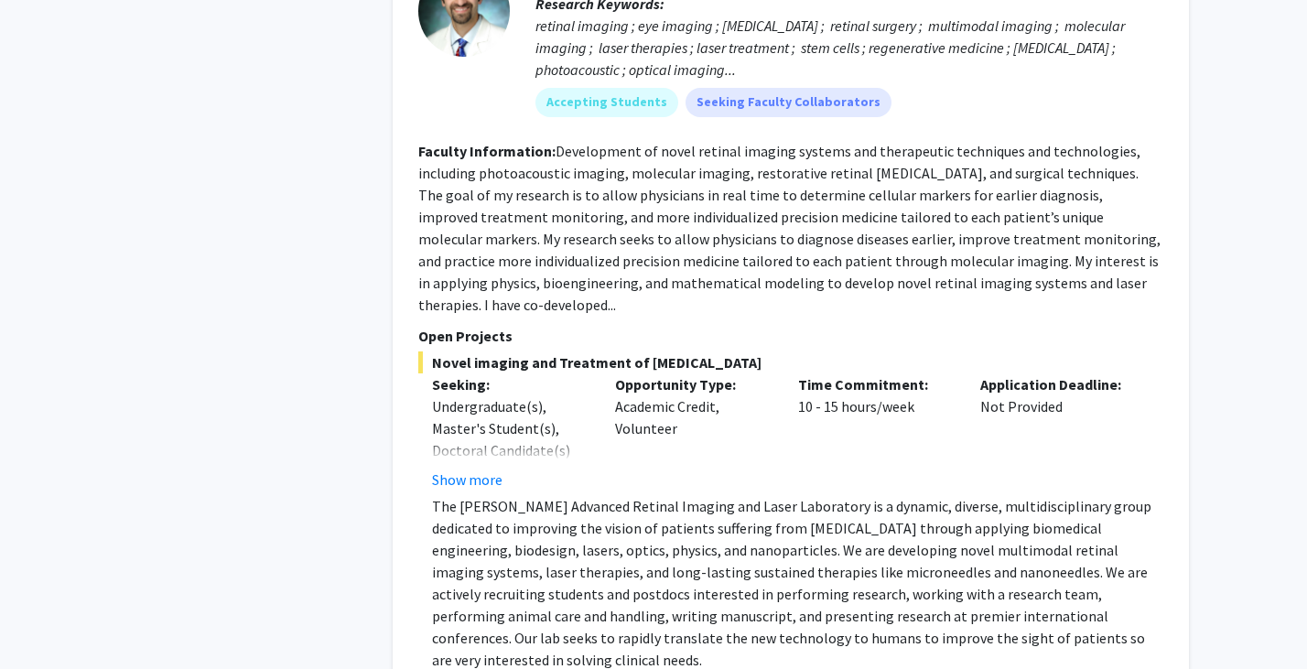
scroll to position [8128, 0]
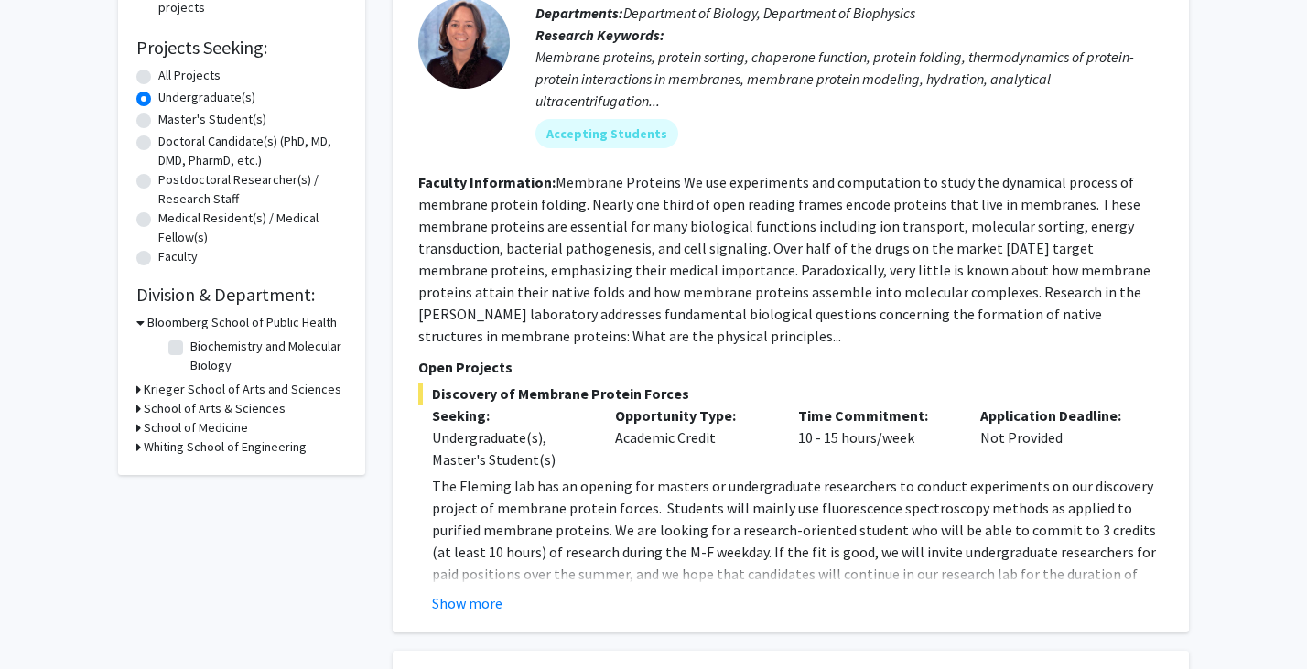
scroll to position [317, 0]
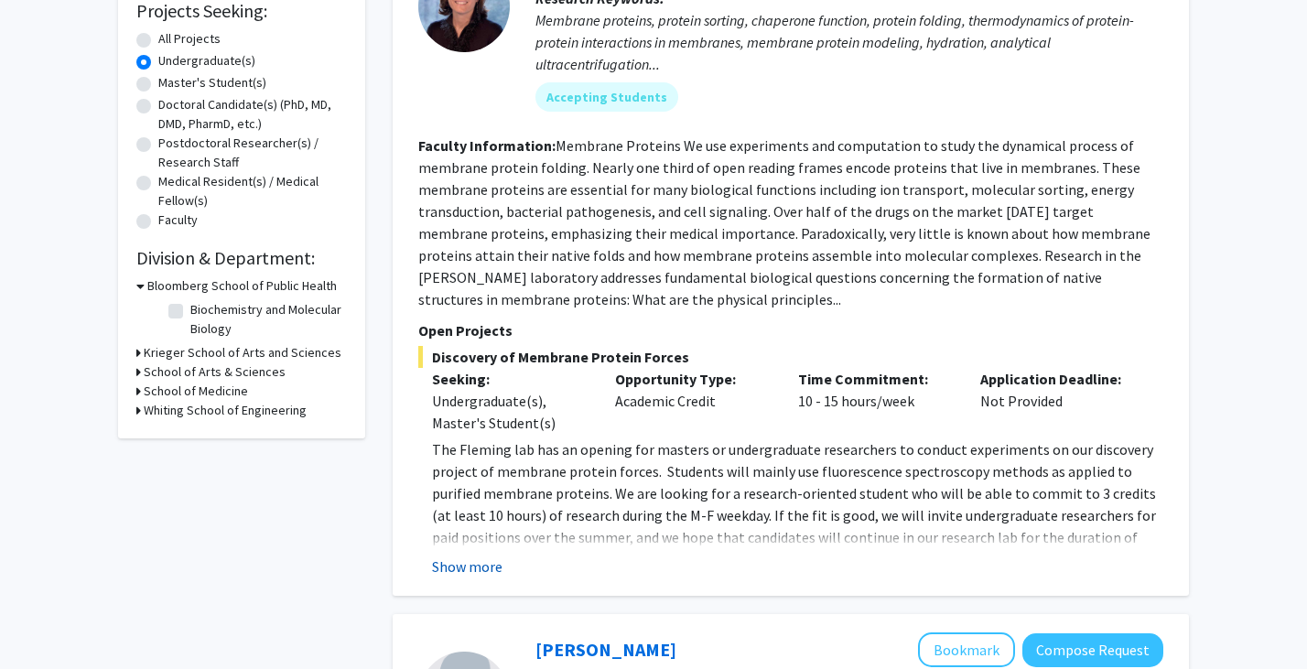
click at [479, 559] on button "Show more" at bounding box center [467, 567] width 71 height 22
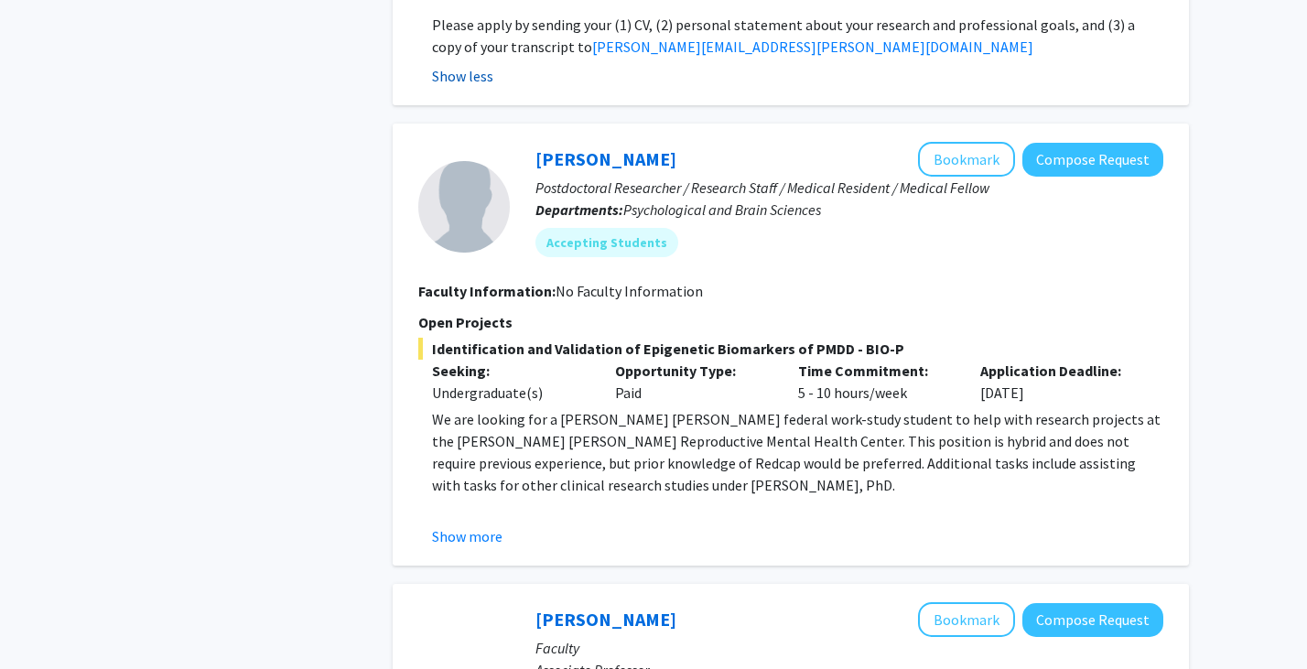
scroll to position [1066, 0]
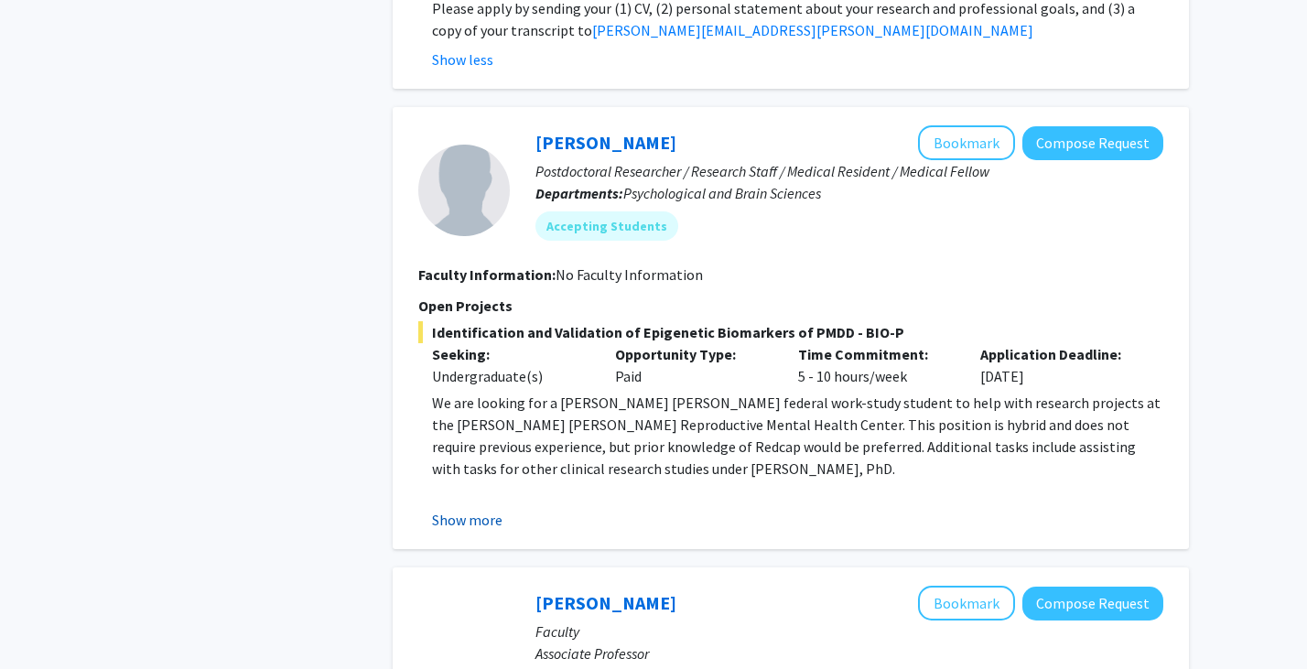
click at [485, 509] on button "Show more" at bounding box center [467, 520] width 71 height 22
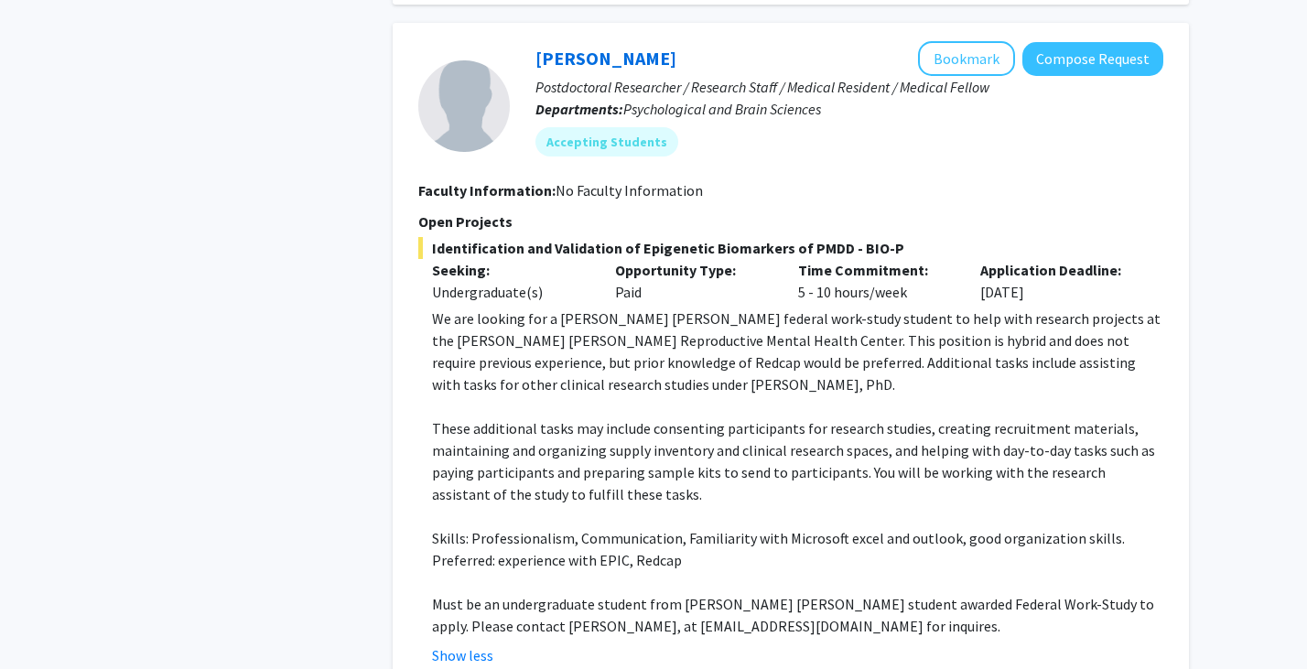
scroll to position [1162, 0]
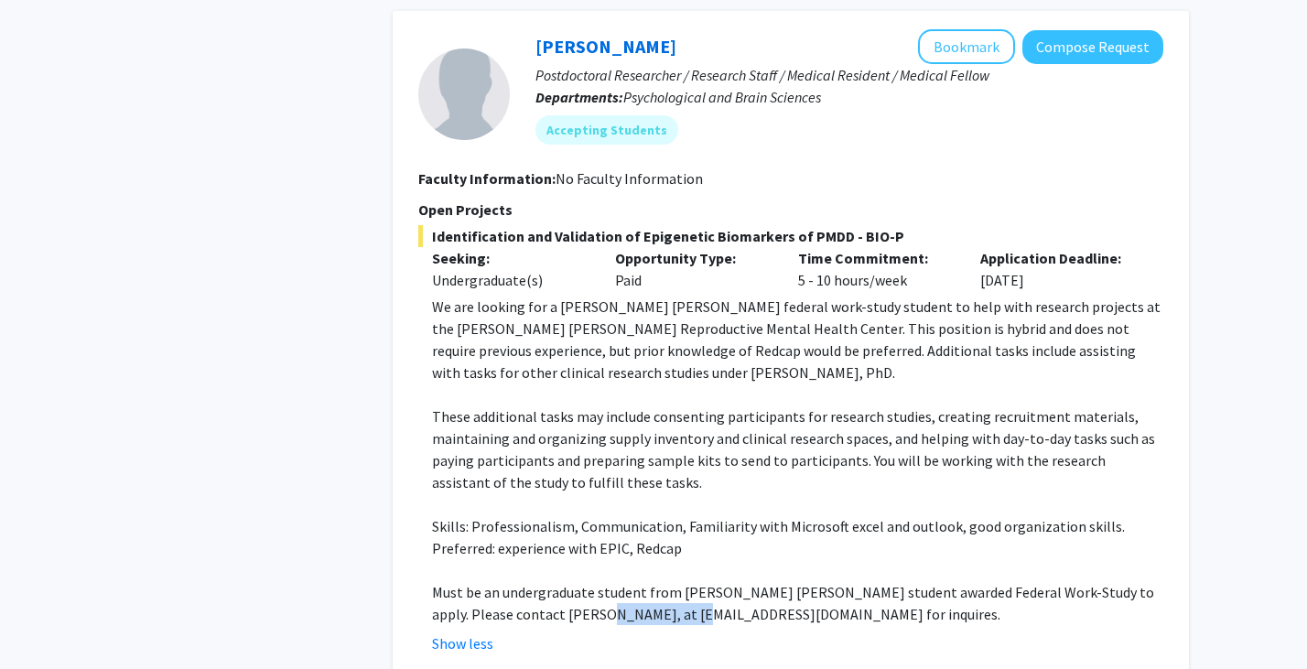
drag, startPoint x: 546, startPoint y: 594, endPoint x: 652, endPoint y: 601, distance: 106.4
click at [652, 601] on p "Must be an undergraduate student from [PERSON_NAME] [PERSON_NAME] student award…" at bounding box center [798, 603] width 732 height 44
drag, startPoint x: 652, startPoint y: 601, endPoint x: 555, endPoint y: 601, distance: 97.1
click at [555, 601] on p "Must be an undergraduate student from [PERSON_NAME] [PERSON_NAME] student award…" at bounding box center [798, 603] width 732 height 44
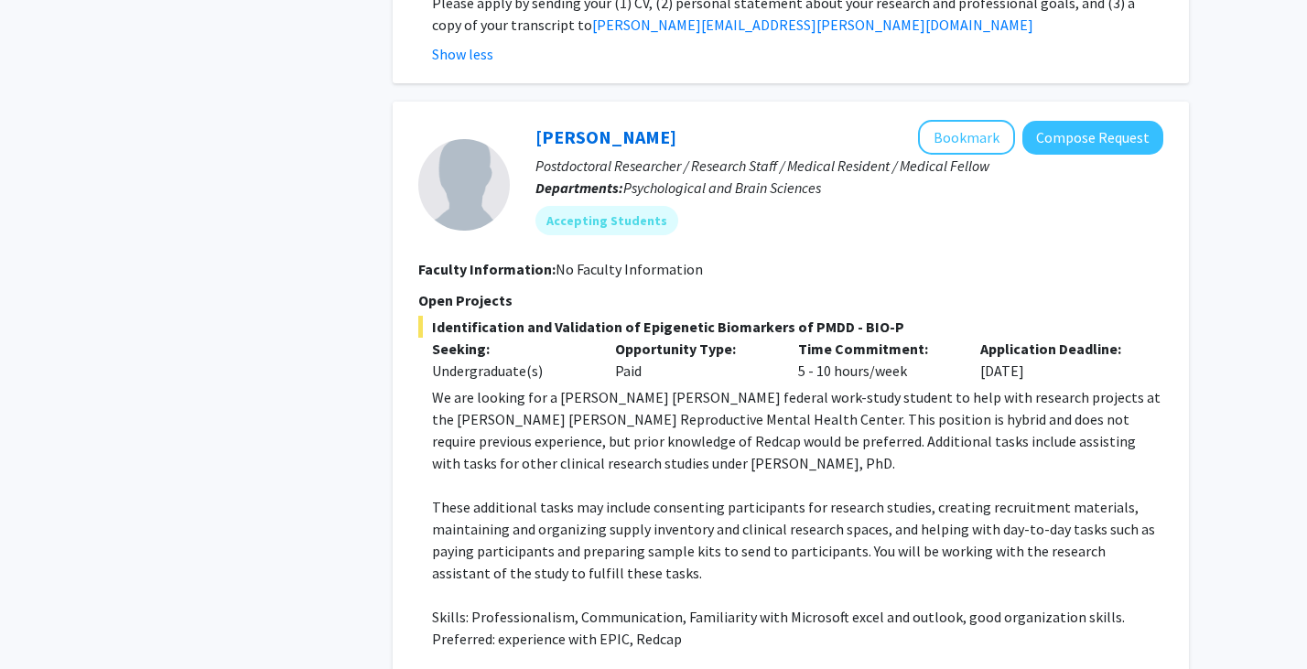
scroll to position [1069, 0]
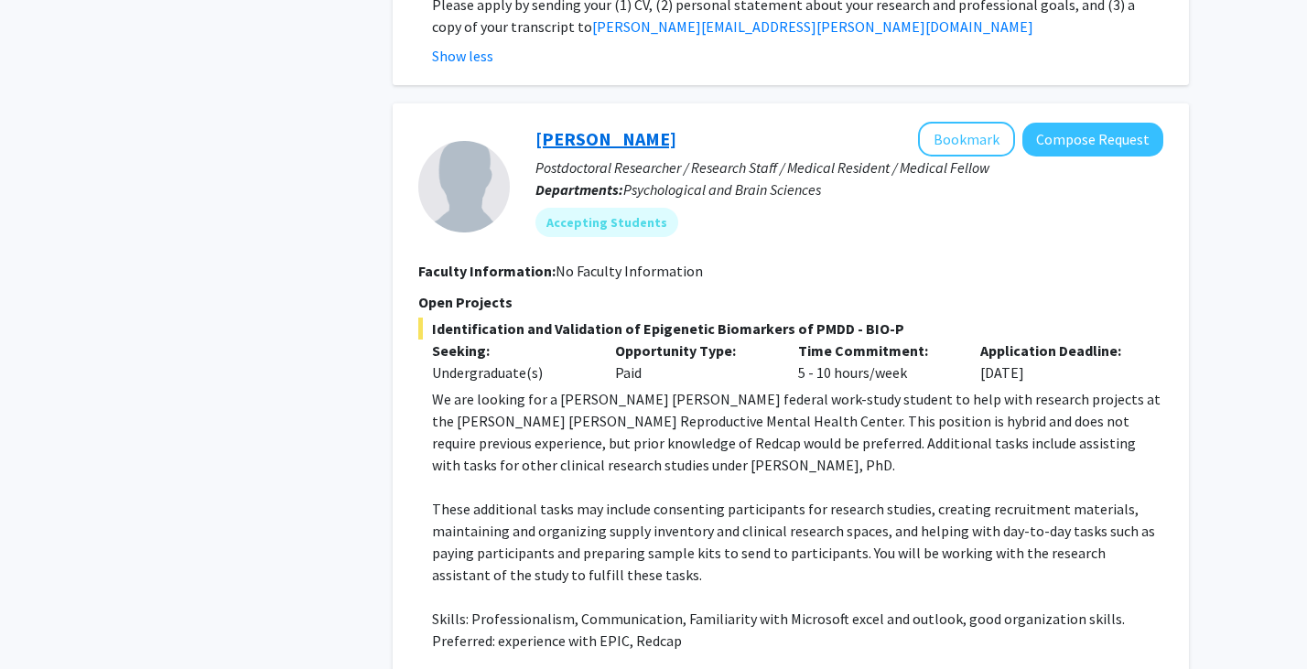
click at [637, 127] on link "[PERSON_NAME]" at bounding box center [606, 138] width 141 height 23
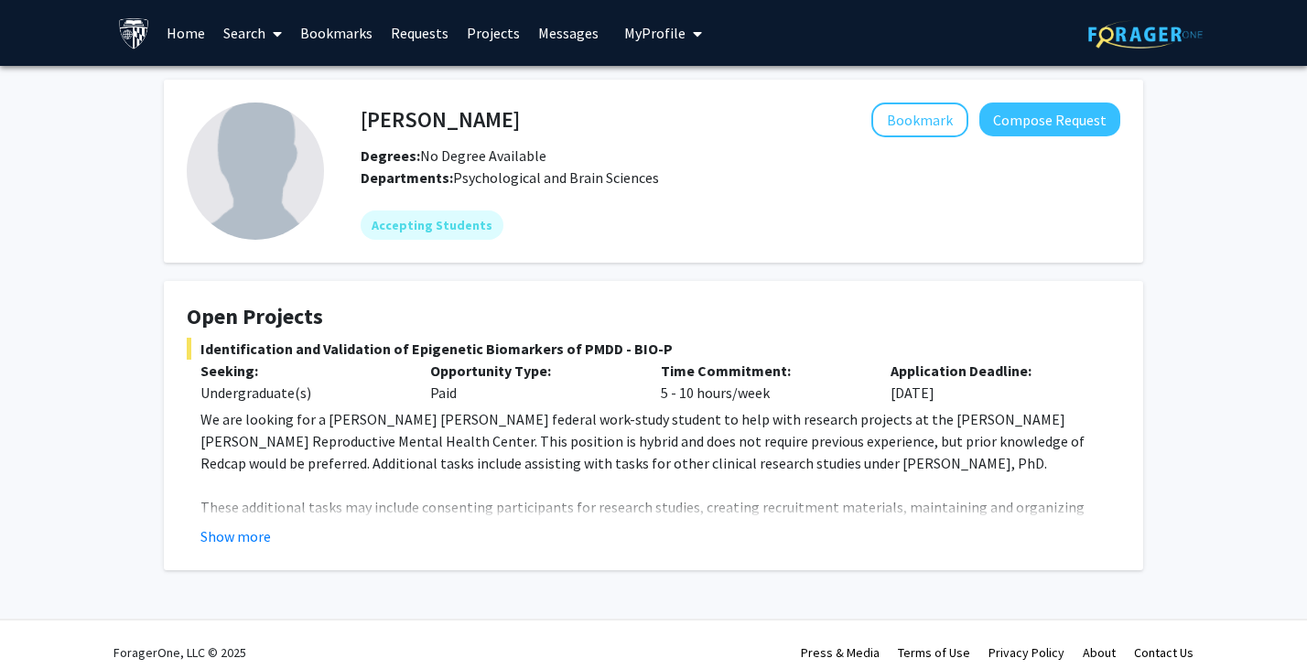
scroll to position [16, 0]
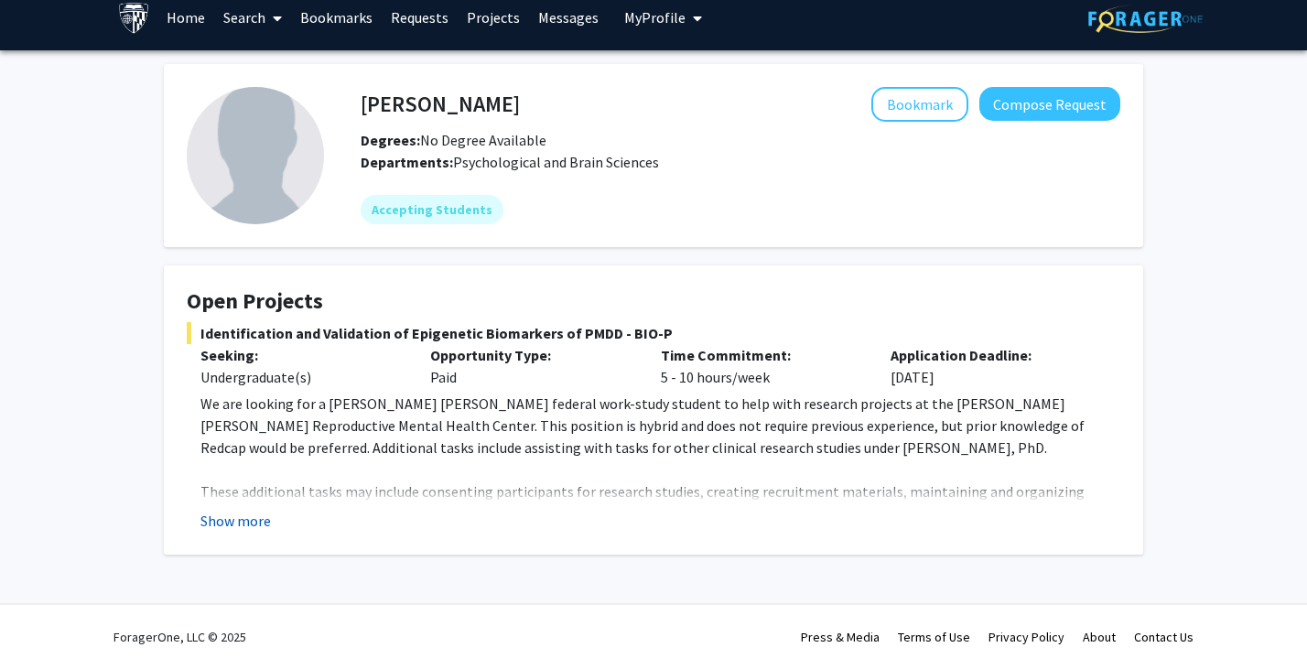
click at [259, 523] on button "Show more" at bounding box center [236, 521] width 71 height 22
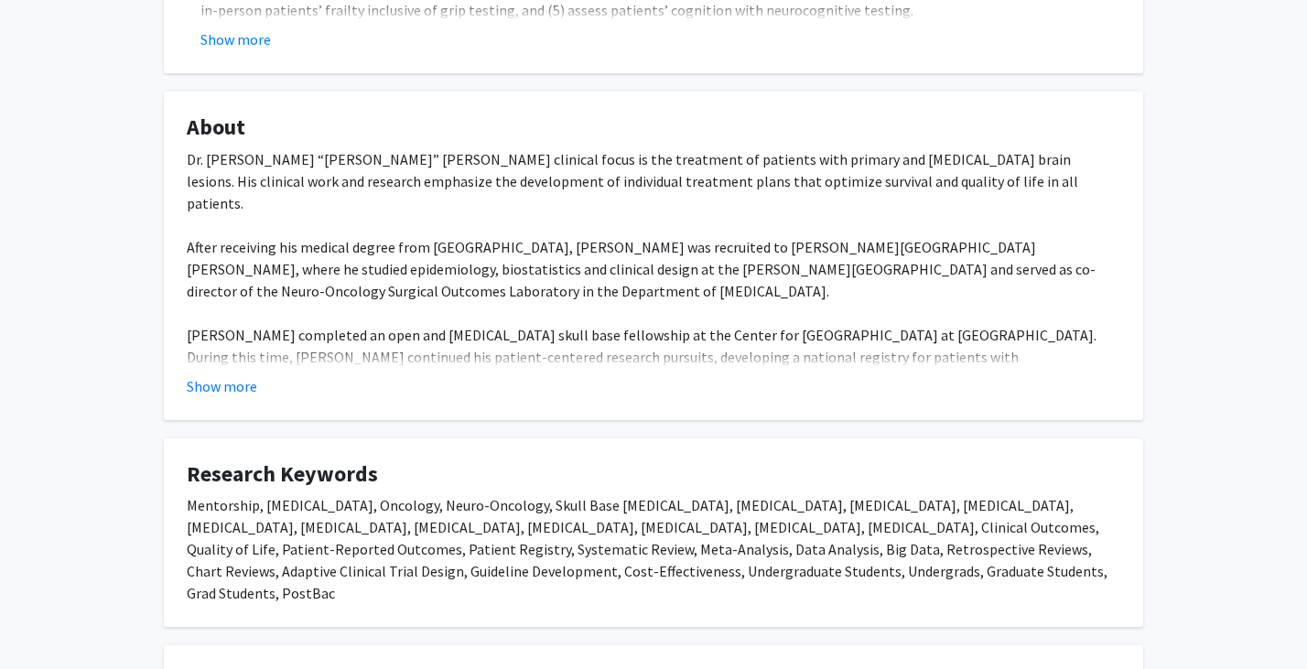
scroll to position [819, 0]
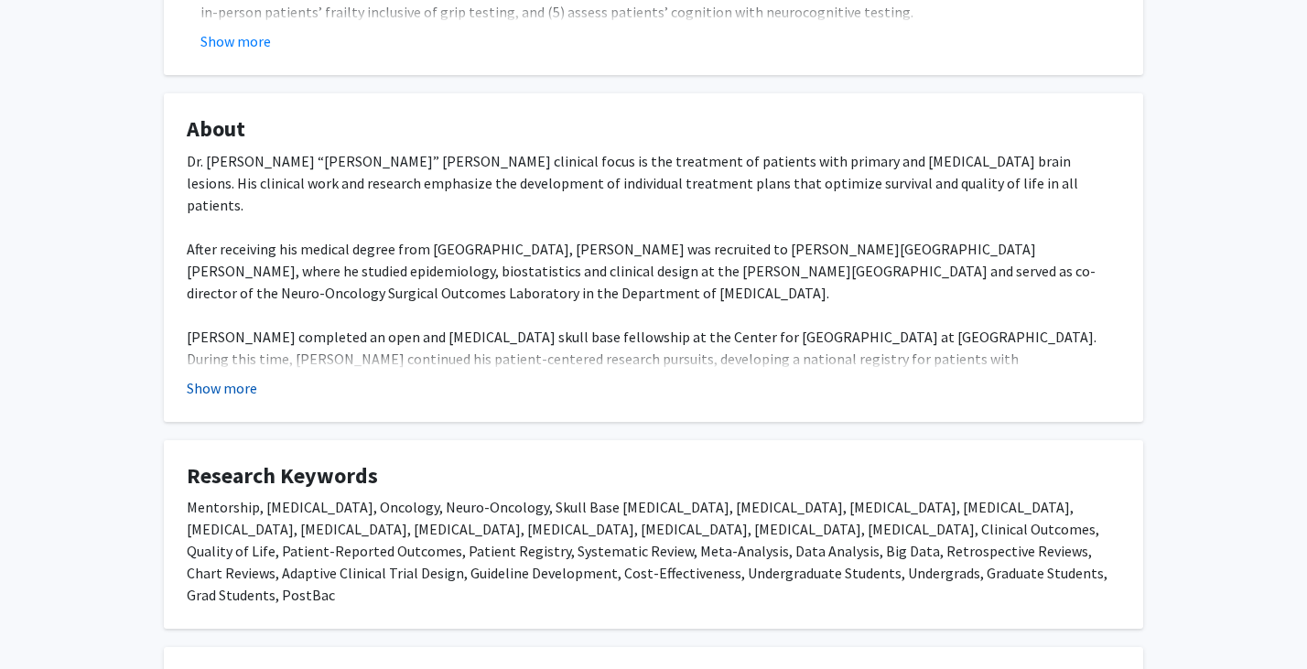
click at [249, 377] on button "Show more" at bounding box center [222, 388] width 71 height 22
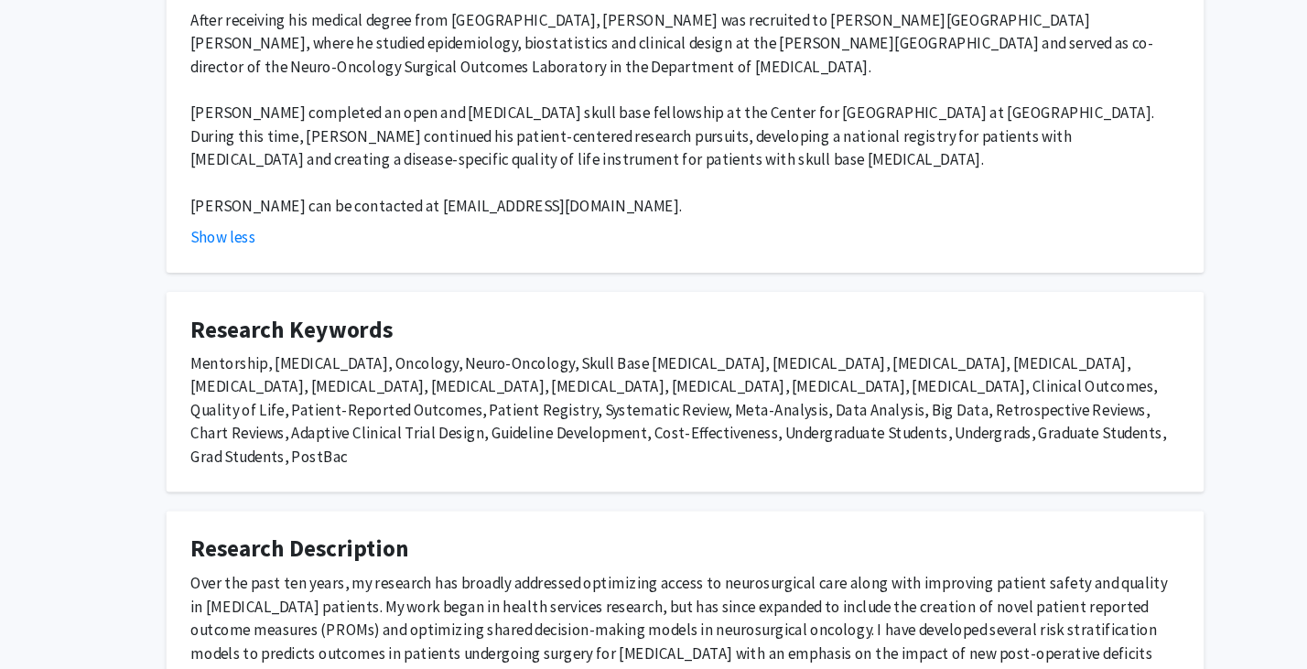
scroll to position [1257, 0]
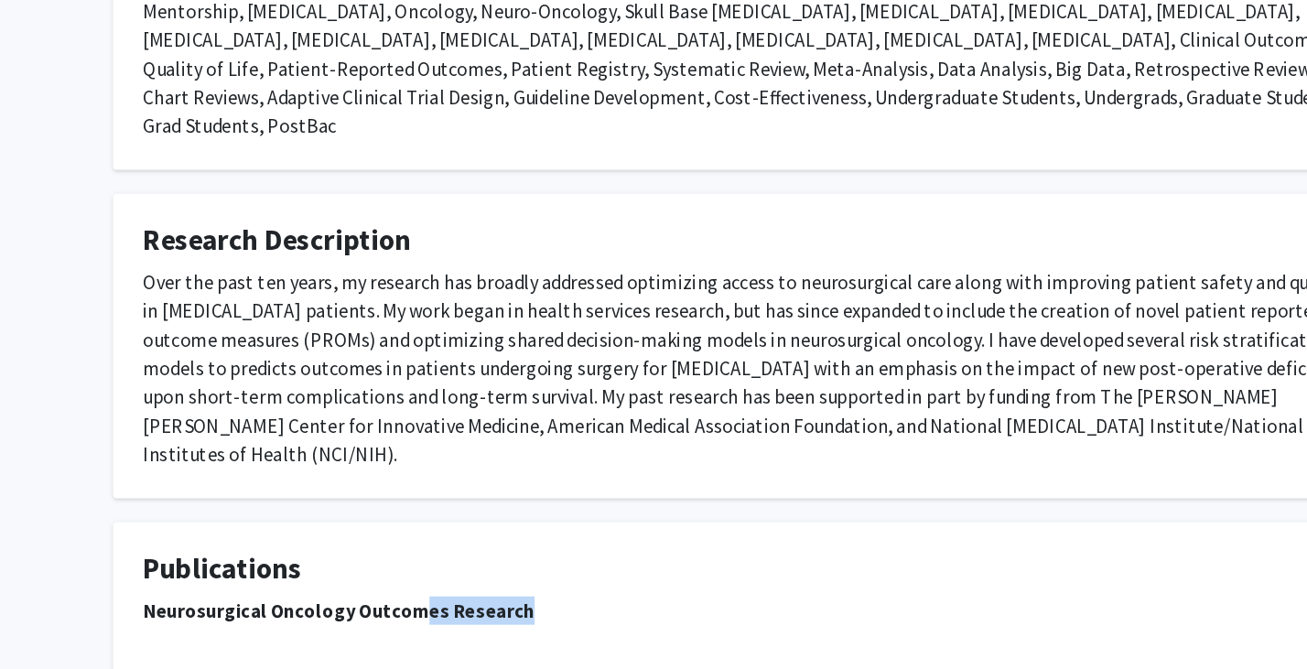
drag, startPoint x: 481, startPoint y: 504, endPoint x: 396, endPoint y: 512, distance: 84.6
click at [397, 583] on p "Neurosurgical Oncology Outcomes Research" at bounding box center [654, 594] width 934 height 22
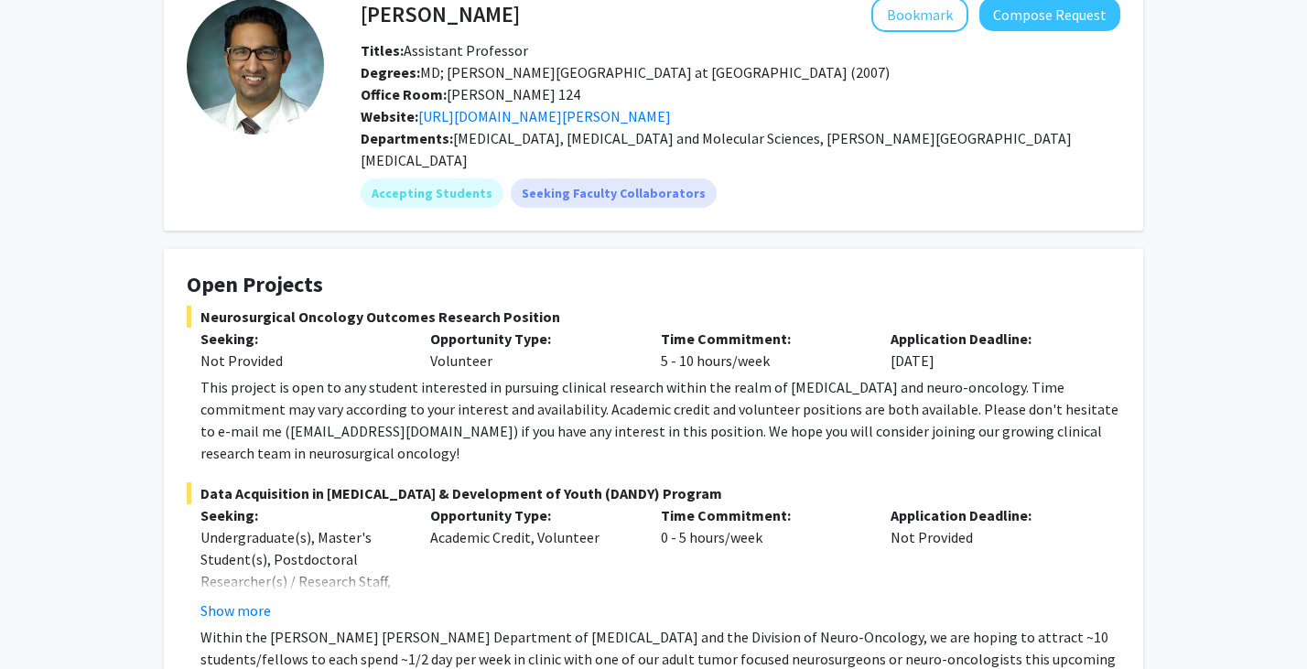
scroll to position [0, 0]
